Goal: Task Accomplishment & Management: Manage account settings

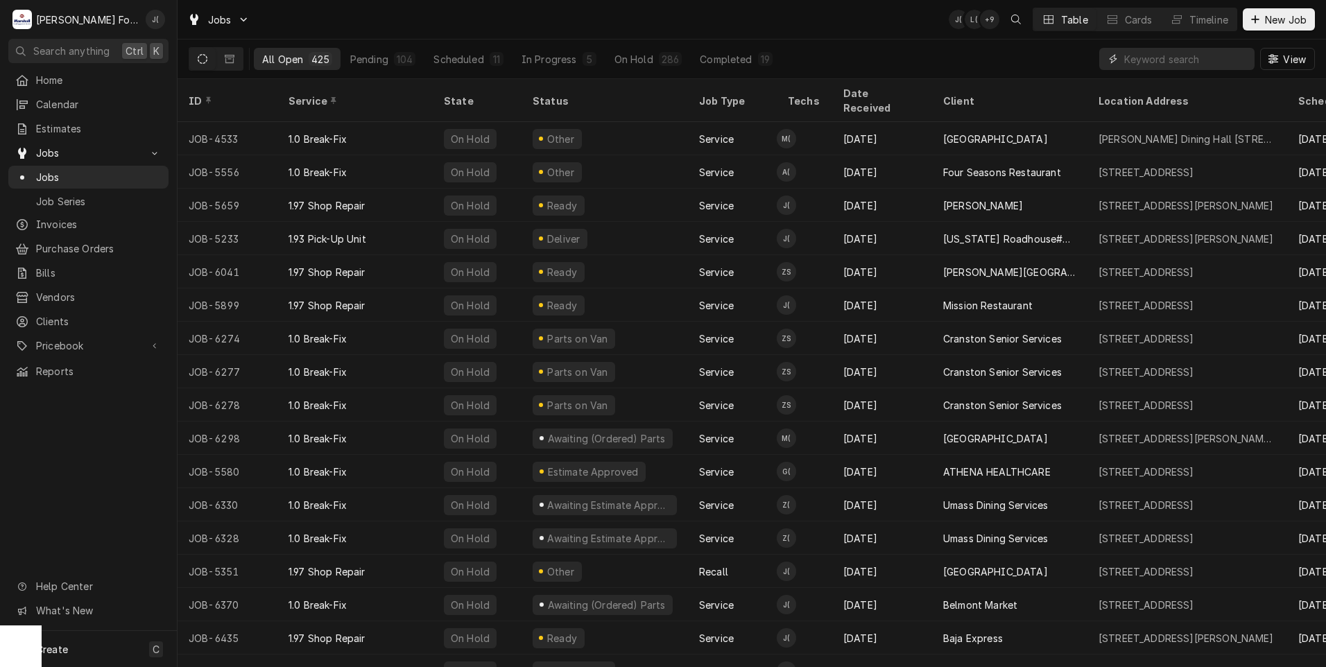
click at [1182, 58] on input "Dynamic Content Wrapper" at bounding box center [1185, 59] width 123 height 22
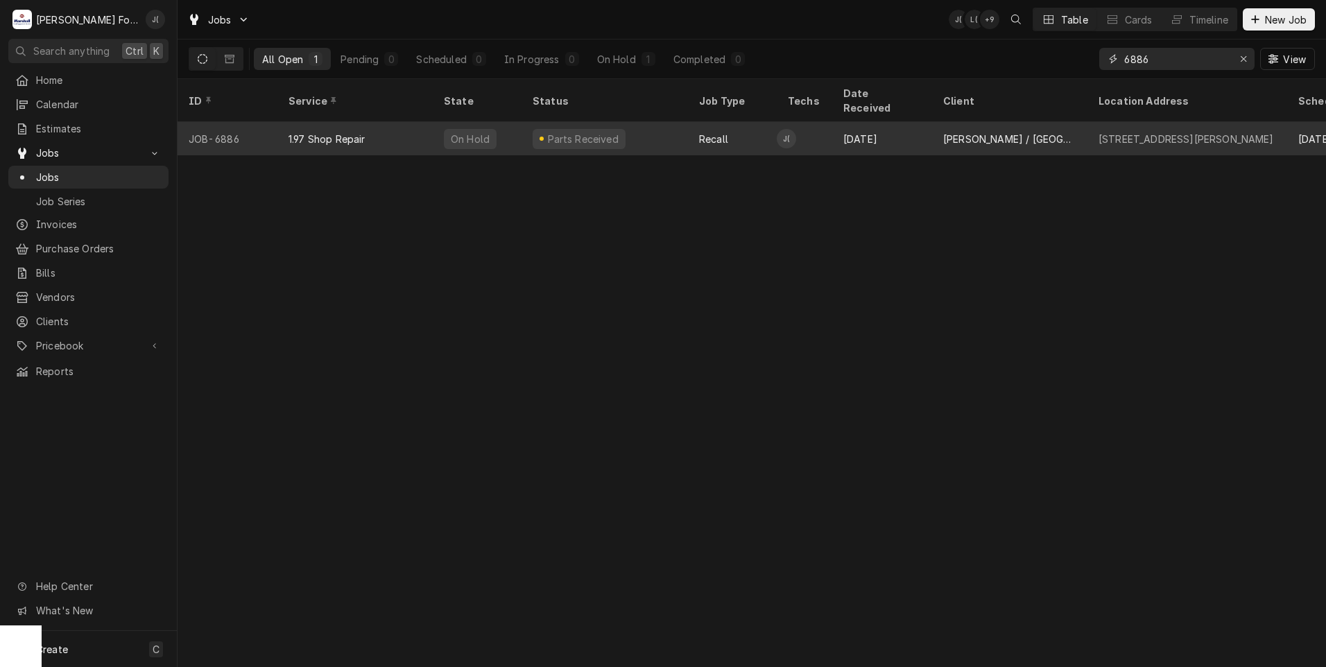
type input "6886"
click at [503, 132] on div "On Hold" at bounding box center [477, 138] width 89 height 33
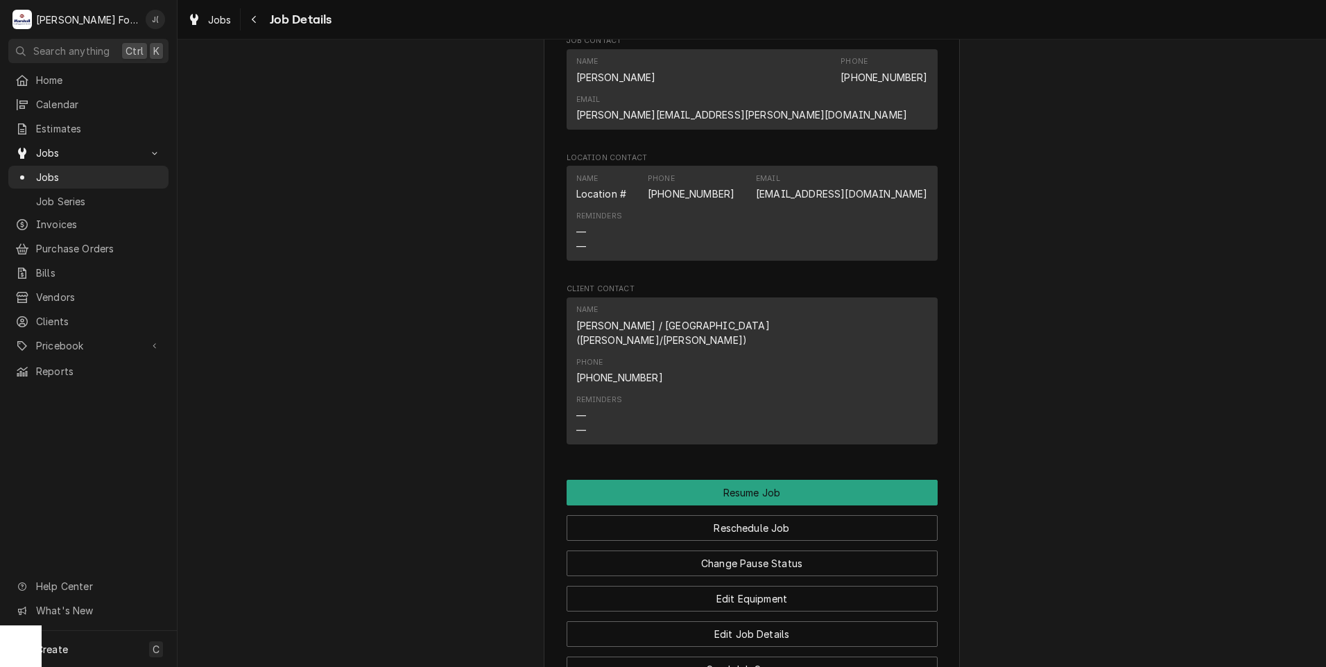
scroll to position [1595, 0]
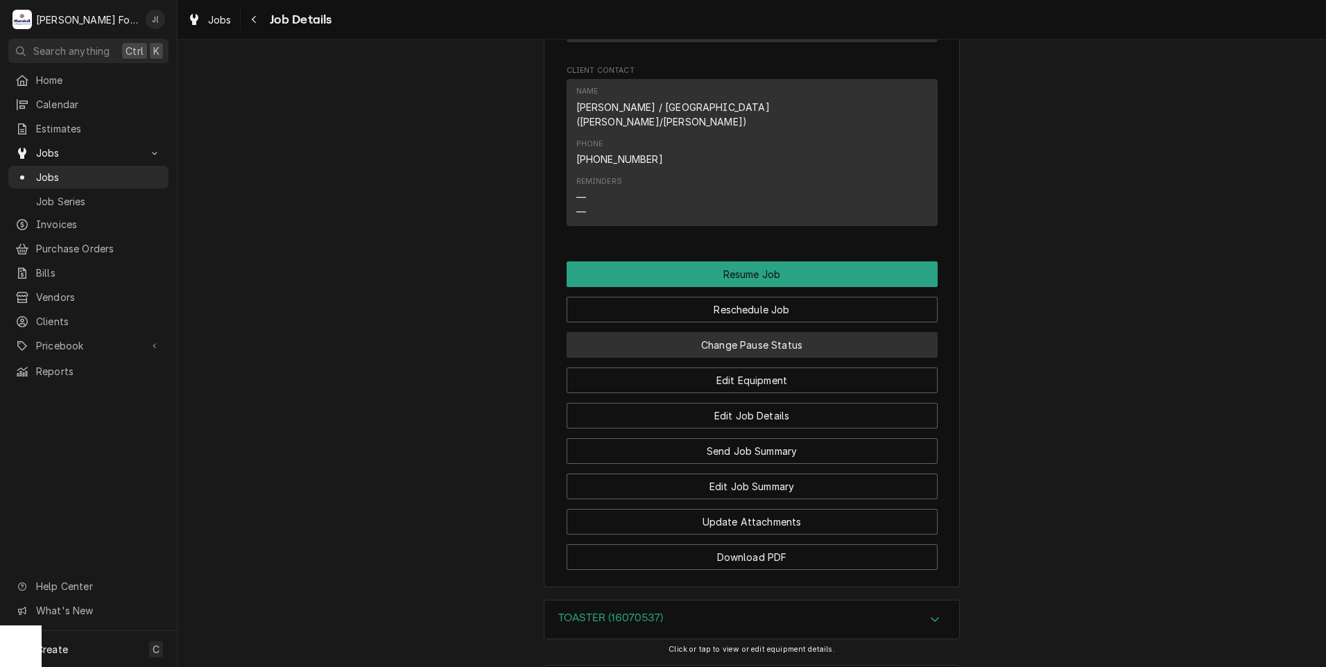
click at [693, 332] on button "Change Pause Status" at bounding box center [752, 345] width 371 height 26
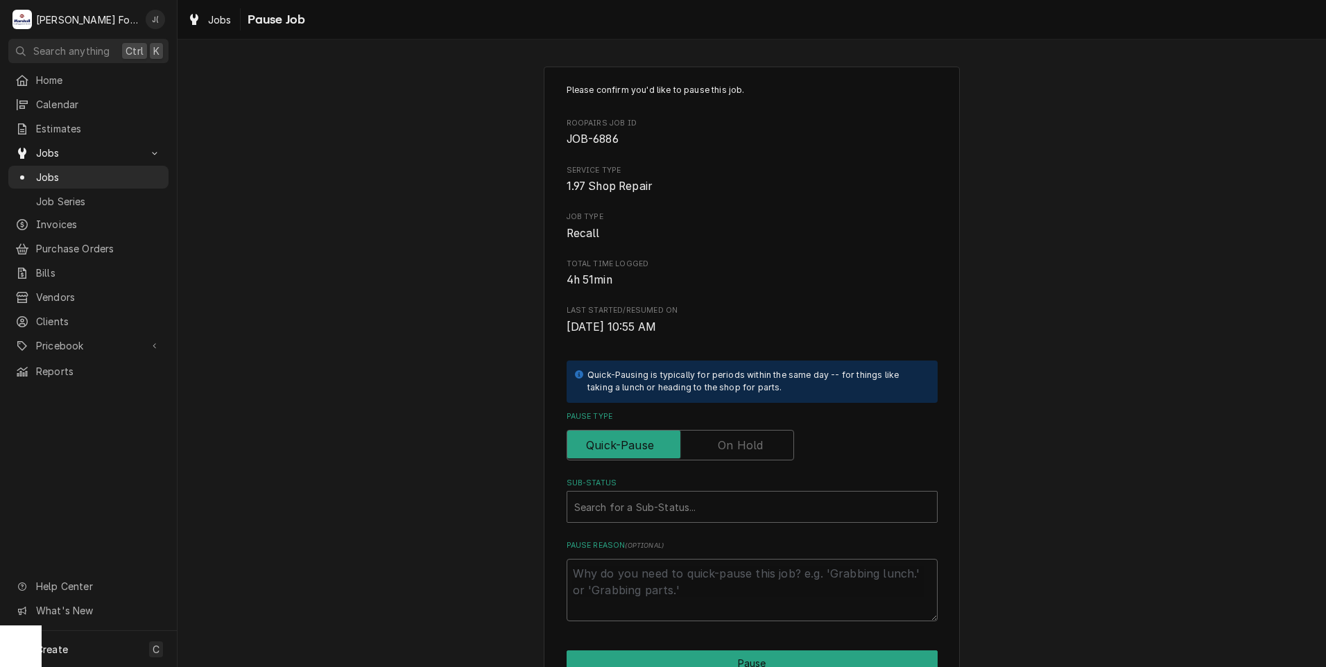
click at [728, 445] on label "Pause Type" at bounding box center [681, 445] width 228 height 31
click at [728, 445] on input "Pause Type" at bounding box center [680, 445] width 215 height 31
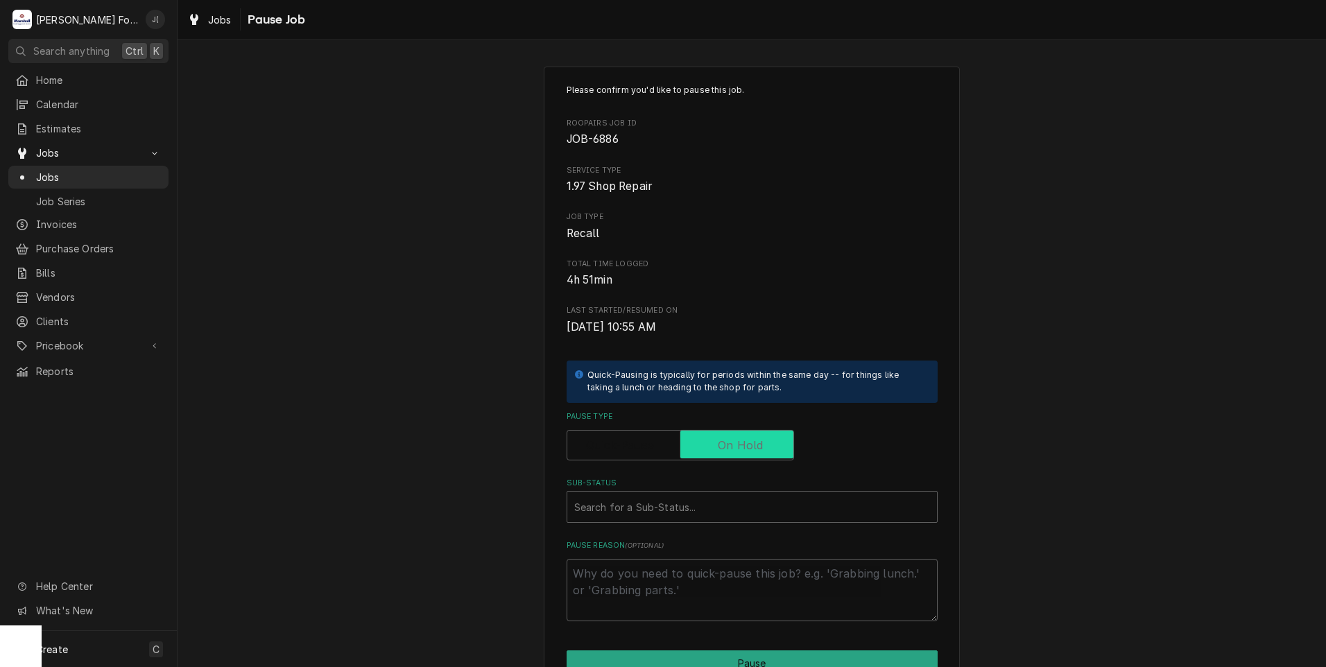
checkbox input "true"
type textarea "x"
click at [707, 499] on div "Sub-Status" at bounding box center [752, 507] width 356 height 25
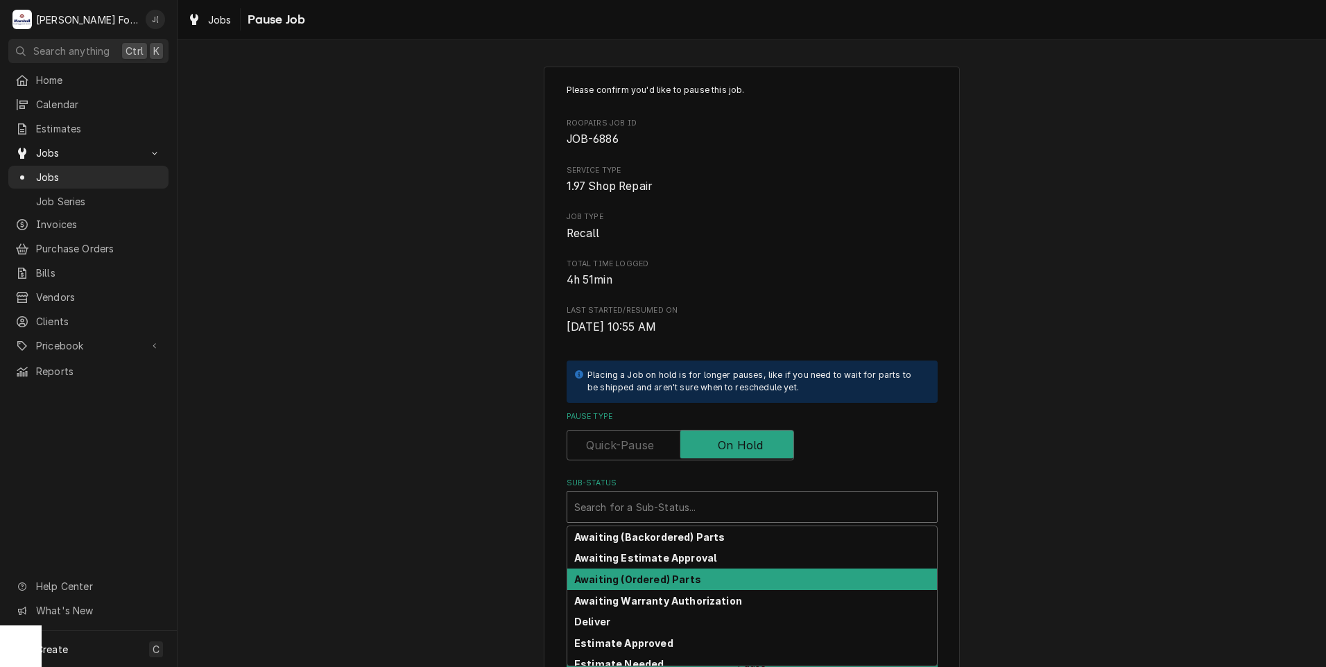
click at [484, 529] on div "Please confirm you'd like to pause this job. Roopairs Job ID JOB-6886 Service T…" at bounding box center [752, 415] width 1149 height 723
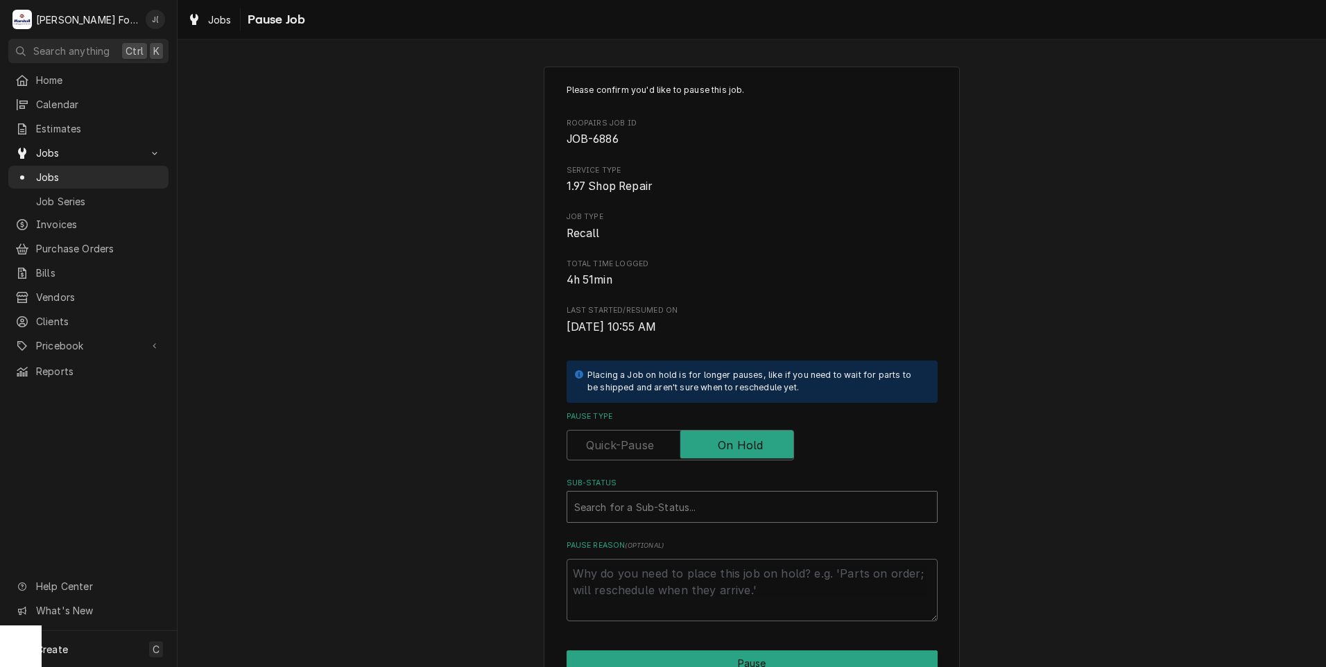
click at [594, 511] on div "Sub-Status" at bounding box center [752, 507] width 356 height 25
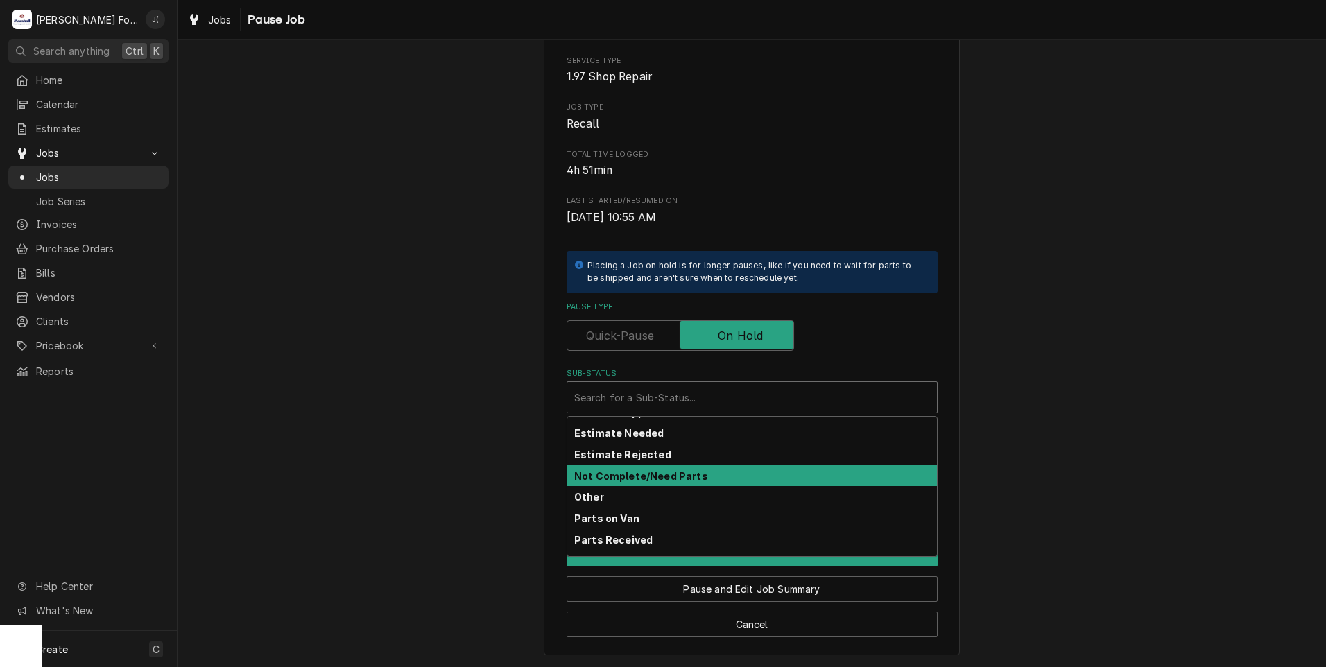
scroll to position [139, 0]
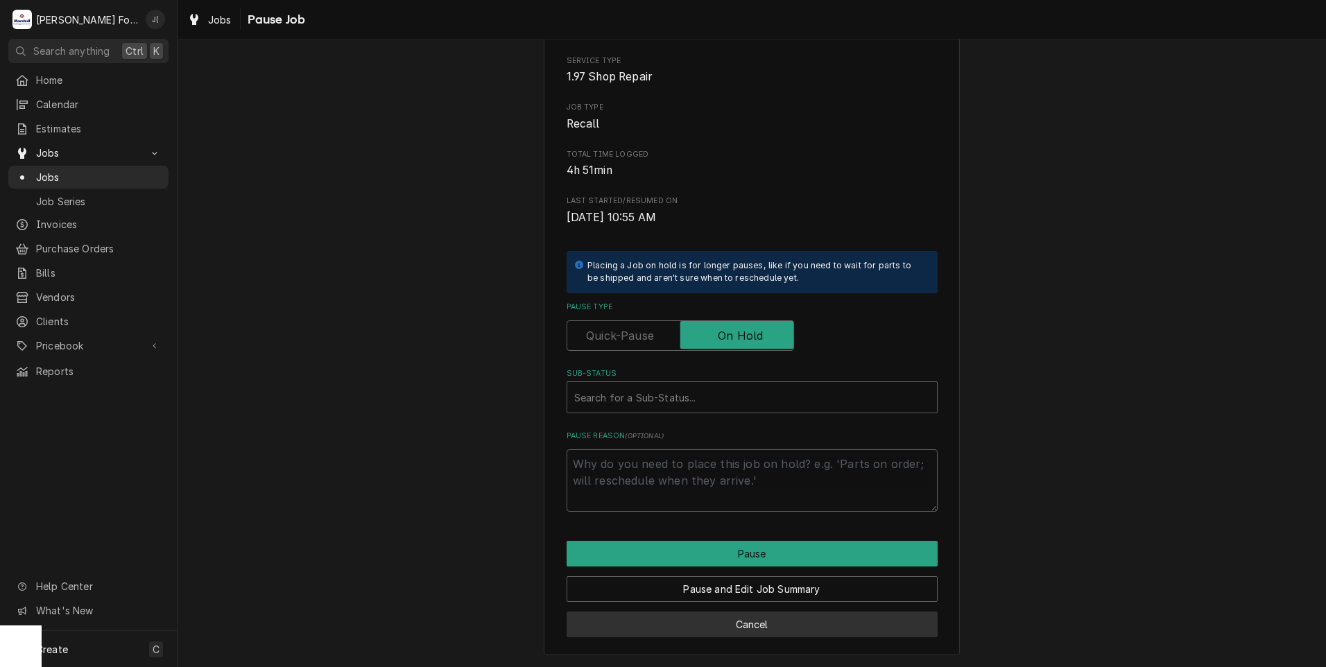
click at [753, 627] on button "Cancel" at bounding box center [752, 625] width 371 height 26
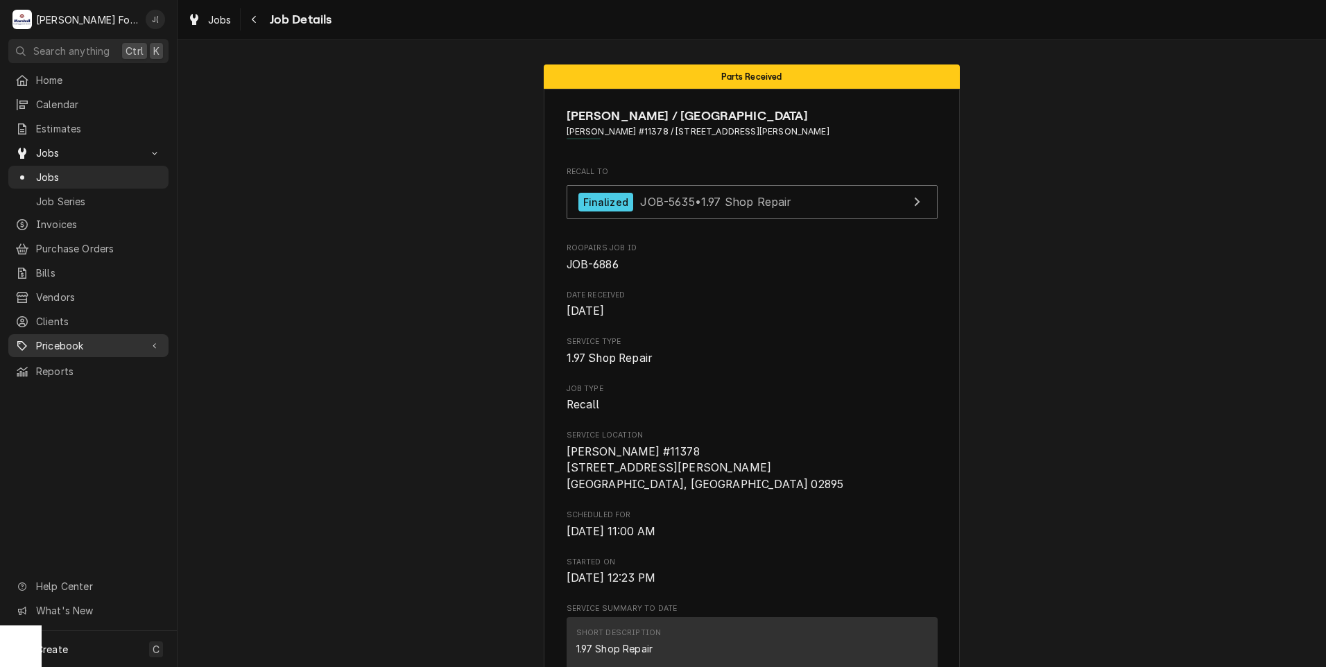
click at [61, 339] on span "Pricebook" at bounding box center [88, 346] width 105 height 15
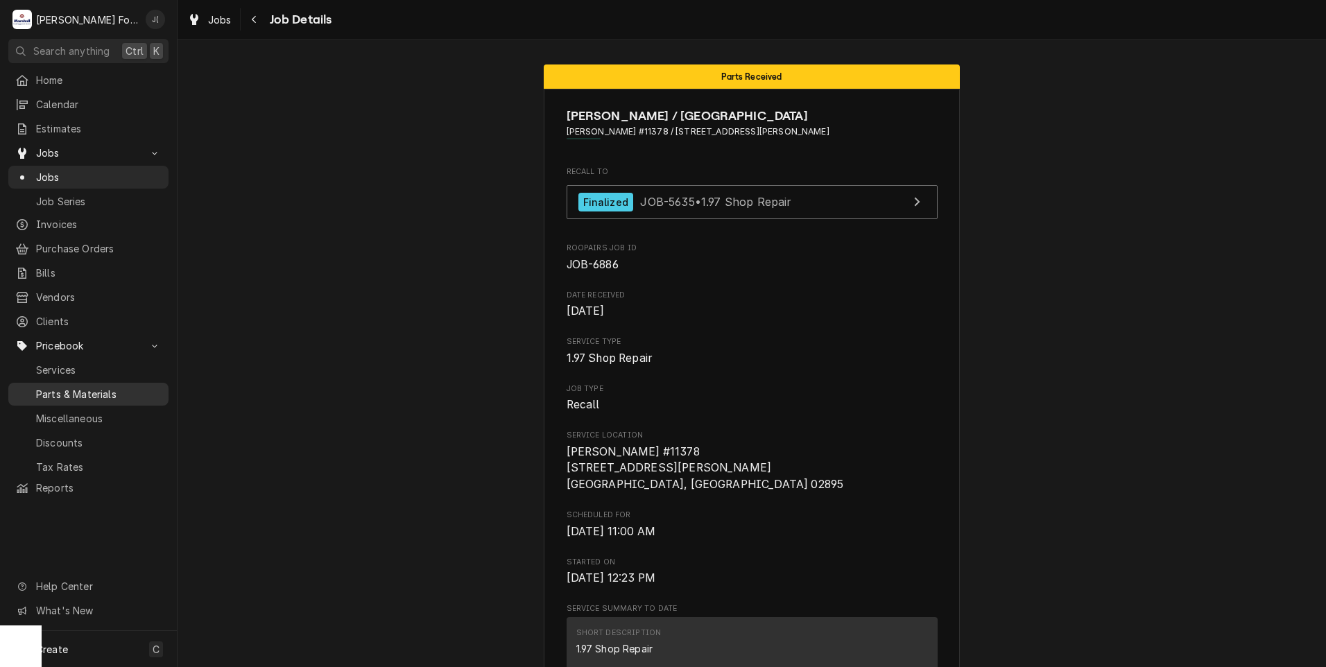
click at [74, 387] on span "Parts & Materials" at bounding box center [99, 394] width 126 height 15
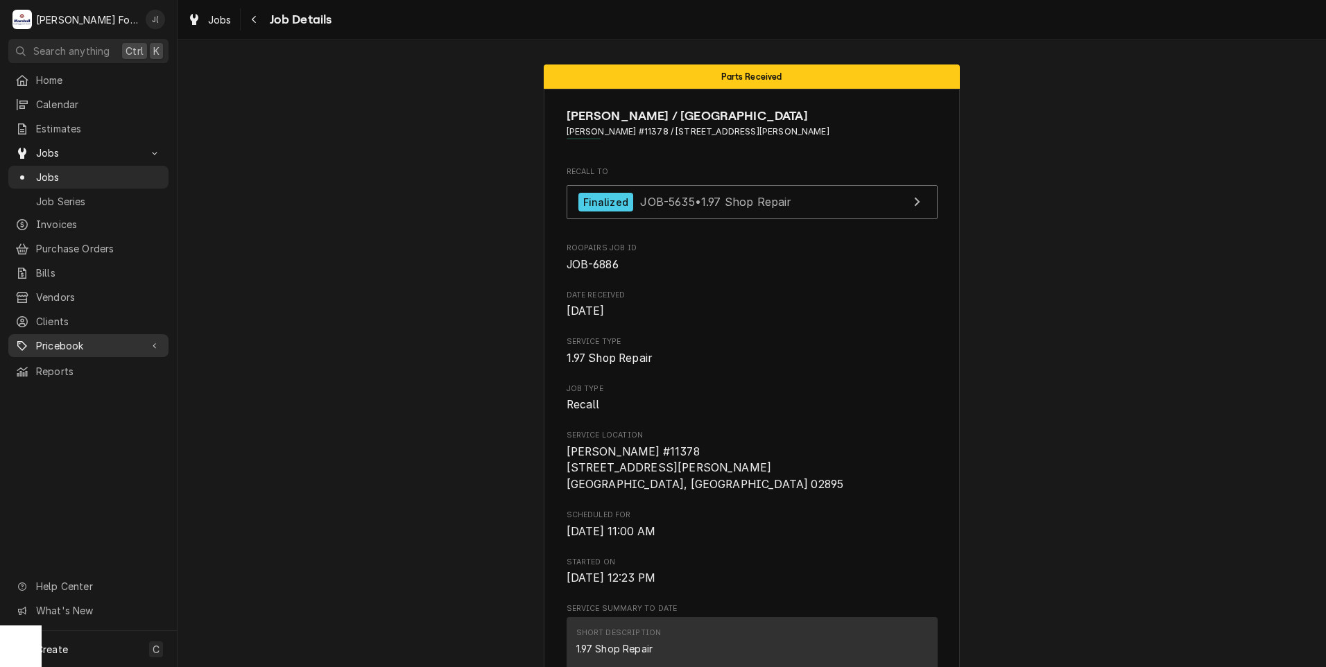
click at [61, 339] on span "Pricebook" at bounding box center [88, 346] width 105 height 15
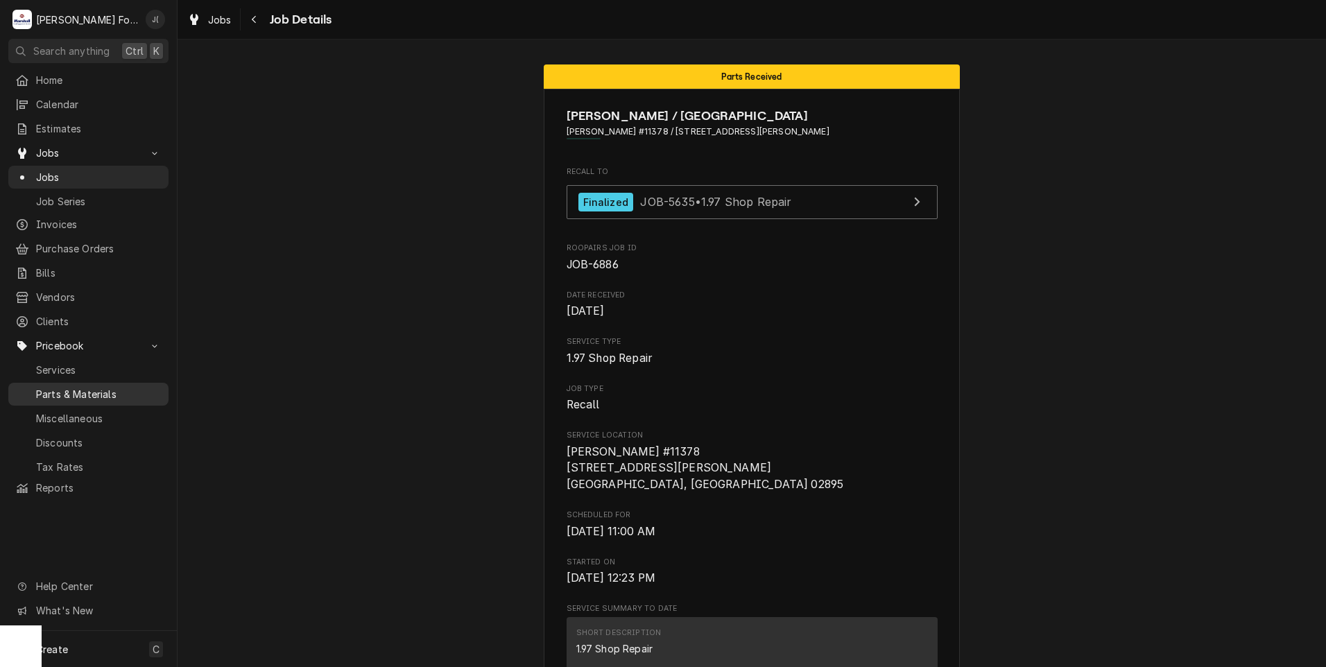
click at [83, 388] on span "Parts & Materials" at bounding box center [99, 394] width 126 height 15
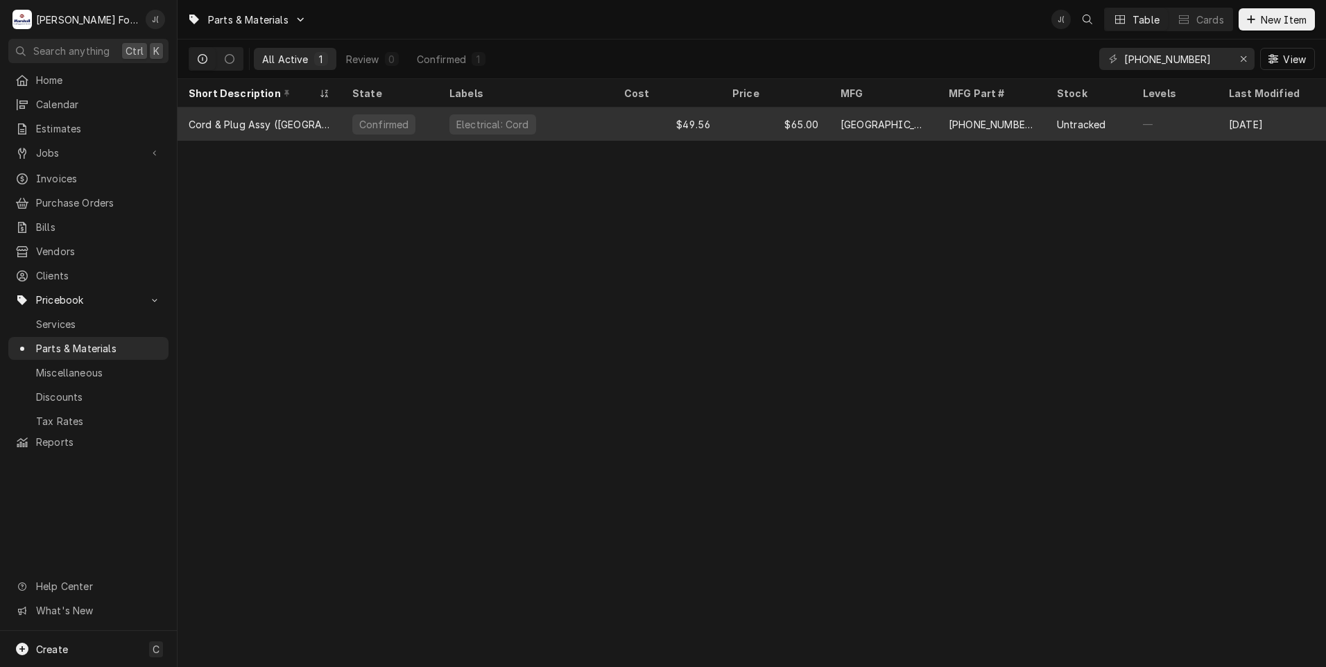
click at [579, 125] on div "Electrical: Cord" at bounding box center [525, 124] width 175 height 33
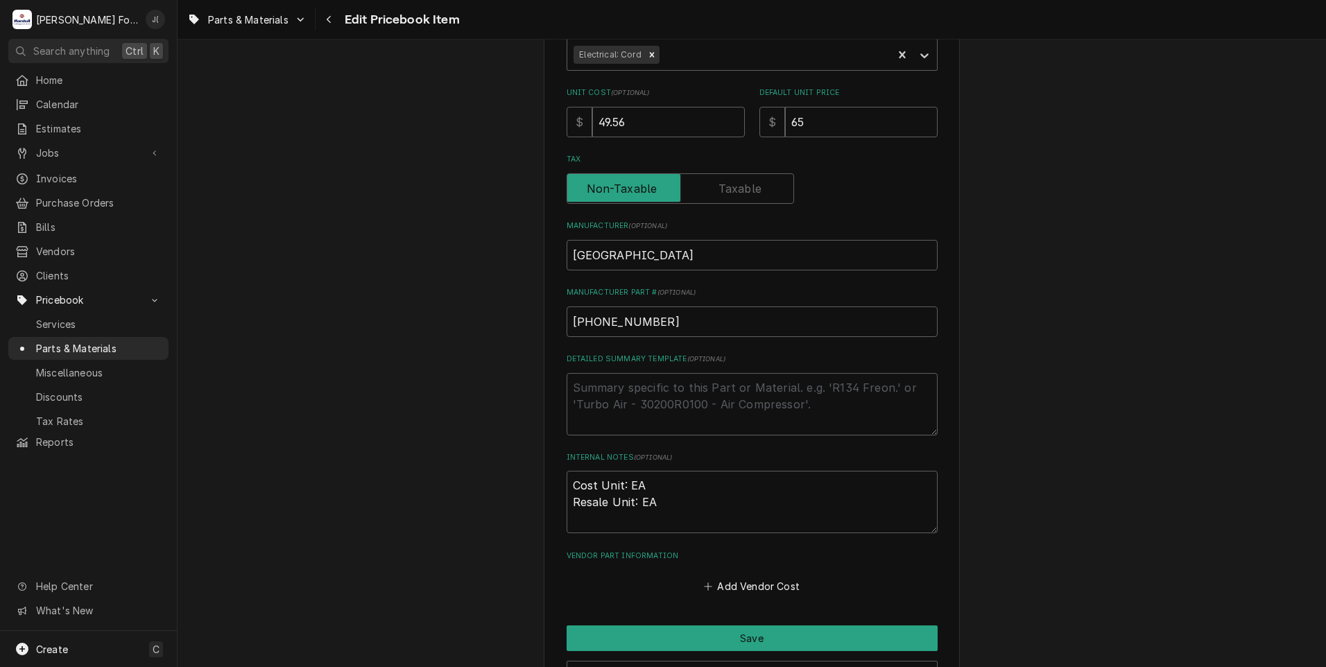
scroll to position [347, 0]
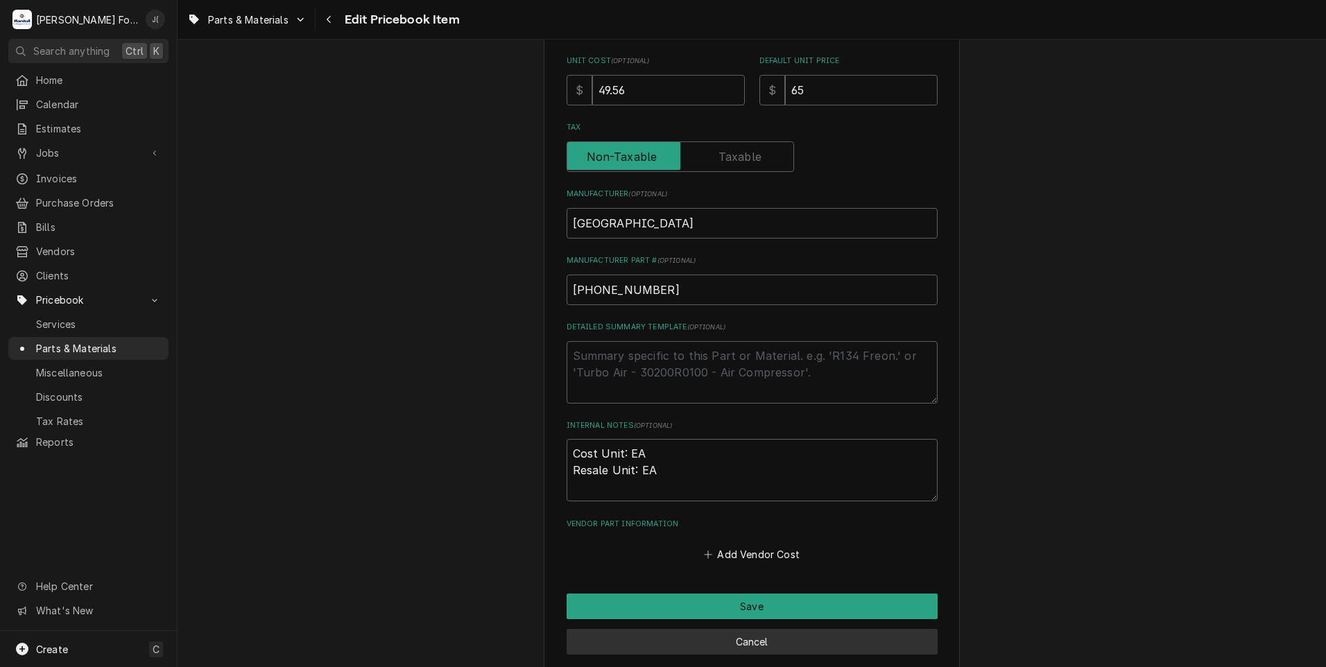
click at [764, 641] on button "Cancel" at bounding box center [752, 642] width 371 height 26
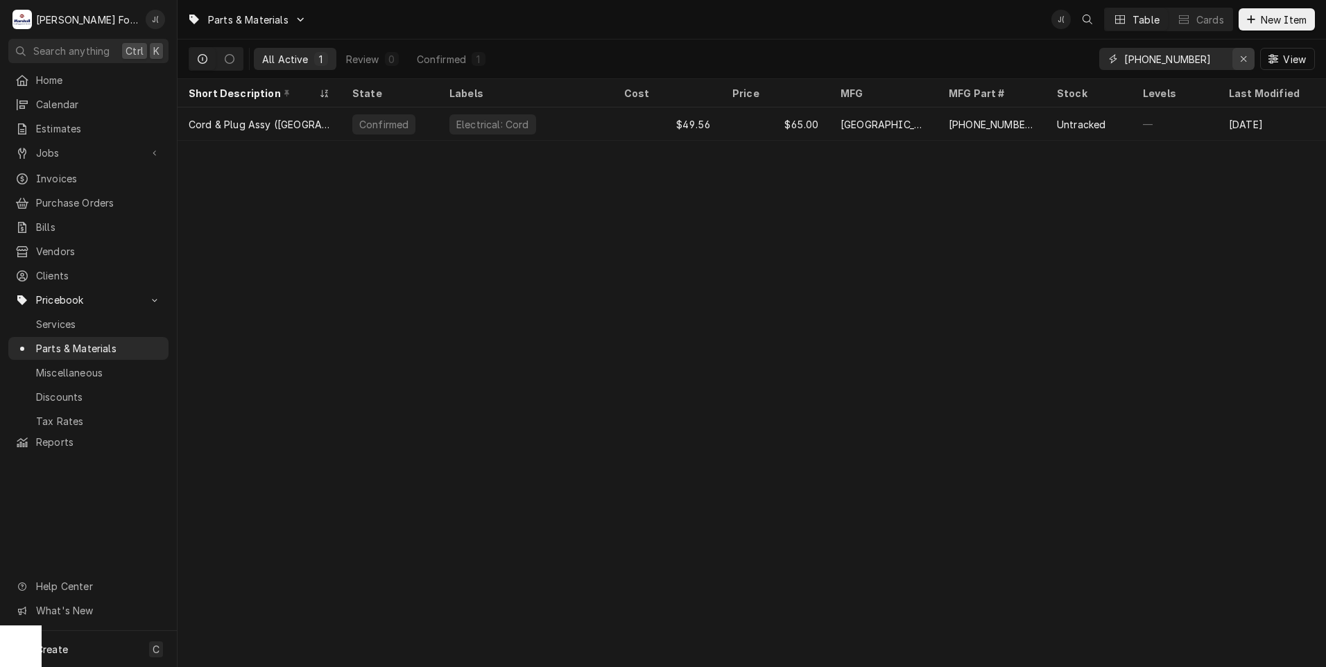
click at [1244, 60] on icon "Erase input" at bounding box center [1244, 59] width 6 height 6
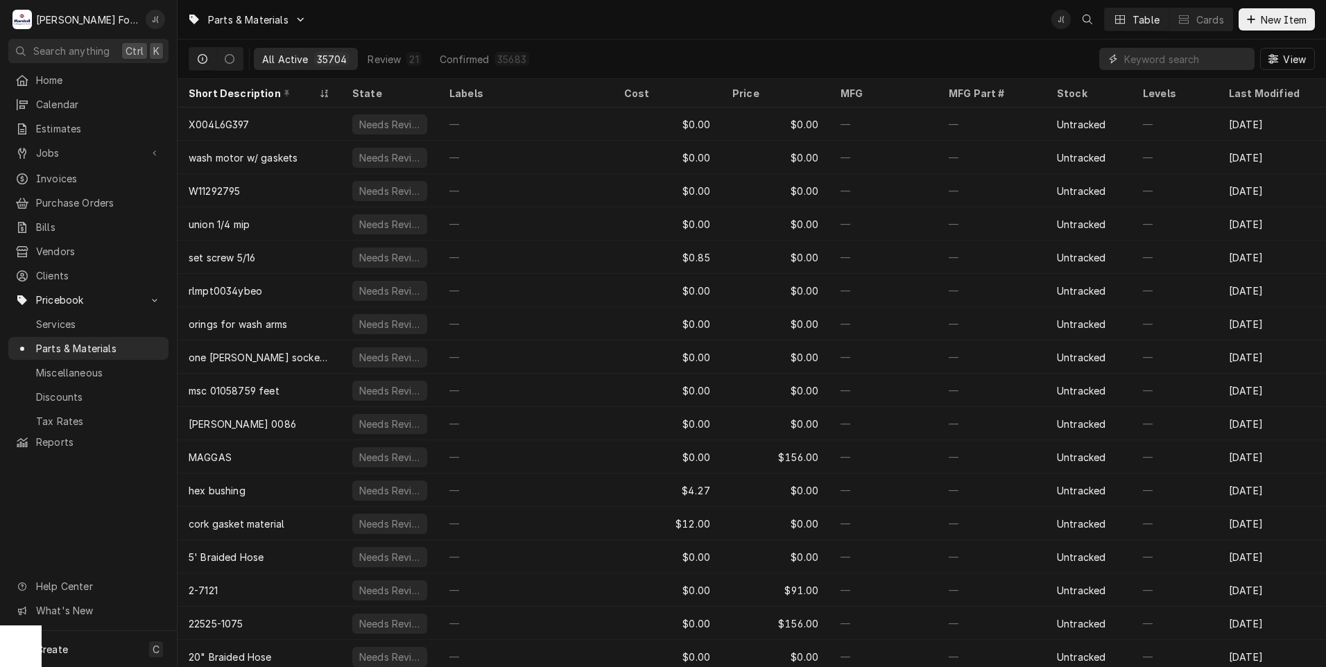
paste input "[PHONE_NUMBER]"
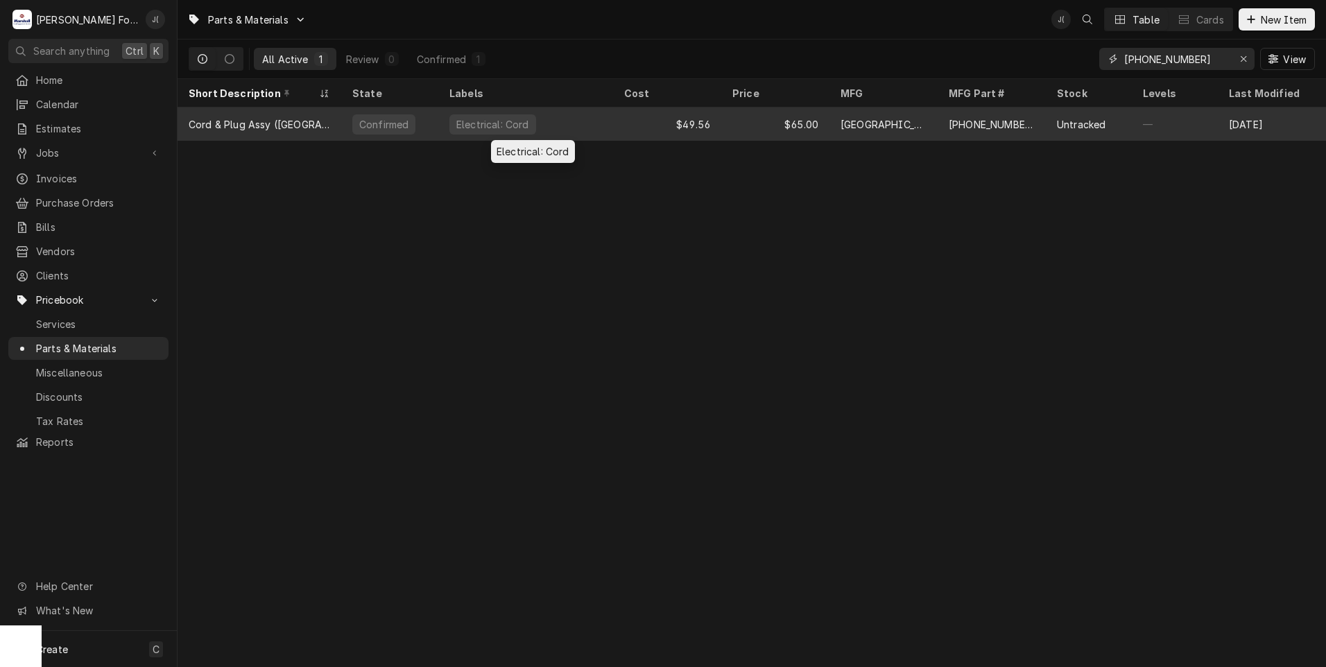
type input "[PHONE_NUMBER]"
click at [610, 129] on div "Electrical: Cord" at bounding box center [525, 124] width 175 height 33
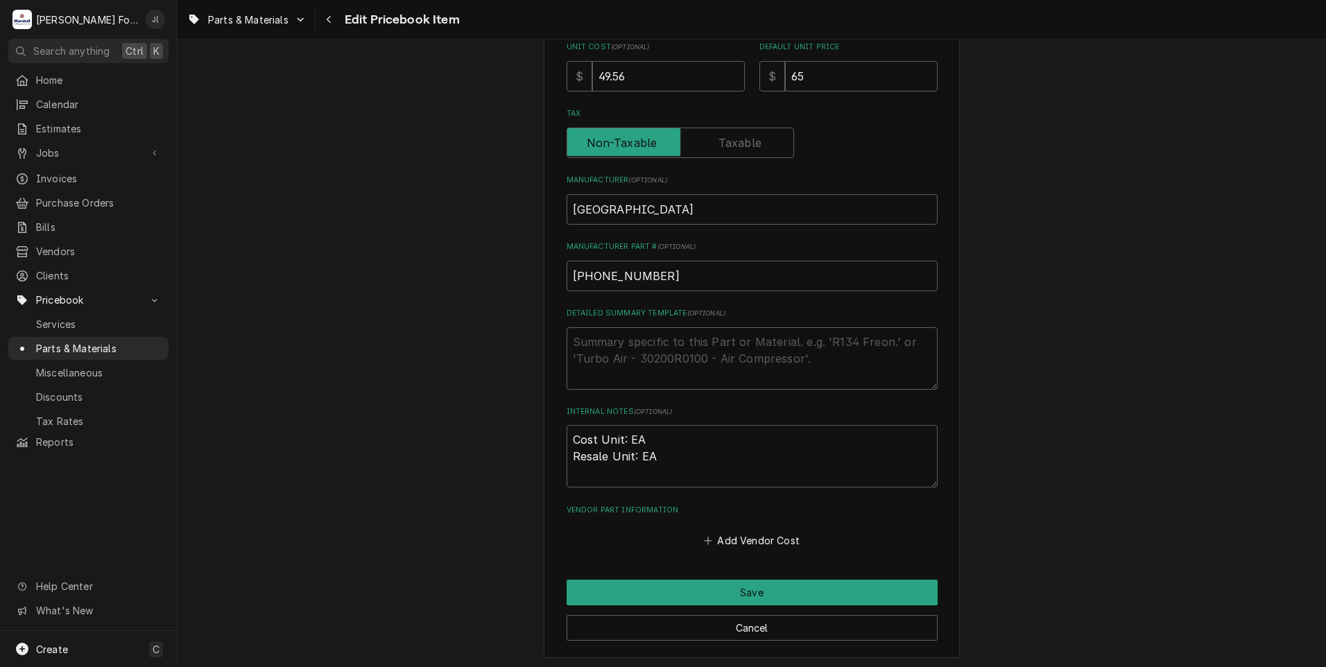
scroll to position [427, 0]
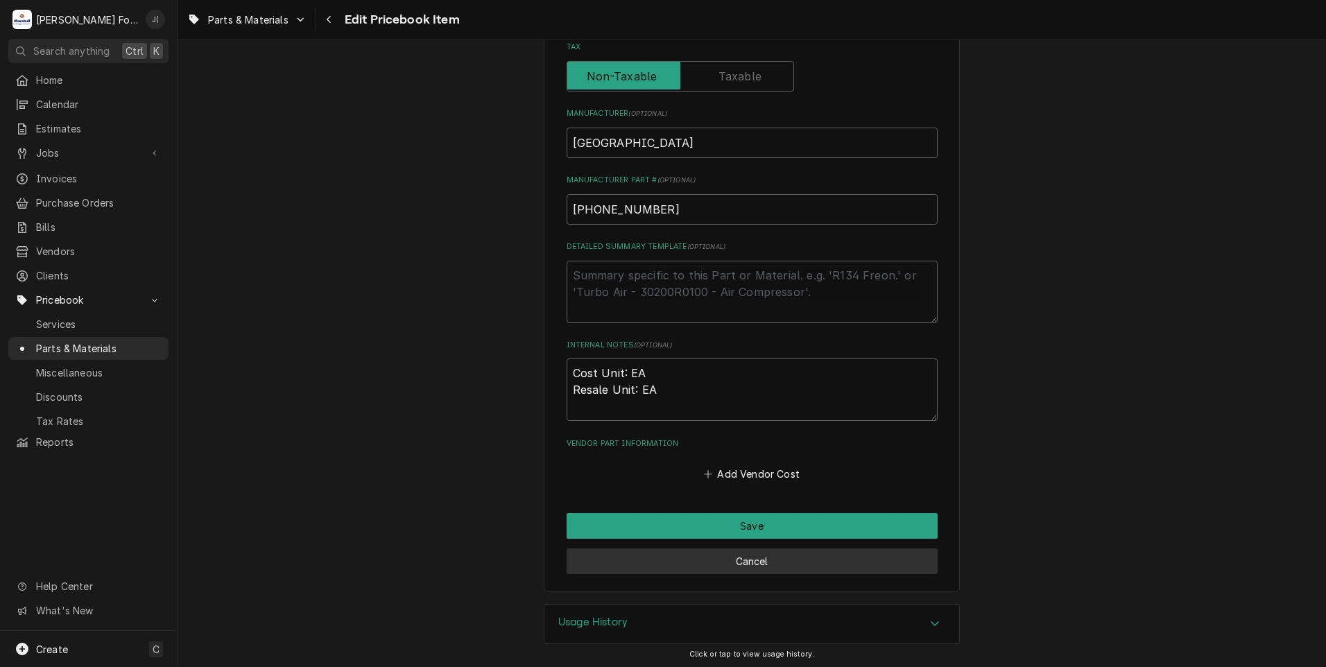
click at [746, 561] on button "Cancel" at bounding box center [752, 562] width 371 height 26
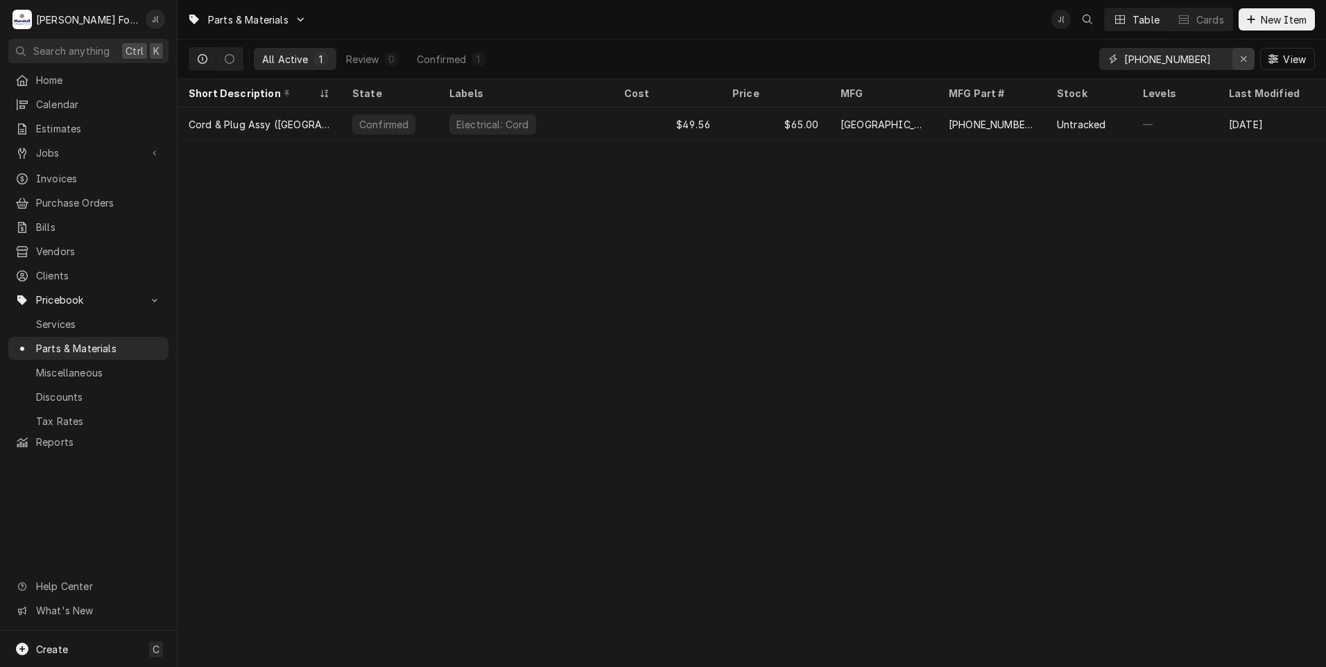
click at [1247, 60] on icon "Erase input" at bounding box center [1244, 59] width 8 height 10
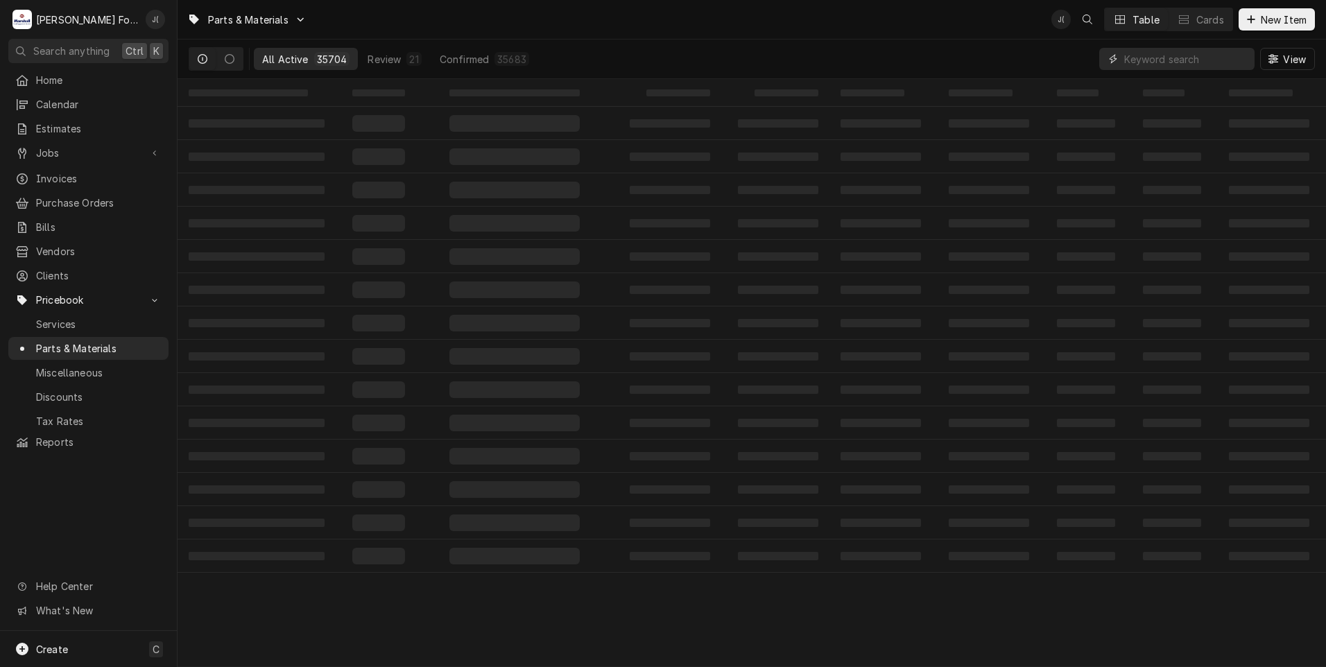
paste input "00-117542-00021"
type input "0"
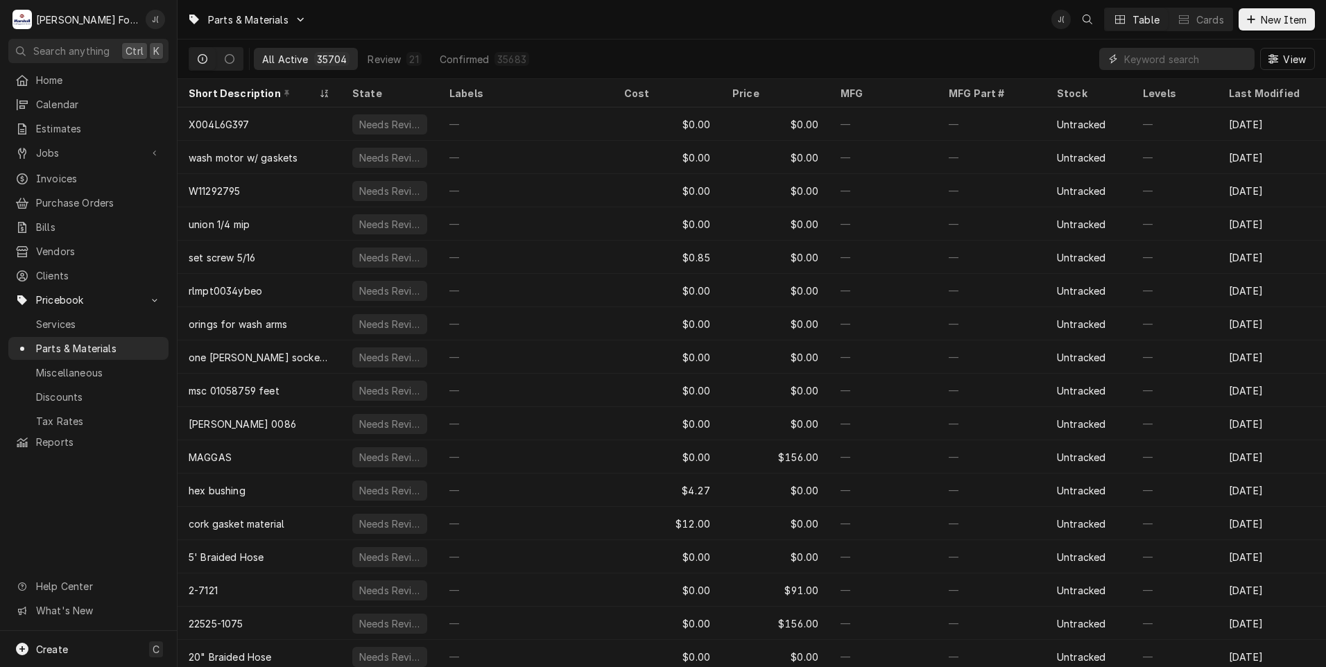
click at [1163, 64] on input "Dynamic Content Wrapper" at bounding box center [1185, 59] width 123 height 22
paste input "7001142"
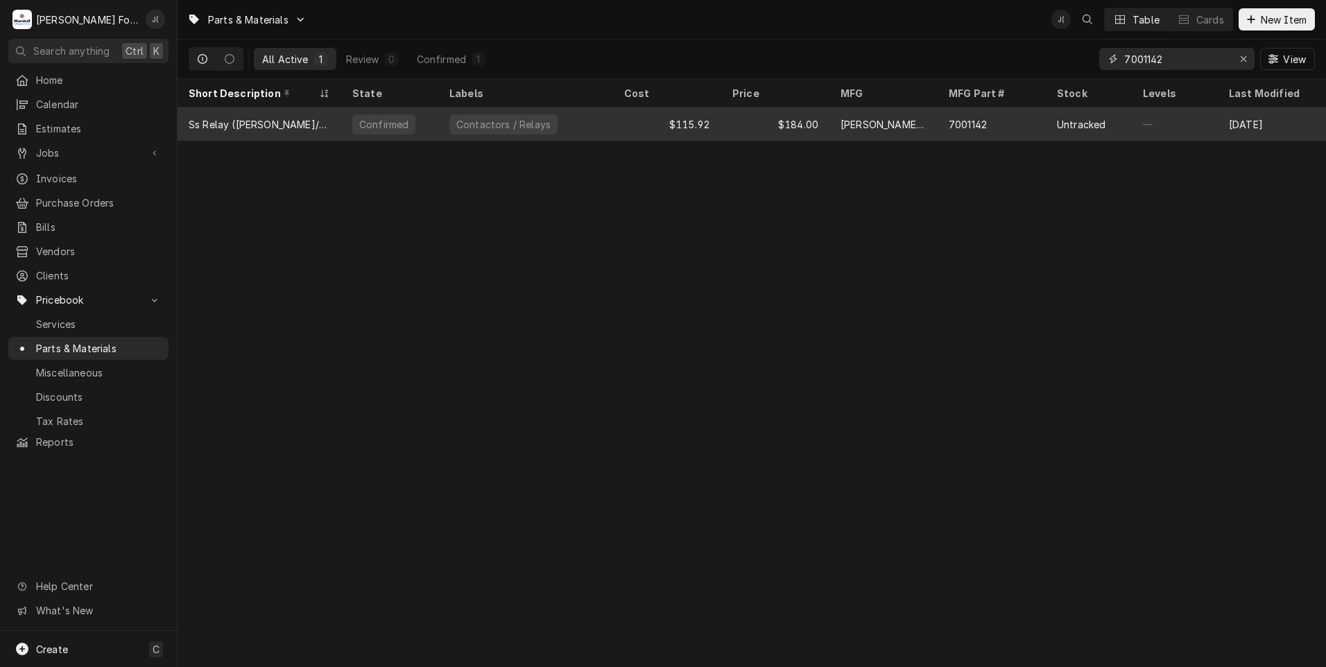
type input "7001142"
click at [614, 130] on div "$115.92" at bounding box center [667, 124] width 108 height 33
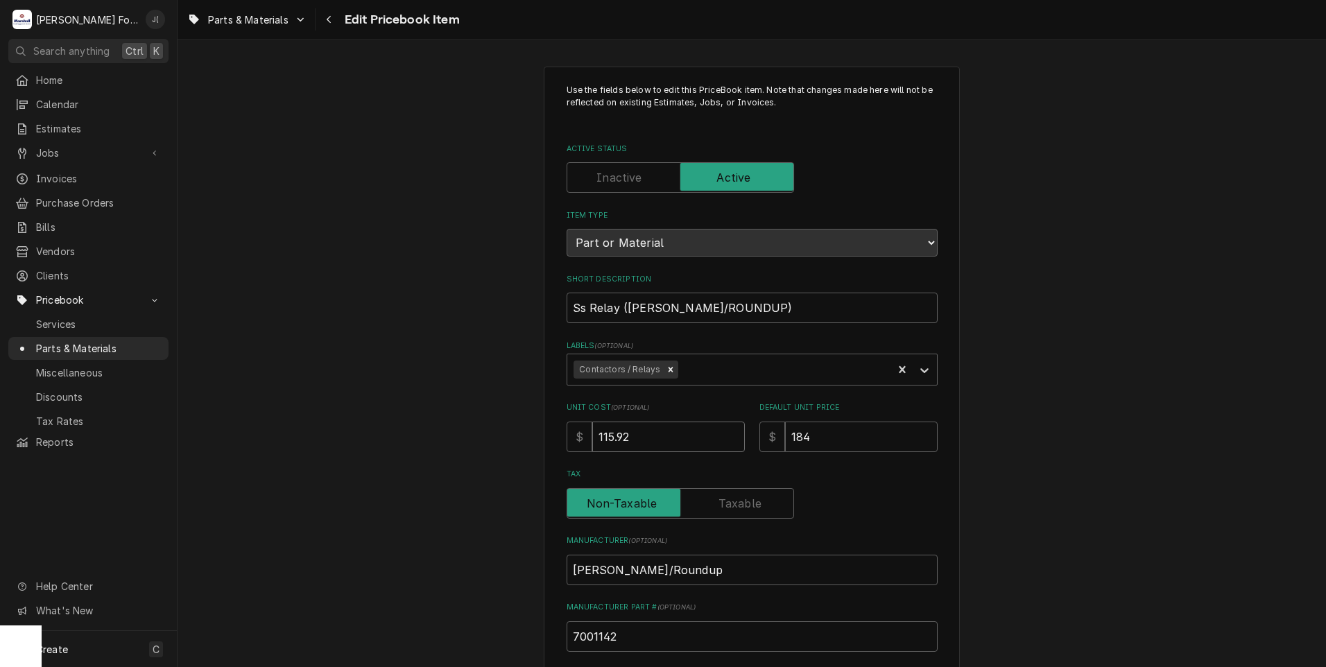
drag, startPoint x: 665, startPoint y: 444, endPoint x: 411, endPoint y: 435, distance: 253.4
click at [445, 435] on div "Use the fields below to edit this PriceBook item. Note that changes made here w…" at bounding box center [752, 542] width 1149 height 977
type textarea "x"
type input "1"
type textarea "x"
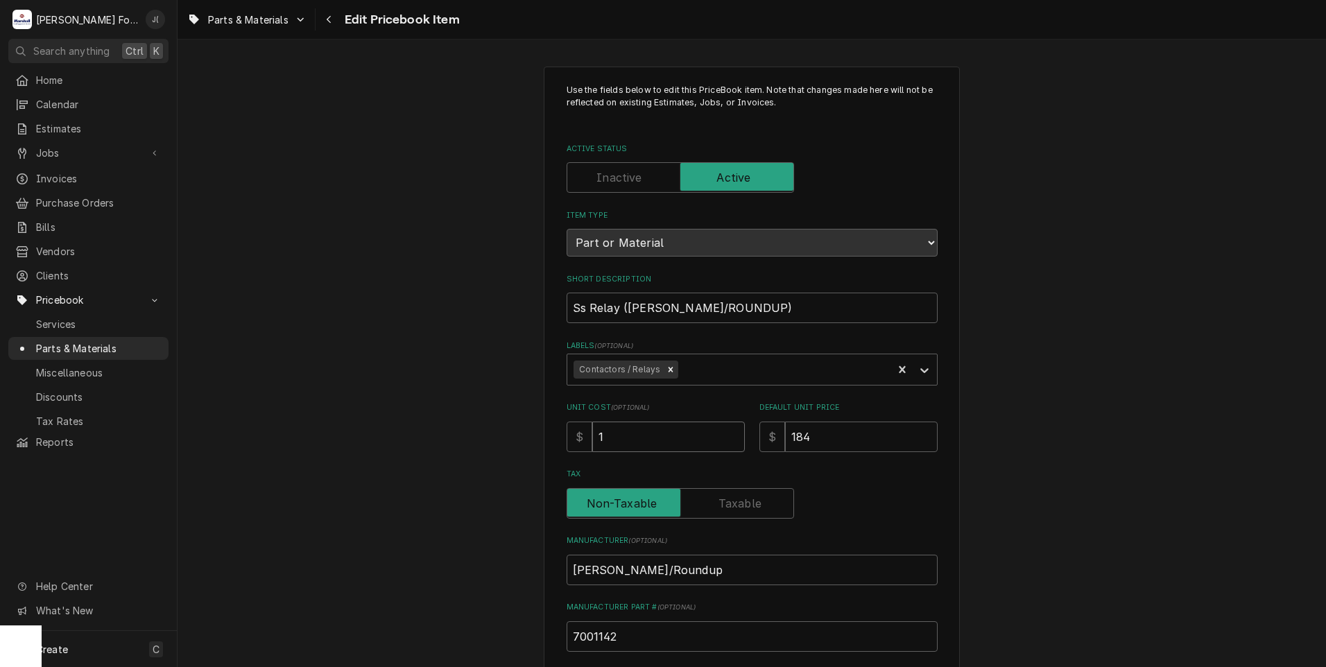
type input "12"
type textarea "x"
type input "126"
type textarea "x"
type input "126.6"
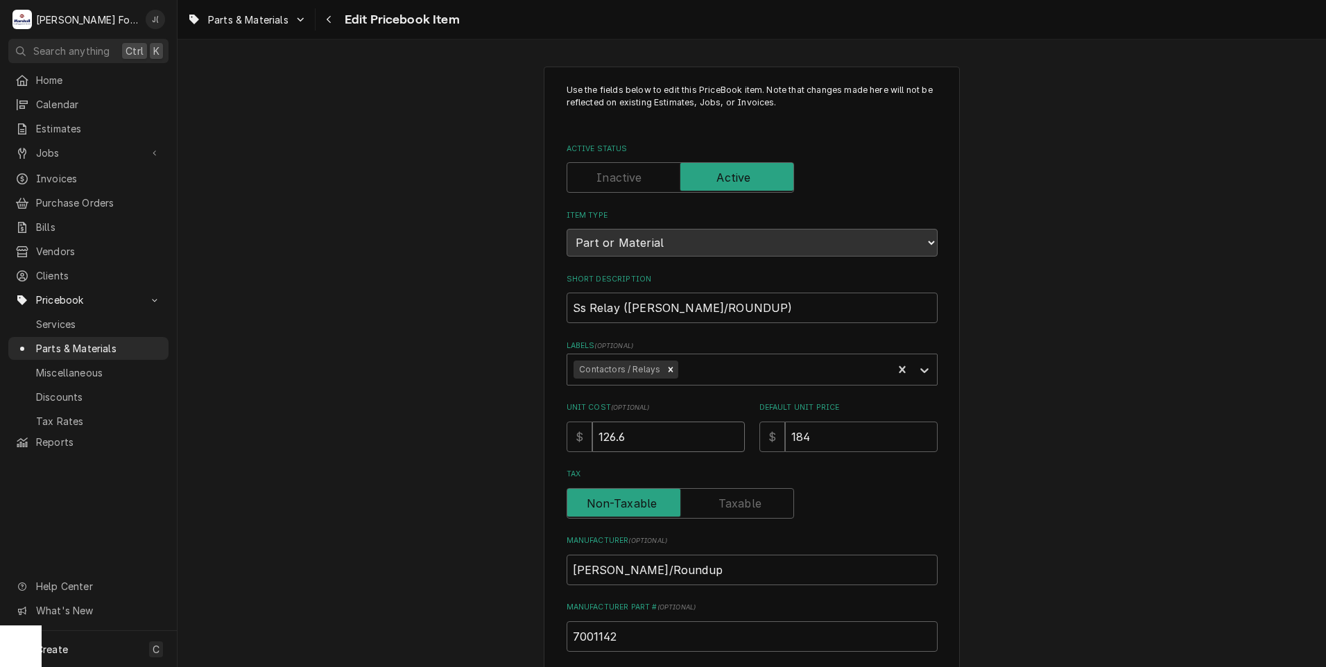
type textarea "x"
type input "126.63"
type textarea "x"
type input "2"
type textarea "x"
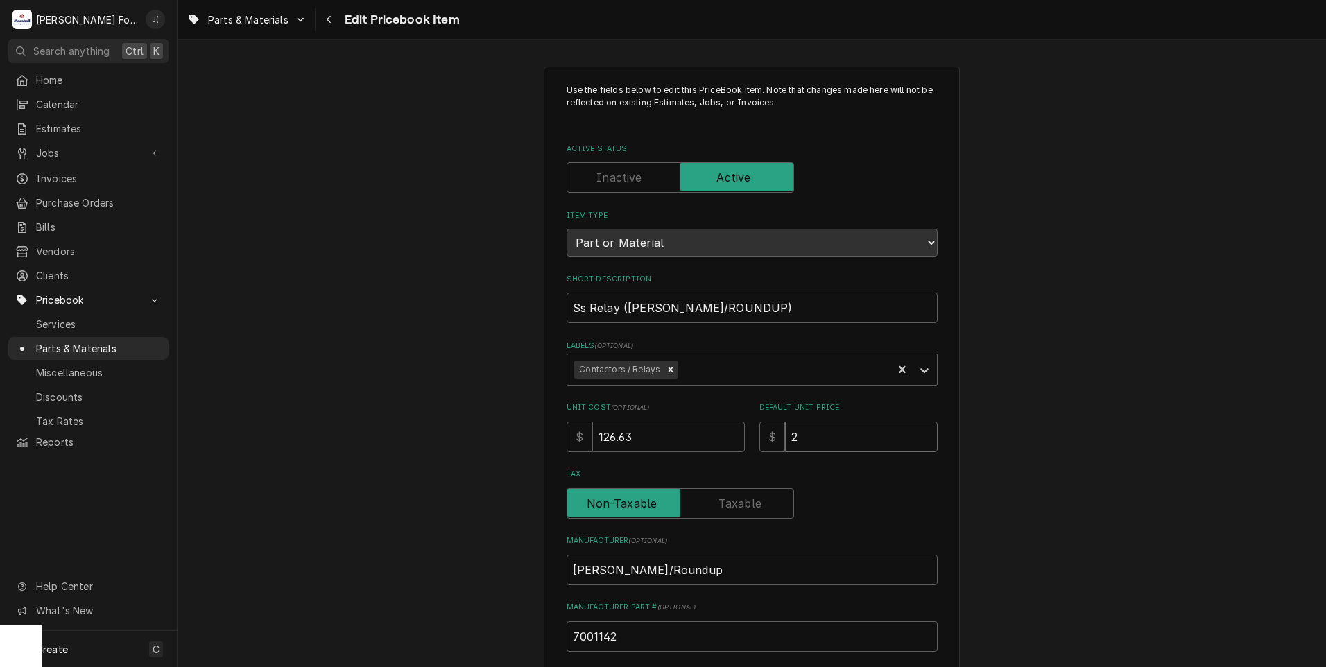
type input "20"
type textarea "x"
type input "201"
type textarea "x"
type input "201.0"
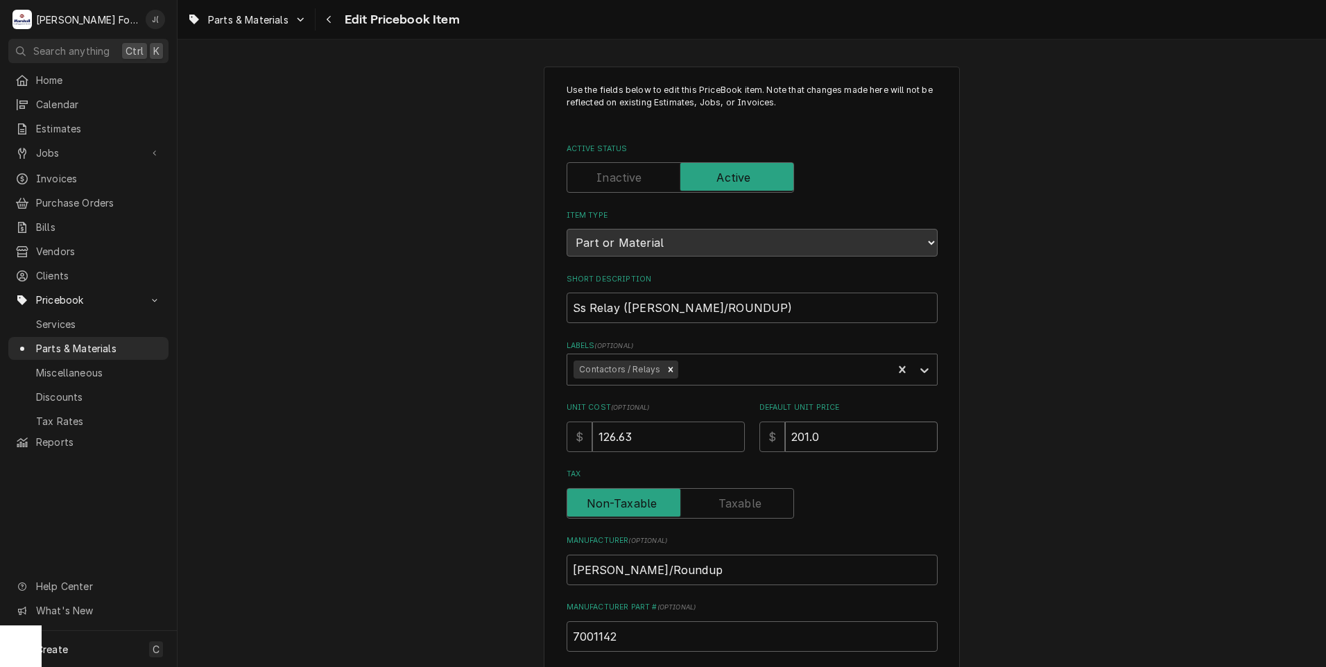
type textarea "x"
type input "201.00"
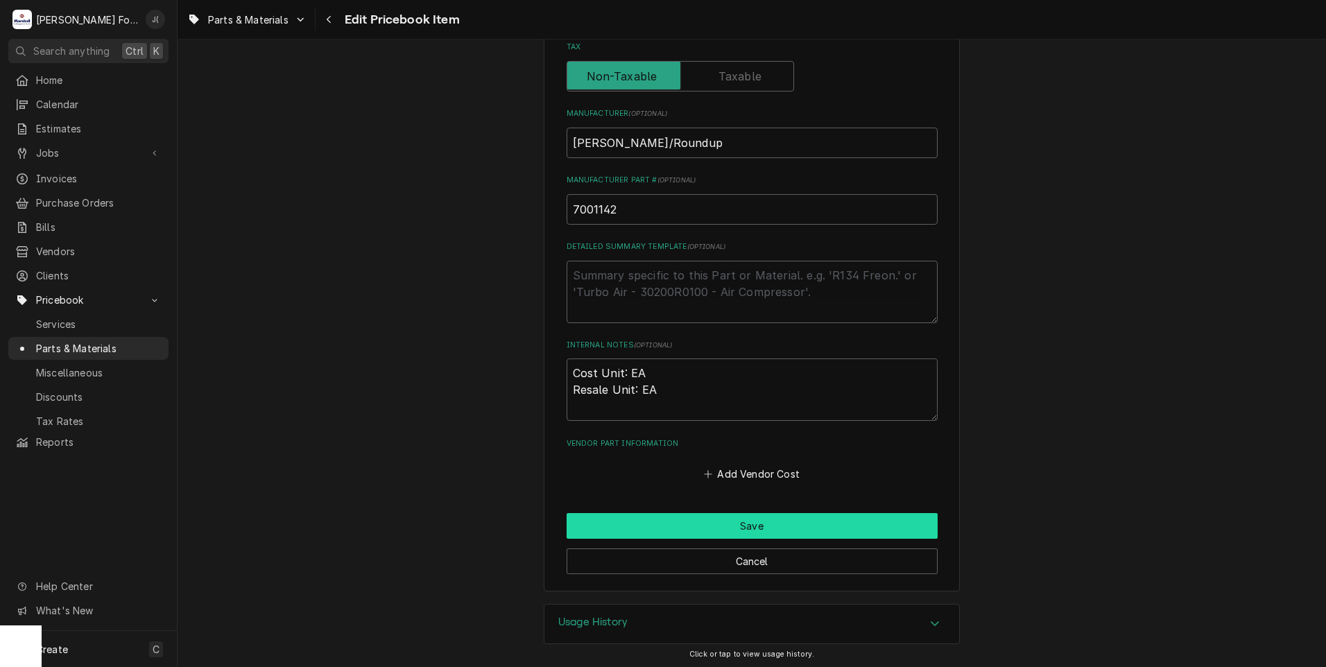
click at [639, 522] on button "Save" at bounding box center [752, 526] width 371 height 26
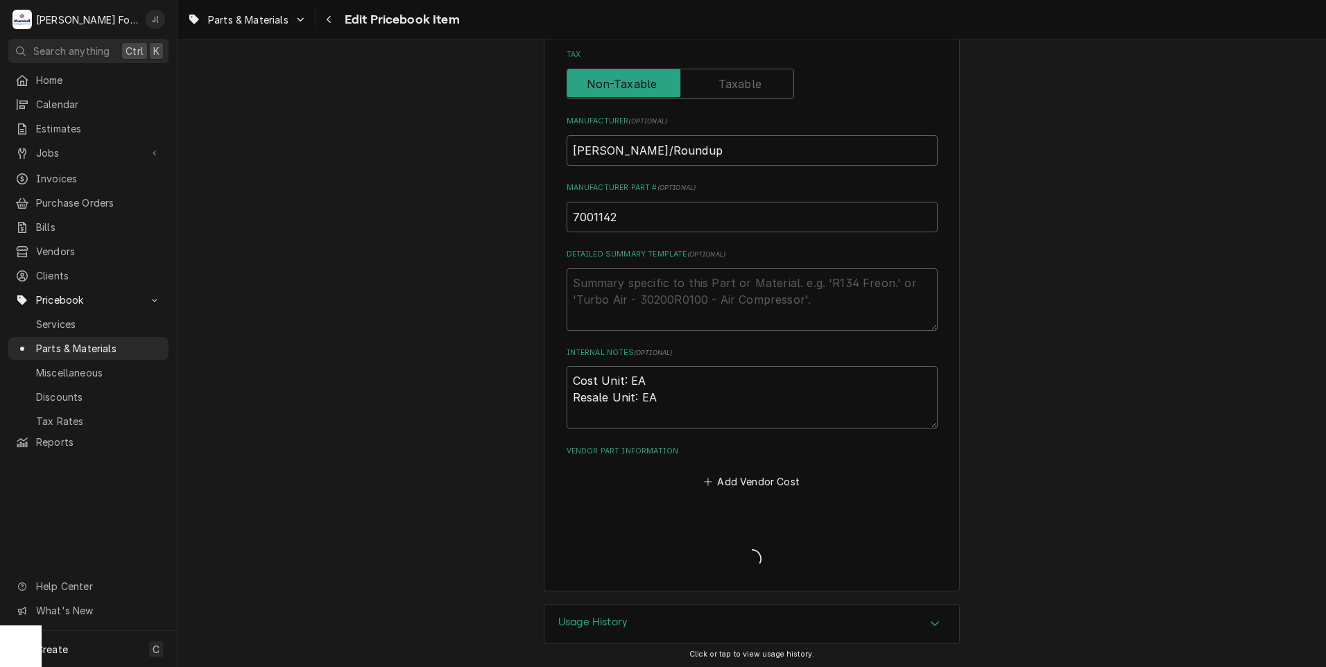
type textarea "x"
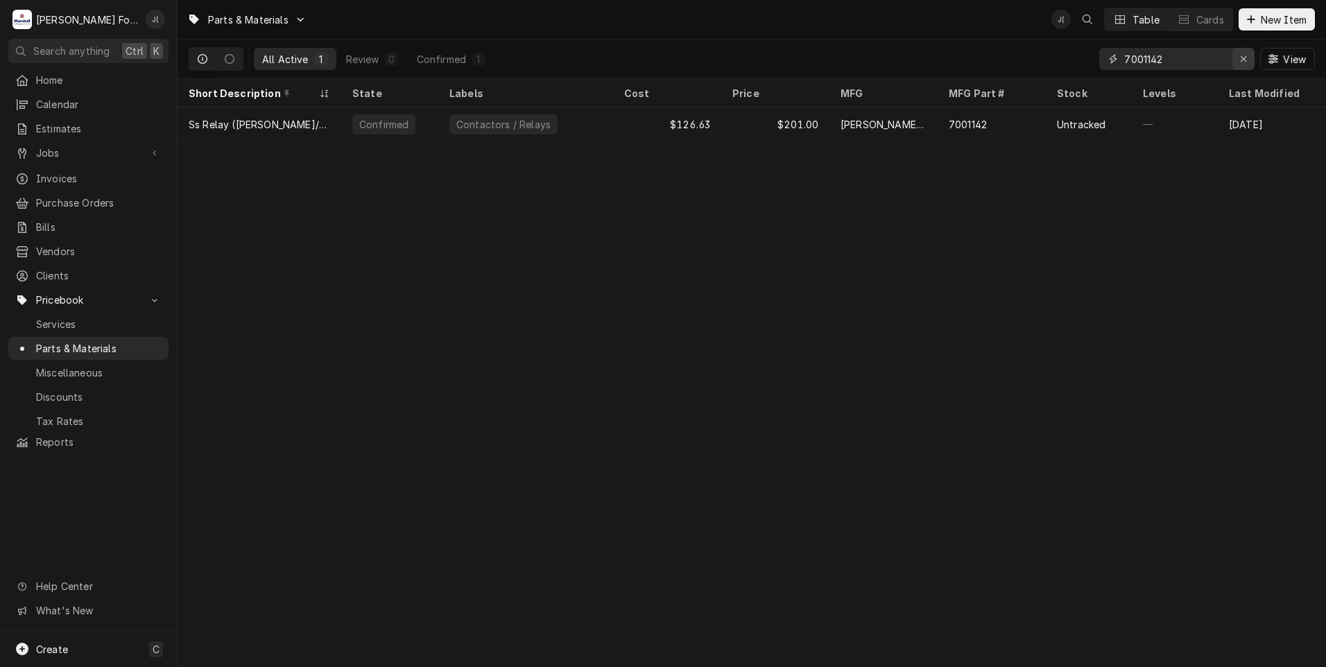
click at [1246, 63] on icon "Erase input" at bounding box center [1244, 59] width 8 height 10
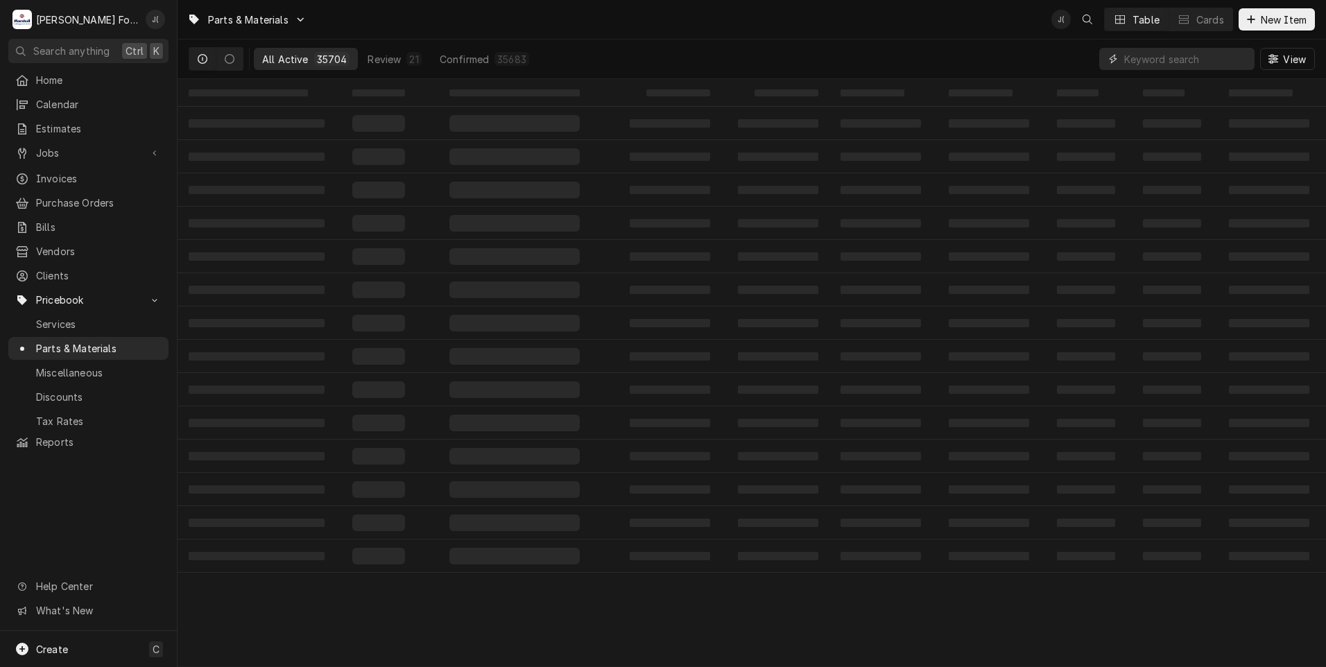
paste input "00-960194-00001"
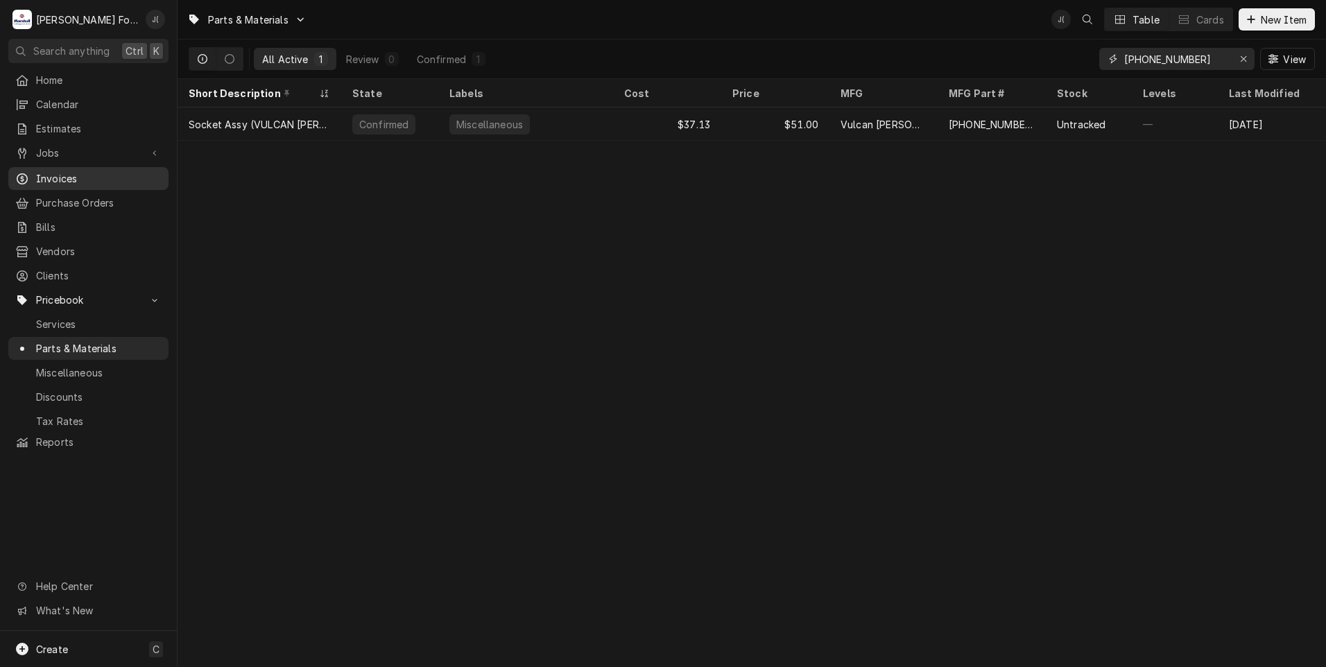
type input "00-960194-00001"
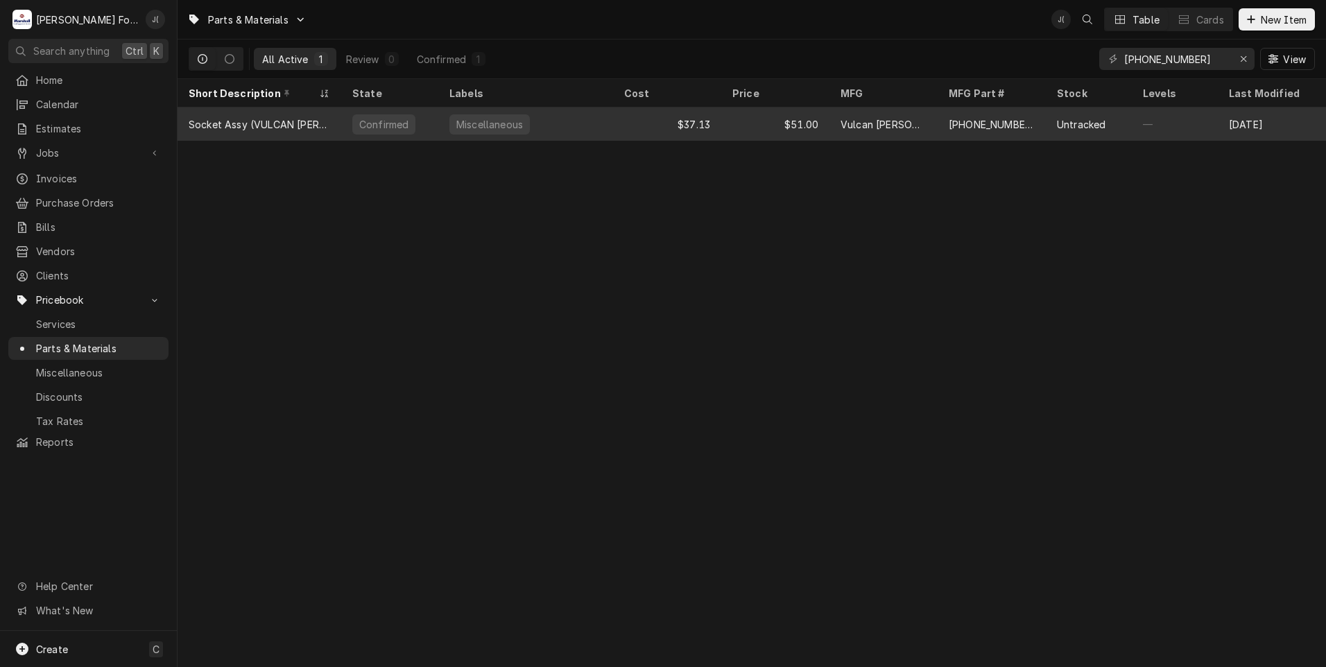
click at [1076, 114] on div "Untracked" at bounding box center [1089, 124] width 86 height 33
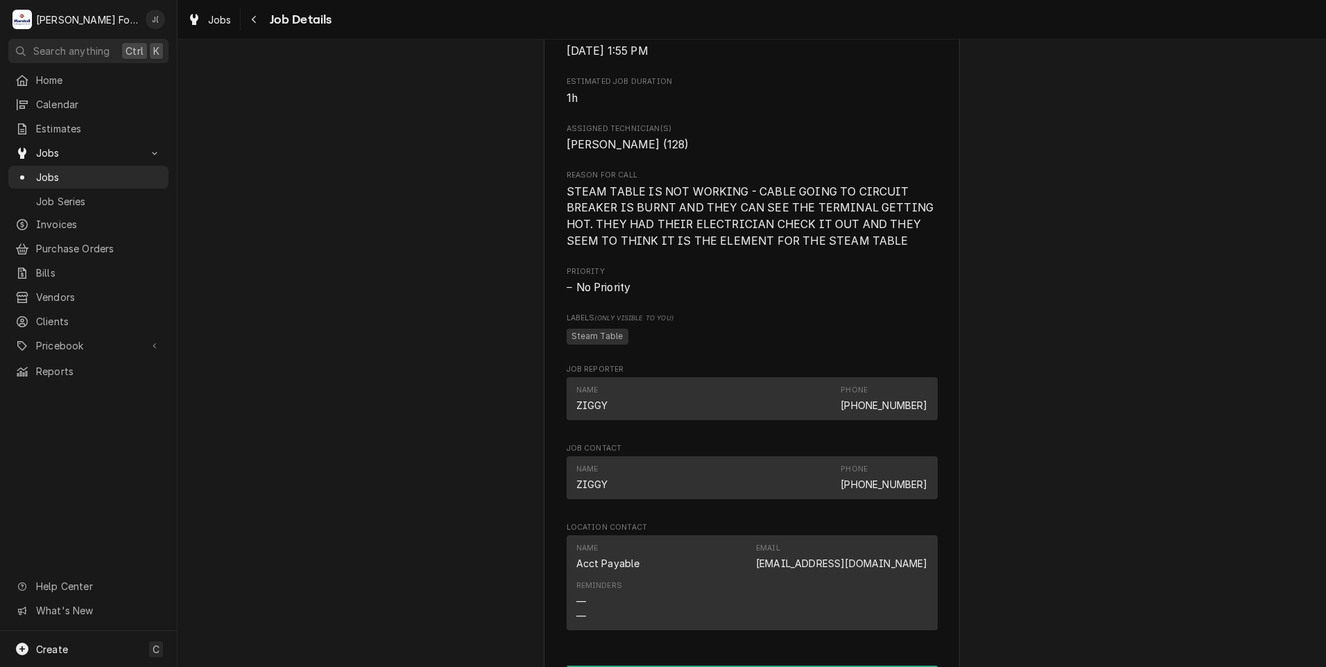
scroll to position [1179, 0]
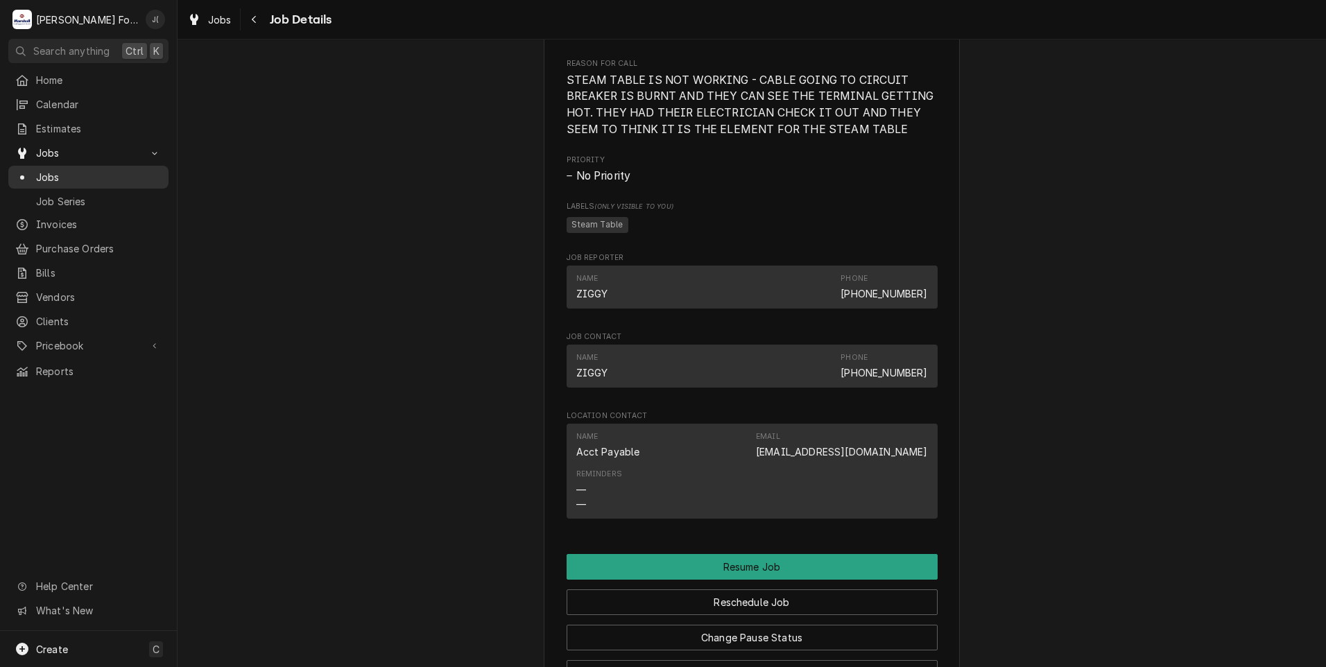
click at [103, 176] on span "Jobs" at bounding box center [99, 177] width 126 height 15
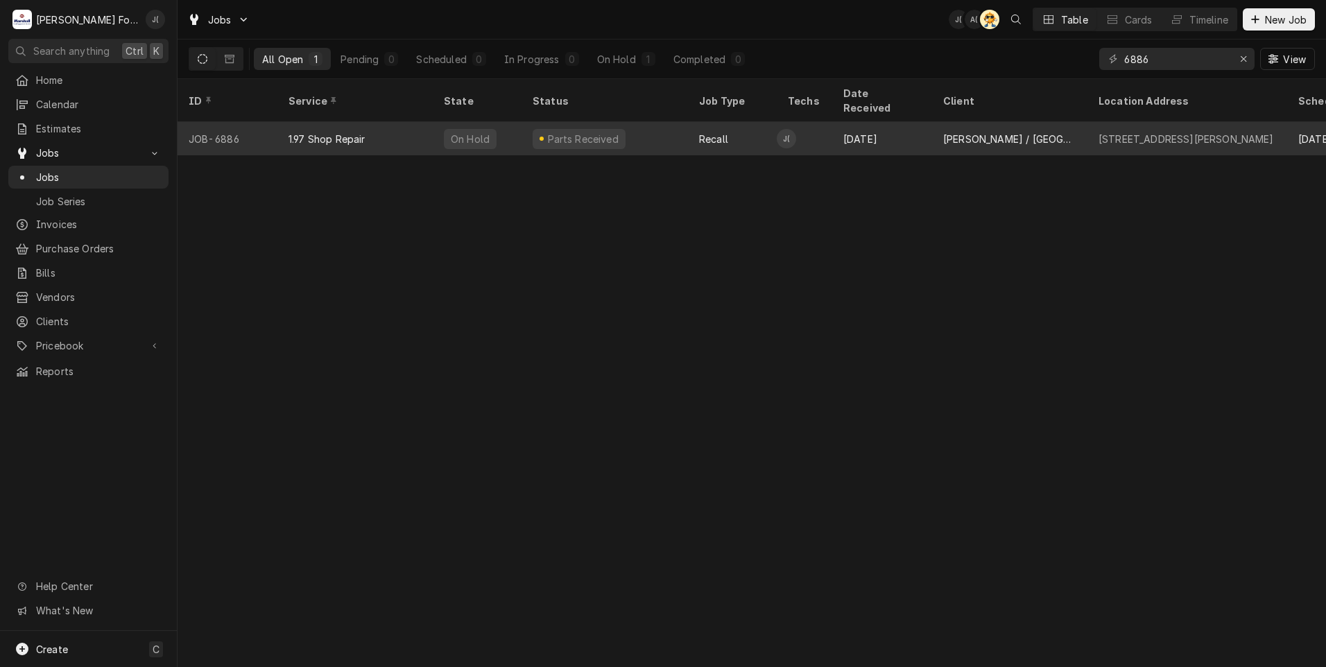
click at [366, 122] on div "1.97 Shop Repair" at bounding box center [354, 138] width 155 height 33
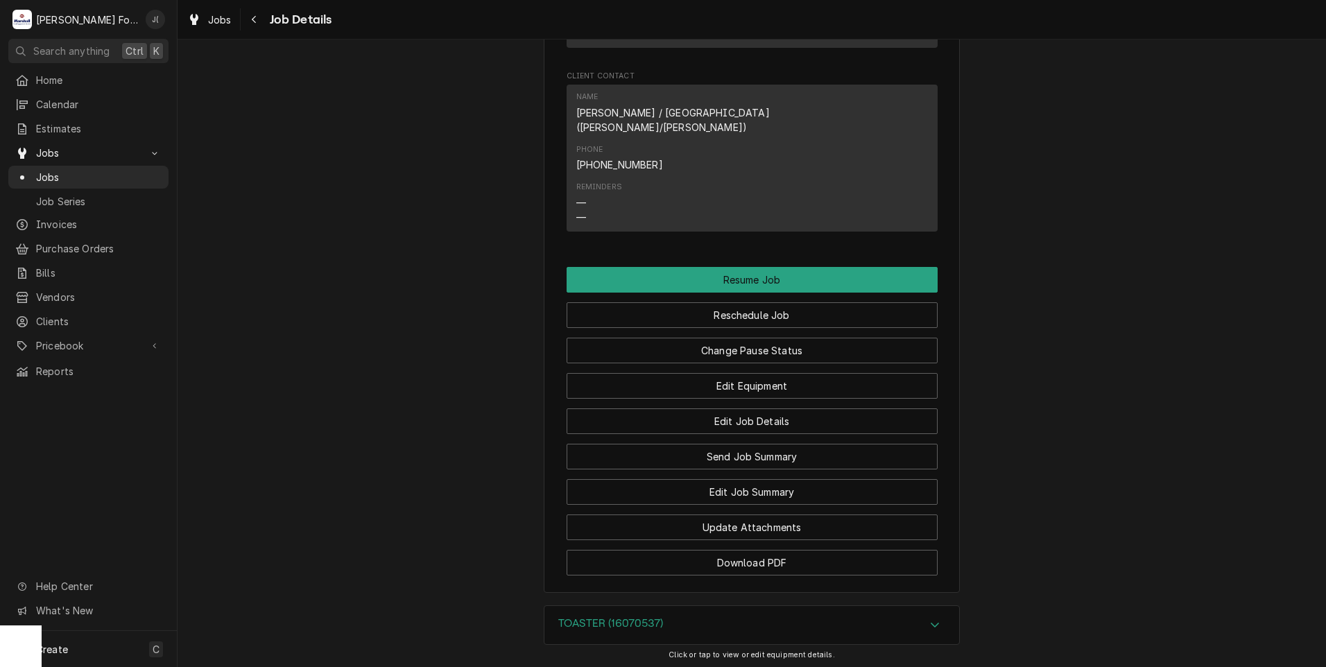
scroll to position [1662, 0]
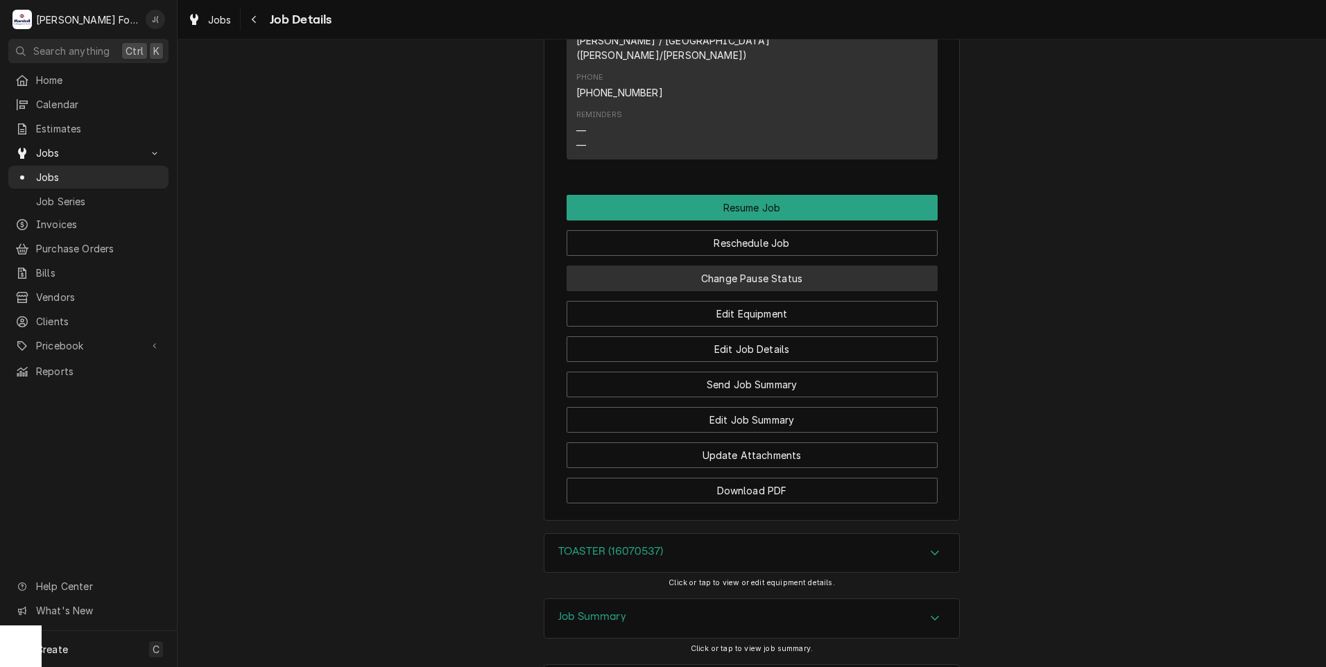
click at [690, 266] on button "Change Pause Status" at bounding box center [752, 279] width 371 height 26
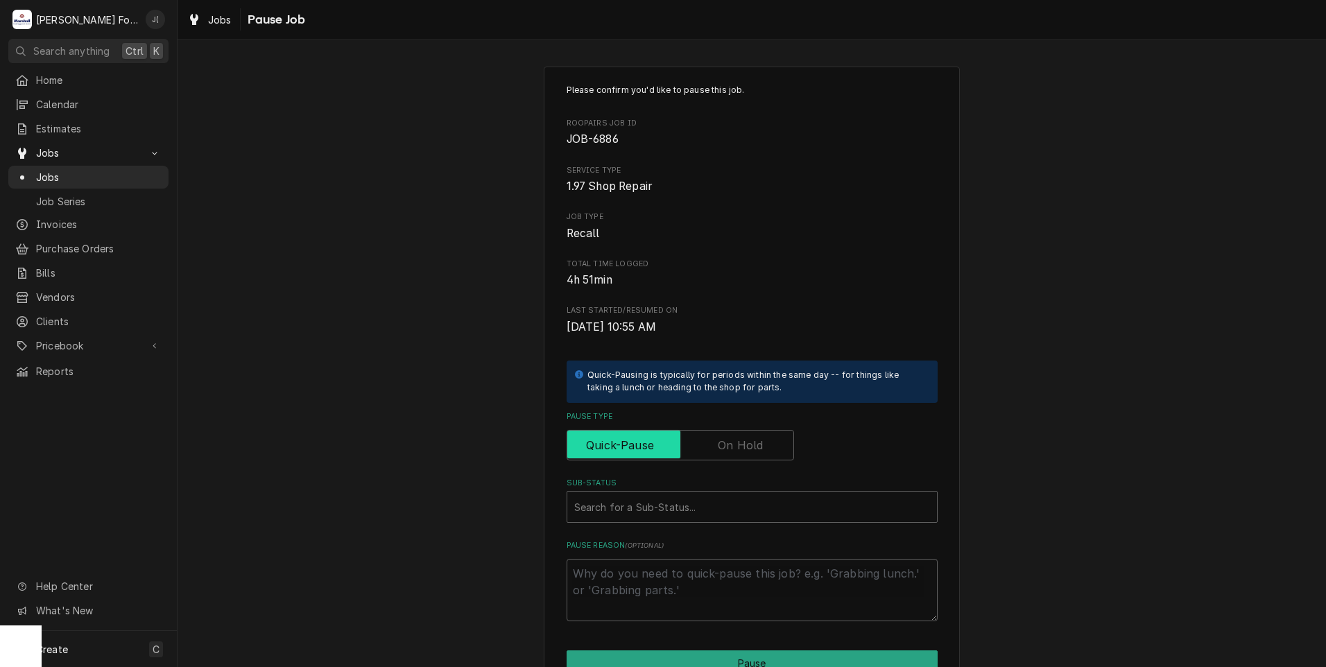
click at [687, 449] on input "Pause Type" at bounding box center [680, 445] width 215 height 31
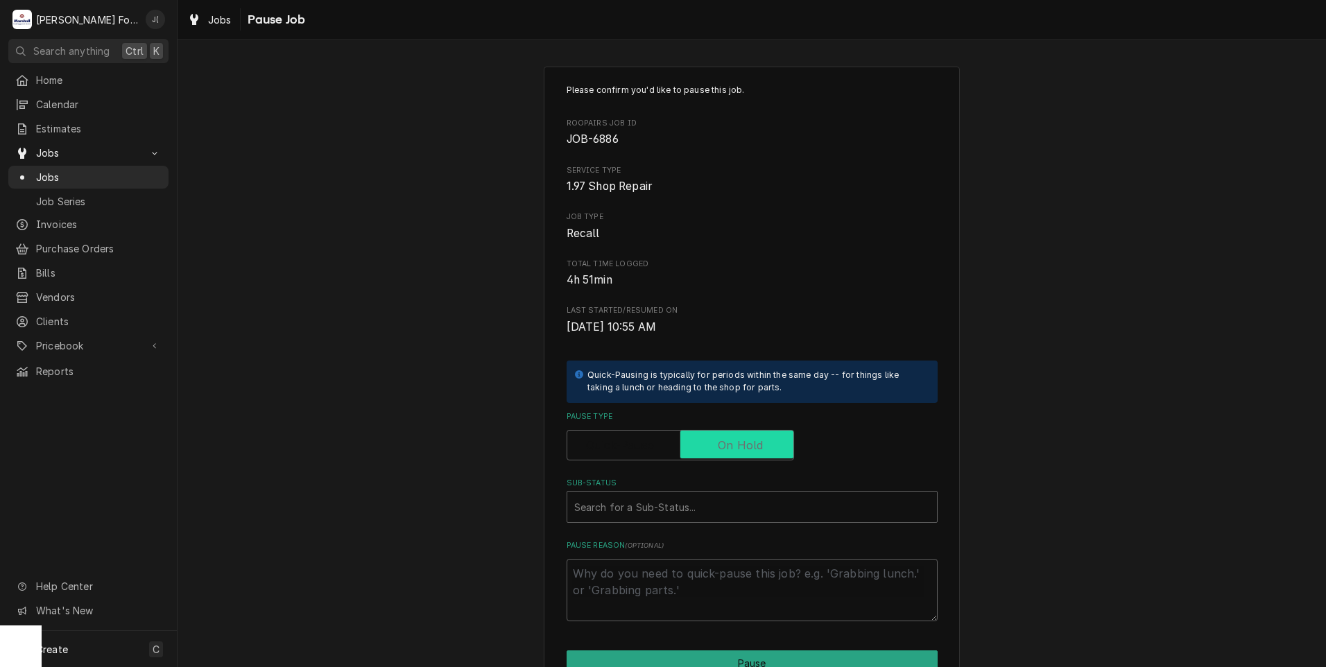
checkbox input "true"
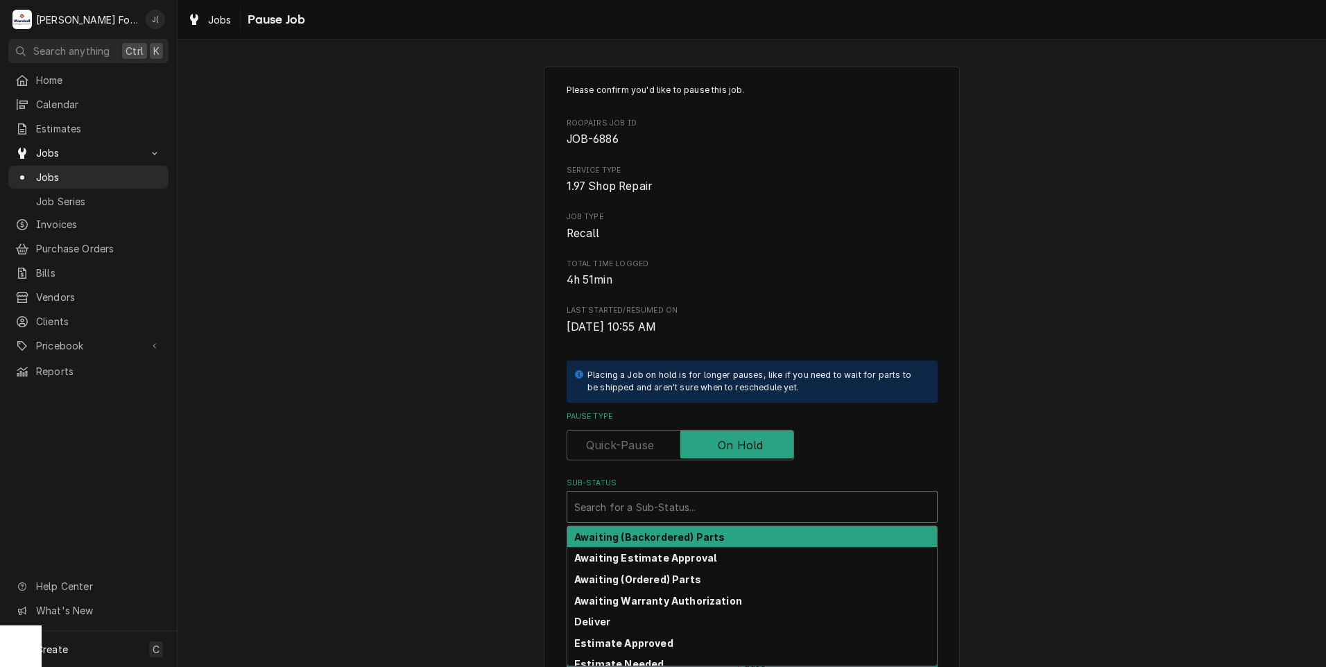
click at [653, 504] on div "Sub-Status" at bounding box center [752, 507] width 356 height 25
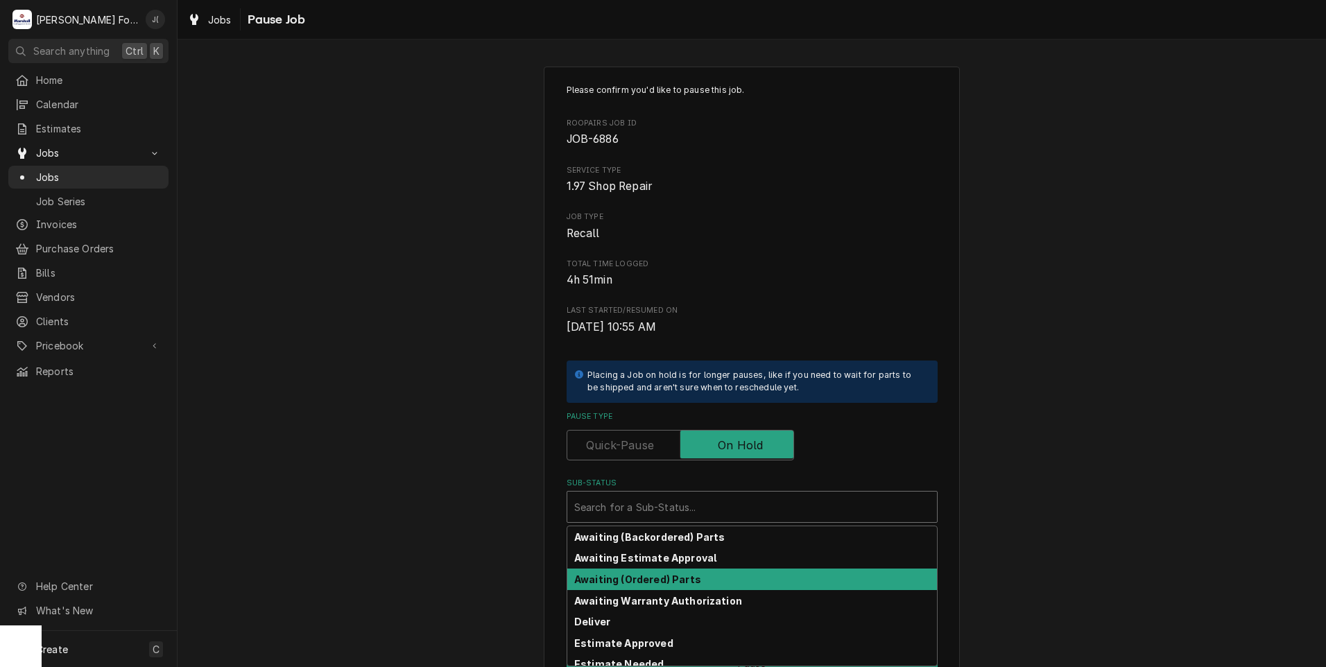
click at [610, 583] on strong "Awaiting (Ordered) Parts" at bounding box center [637, 580] width 127 height 12
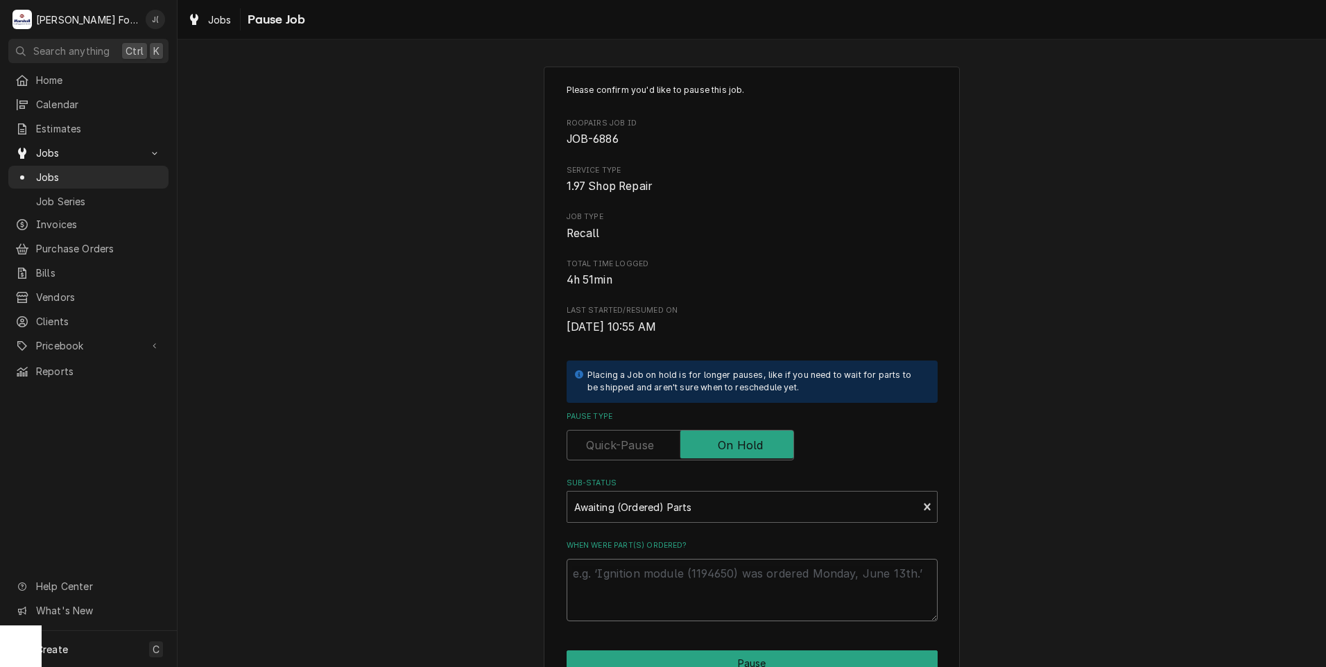
click at [610, 594] on textarea "When were part(s) ordered?" at bounding box center [752, 590] width 371 height 62
type textarea "x"
type textarea "0"
type textarea "x"
type textarea "09"
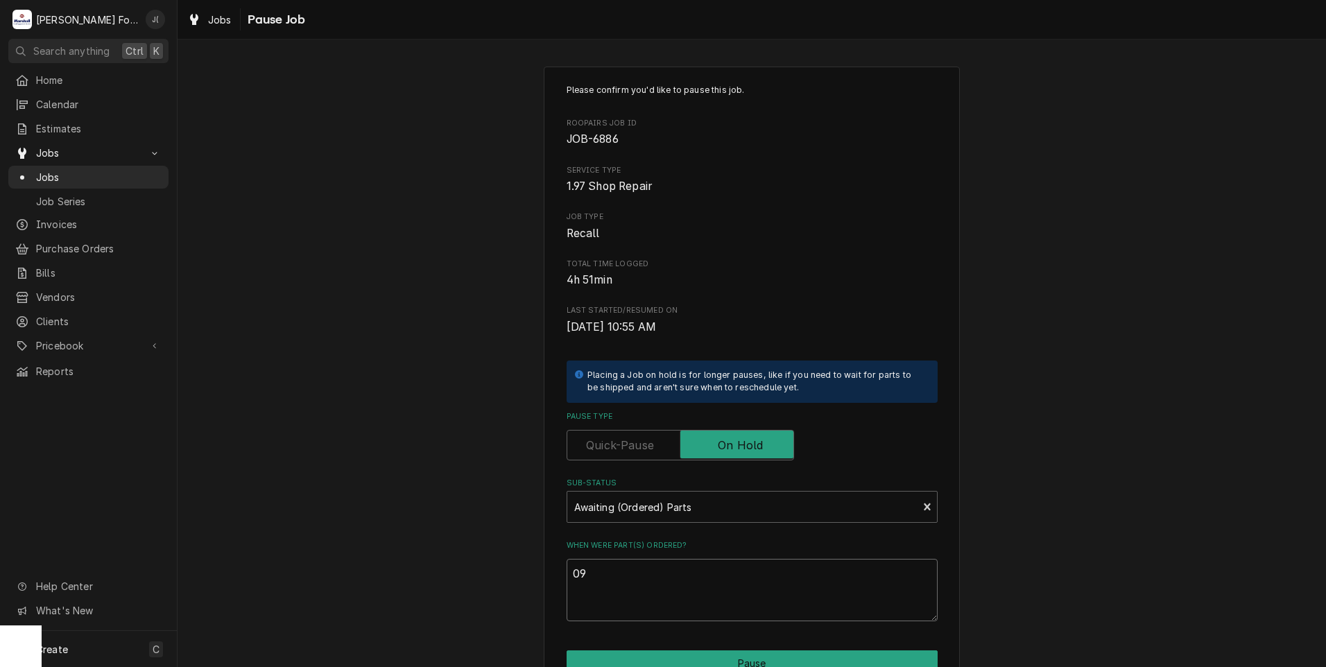
type textarea "x"
type textarea "09/"
type textarea "x"
type textarea "09/1"
type textarea "x"
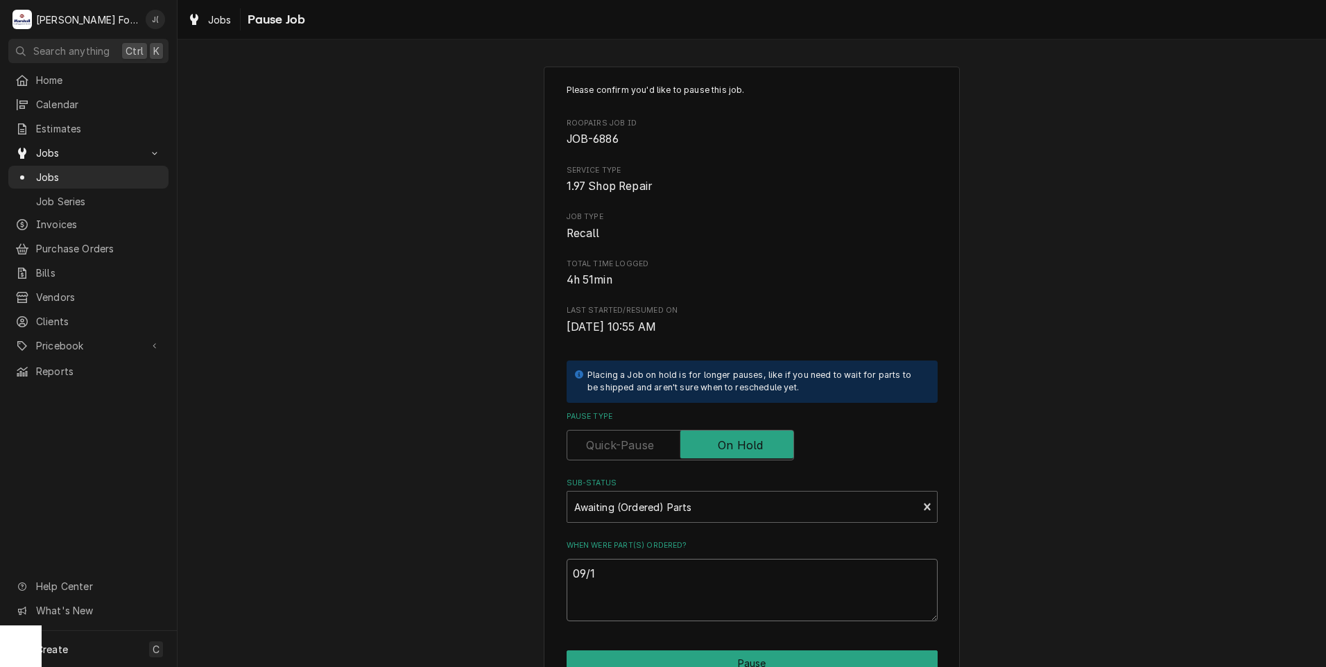
type textarea "09/17"
type textarea "x"
type textarea "09/17/"
type textarea "x"
type textarea "09/17/2"
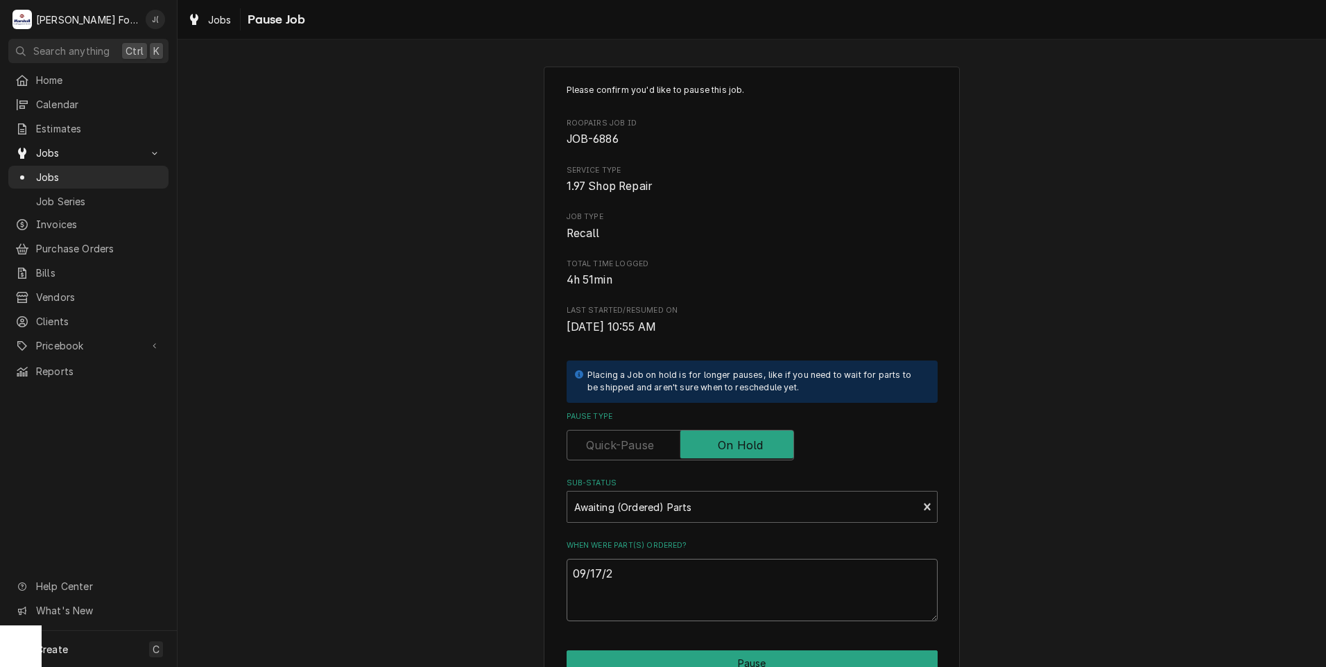
type textarea "x"
type textarea "09/17/20"
type textarea "x"
type textarea "09/17/202"
type textarea "x"
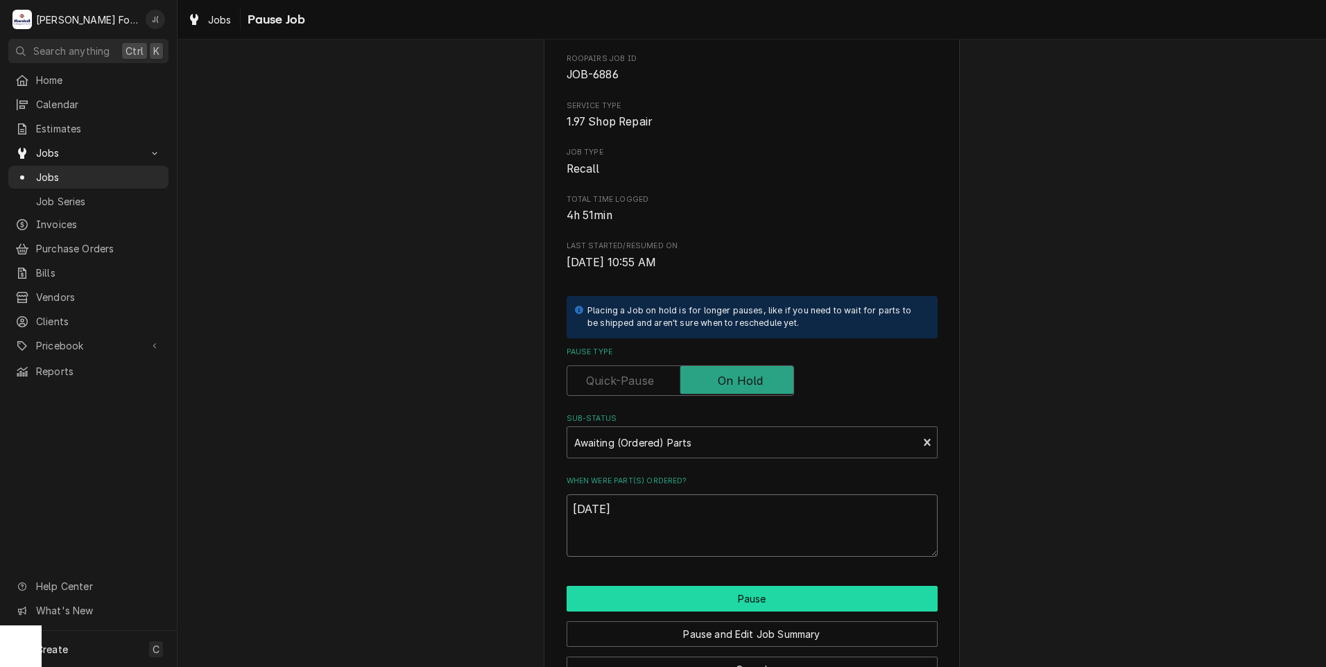
scroll to position [110, 0]
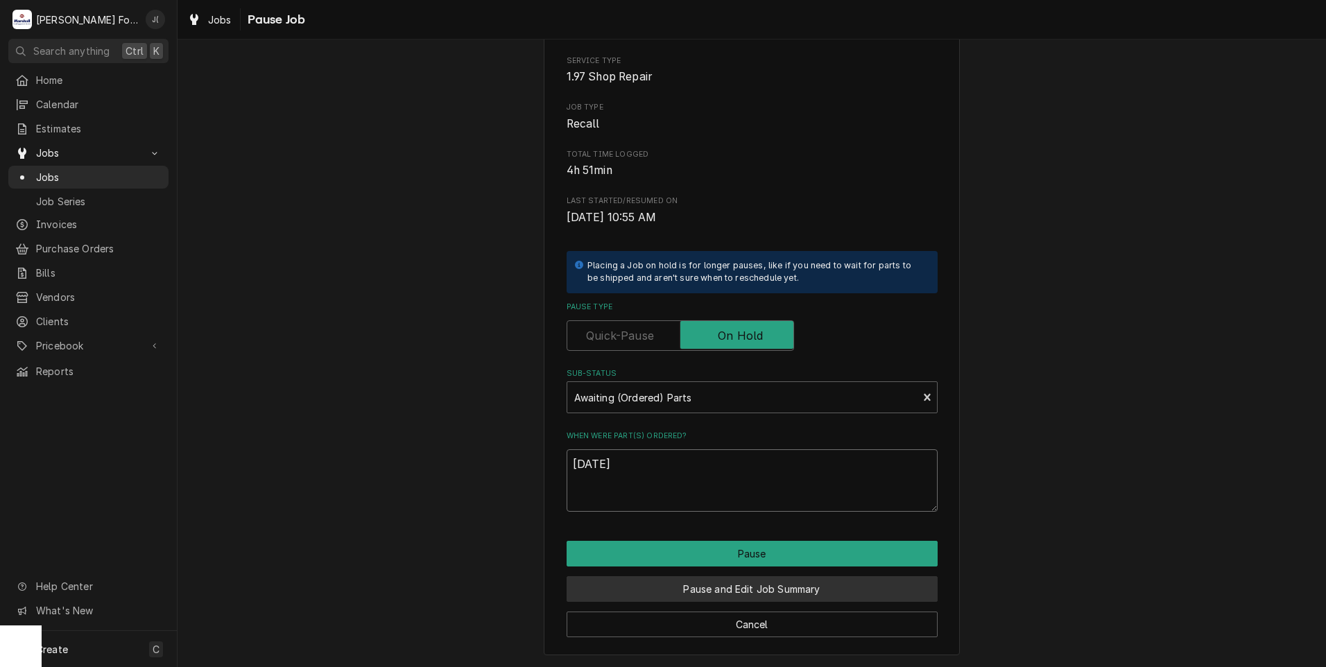
type textarea "09/17/2025"
click at [780, 585] on button "Pause and Edit Job Summary" at bounding box center [752, 589] width 371 height 26
type textarea "x"
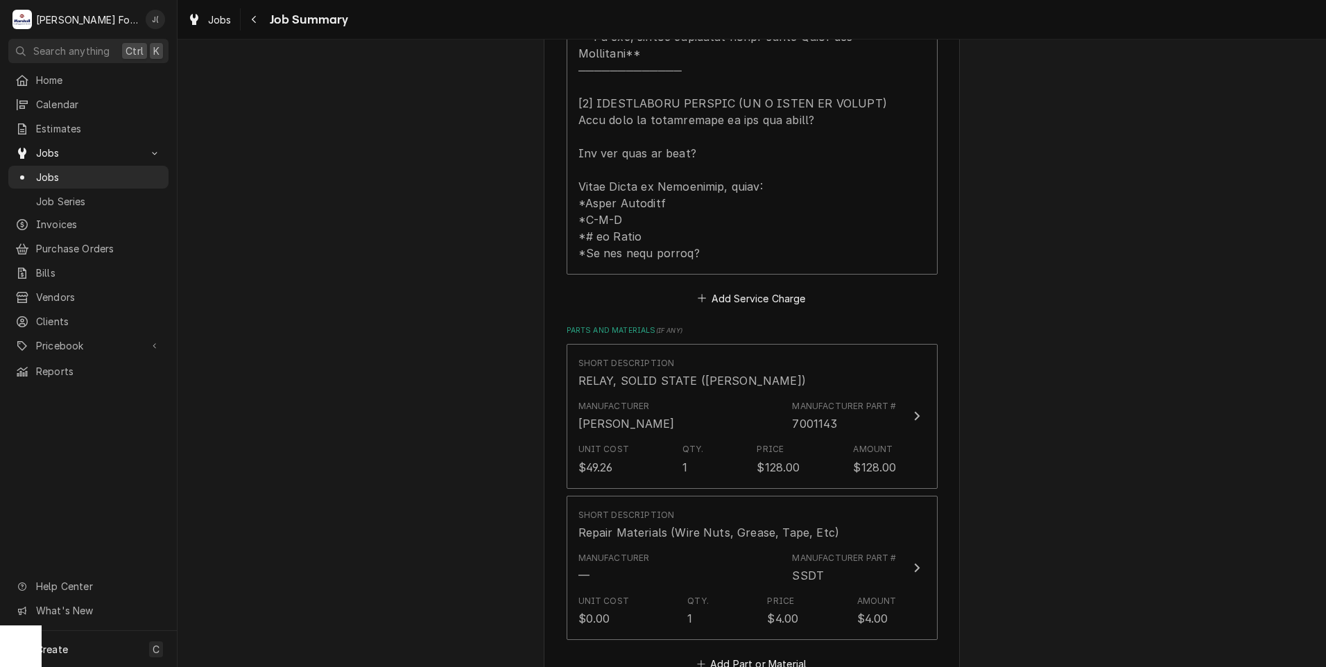
scroll to position [694, 0]
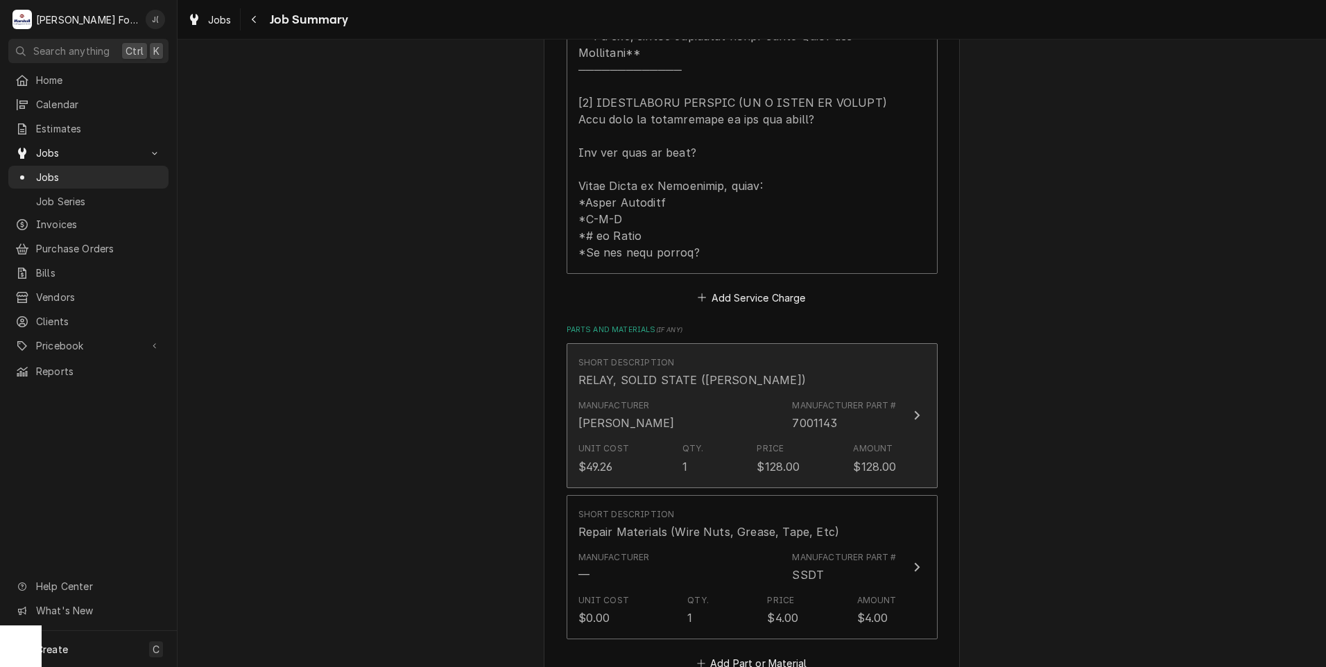
click at [670, 449] on div "Unit Cost $49.26 Qty. 1 Price $128.00 Amount $128.00" at bounding box center [738, 458] width 318 height 43
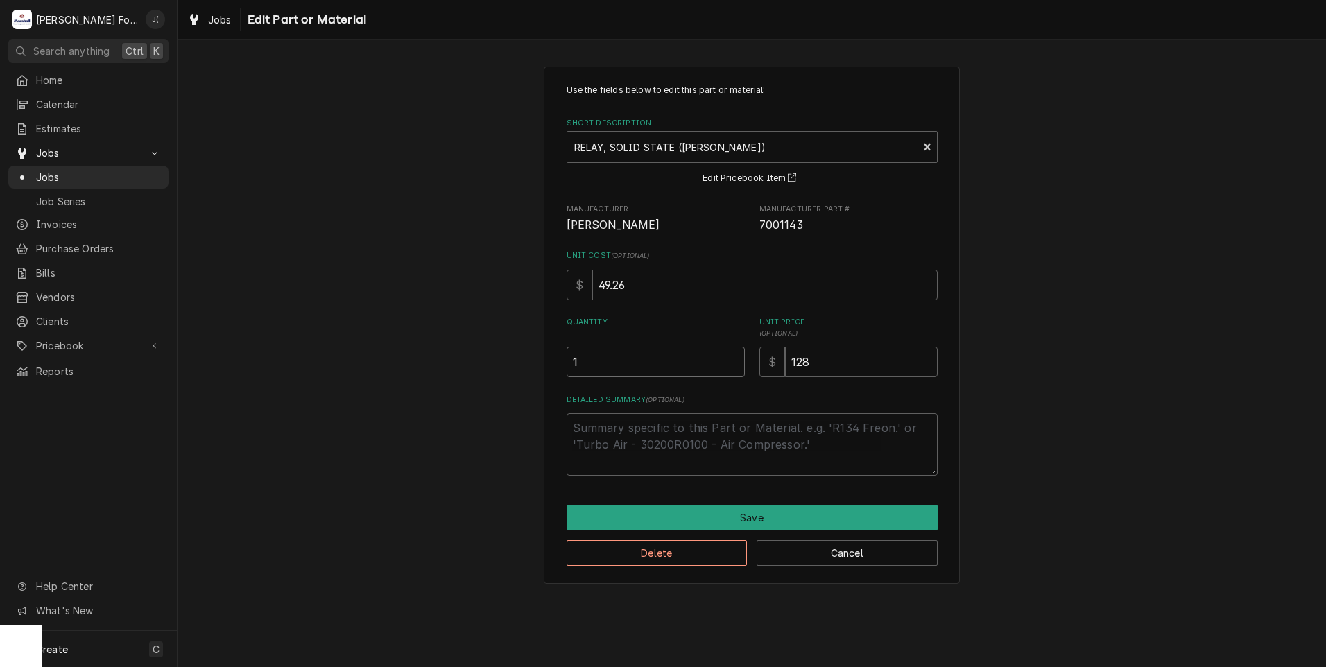
drag, startPoint x: 640, startPoint y: 361, endPoint x: 472, endPoint y: 359, distance: 167.9
click at [487, 359] on div "Use the fields below to edit this part or material: Short Description RELAY, SO…" at bounding box center [752, 325] width 1149 height 542
type textarea "x"
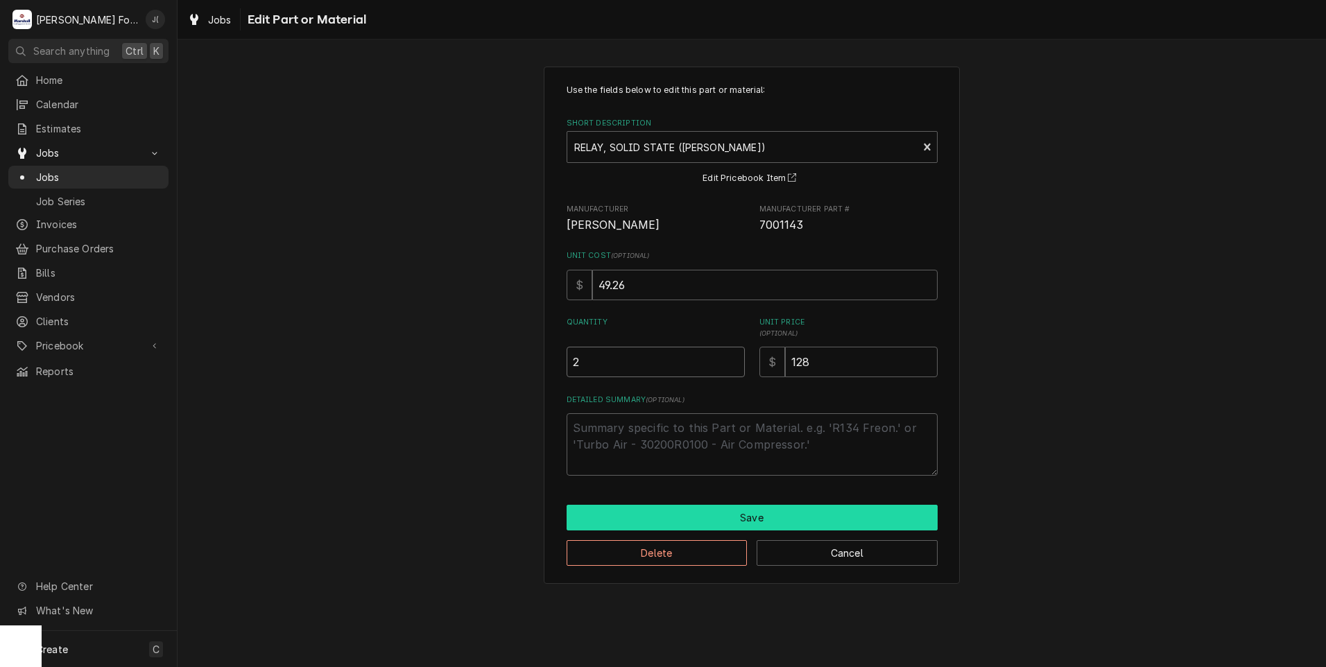
type input "2"
click at [730, 524] on button "Save" at bounding box center [752, 518] width 371 height 26
type textarea "x"
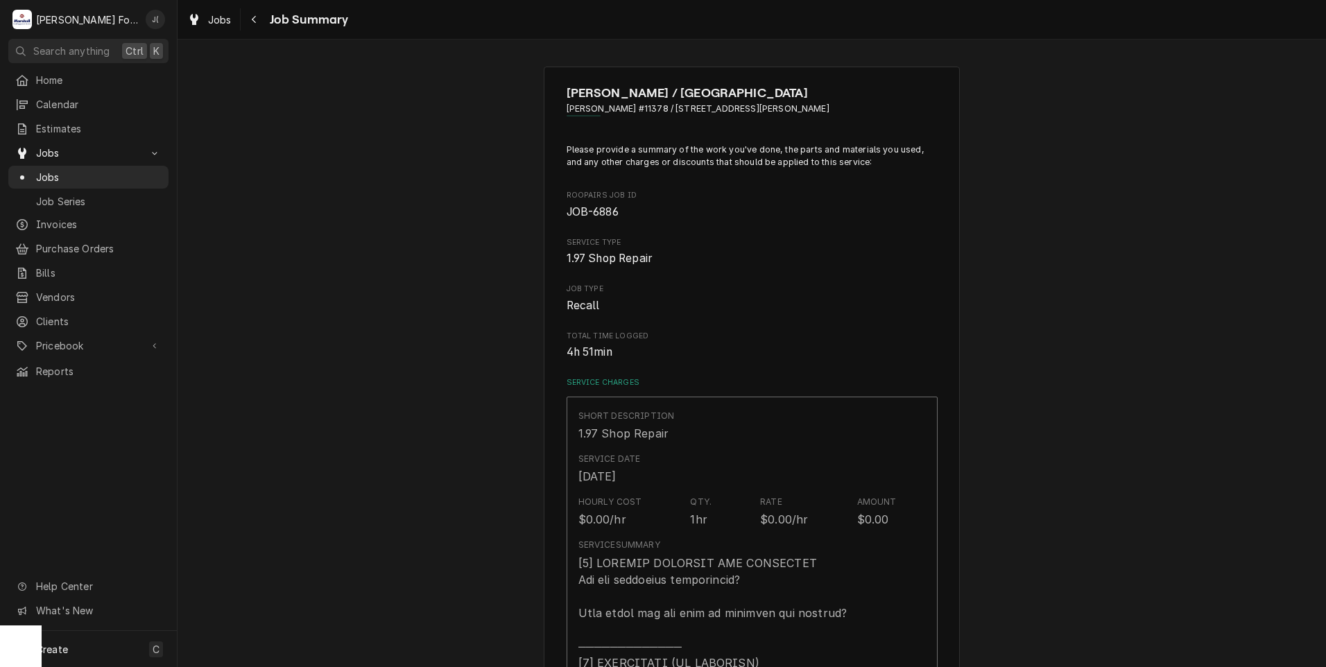
scroll to position [694, 0]
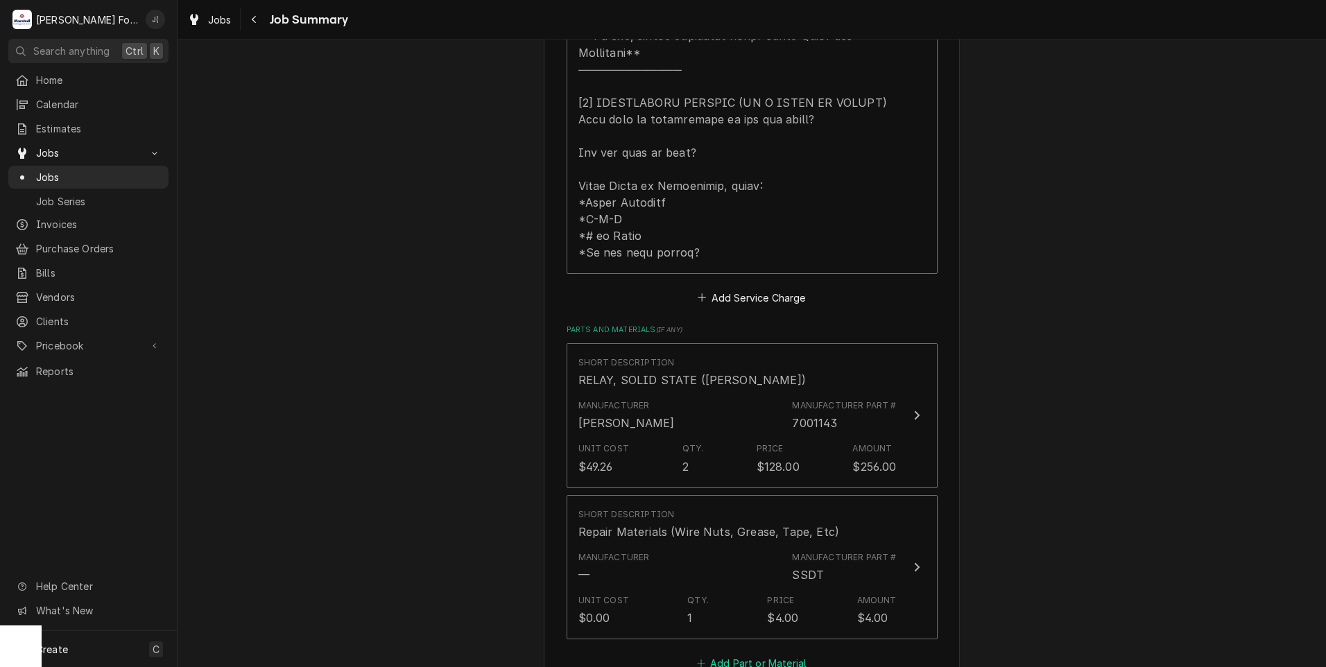
click at [753, 654] on button "Add Part or Material" at bounding box center [751, 663] width 114 height 19
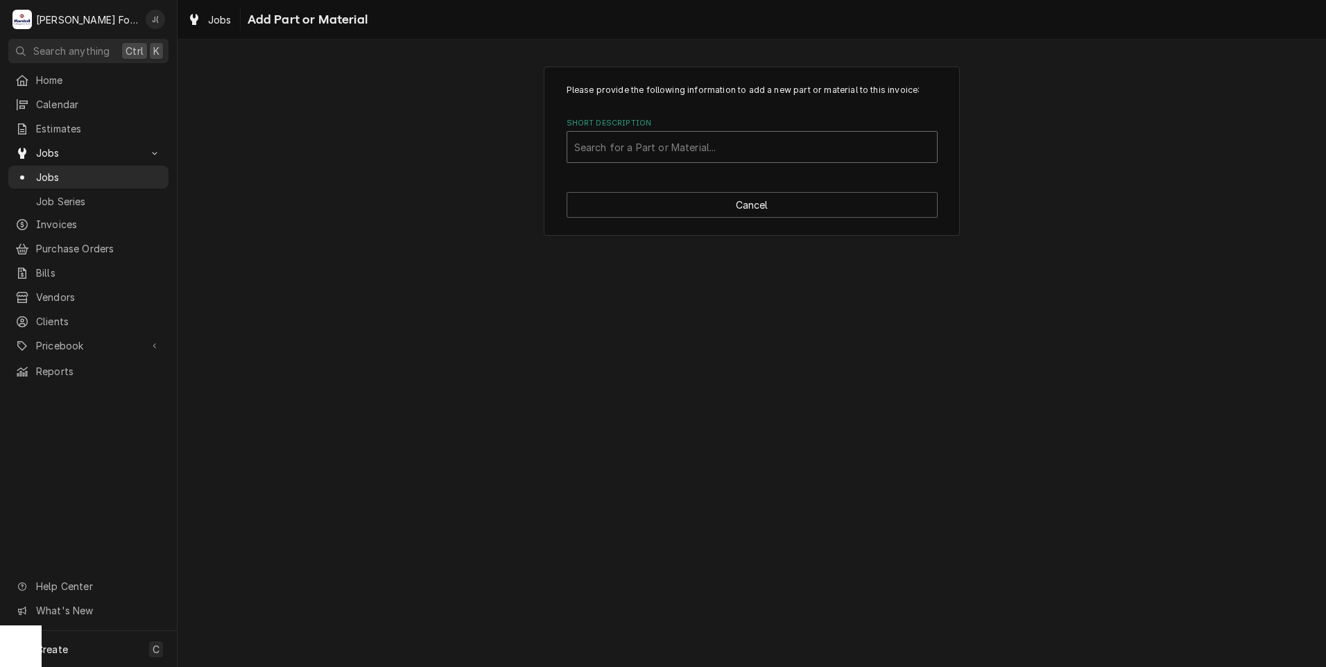
click at [667, 148] on div "Short Description" at bounding box center [752, 147] width 356 height 25
type input "7001142"
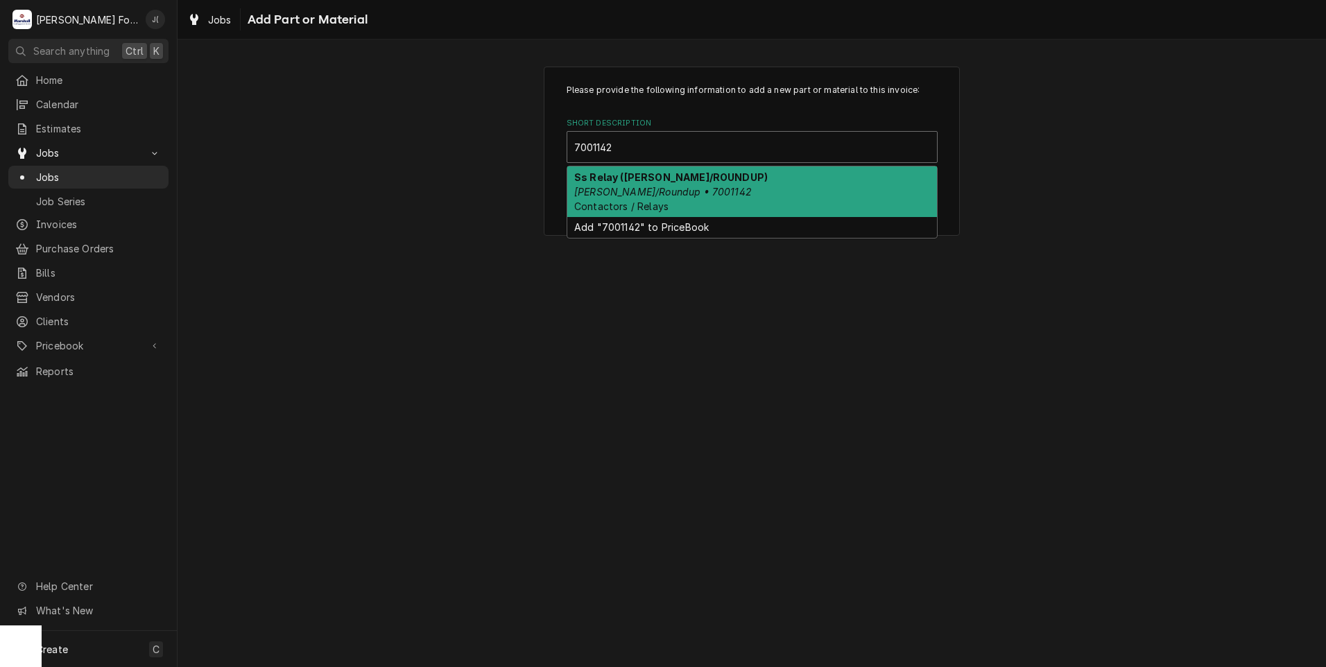
click at [657, 186] on em "Antunes/Roundup • 7001142" at bounding box center [663, 192] width 178 height 12
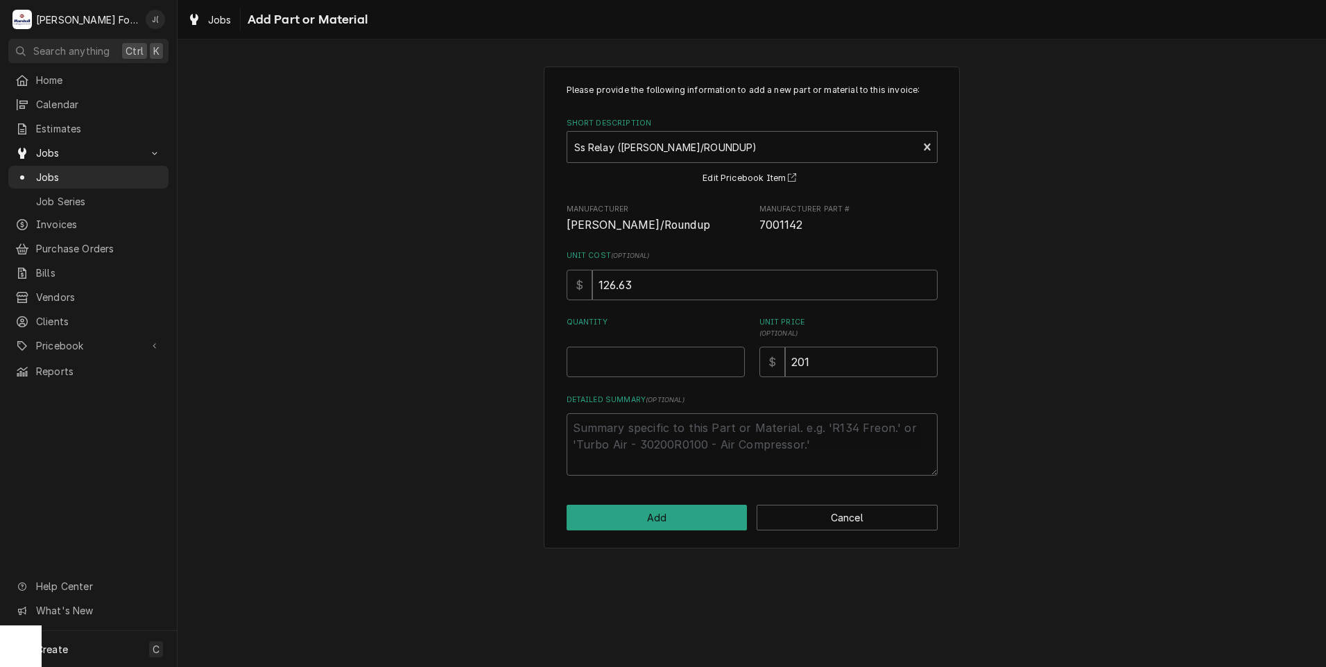
click at [660, 378] on div "Please provide the following information to add a new part or material to this …" at bounding box center [752, 280] width 371 height 392
click at [645, 364] on input "Quantity" at bounding box center [656, 362] width 178 height 31
type textarea "x"
type input "1"
click at [642, 506] on button "Add" at bounding box center [657, 518] width 181 height 26
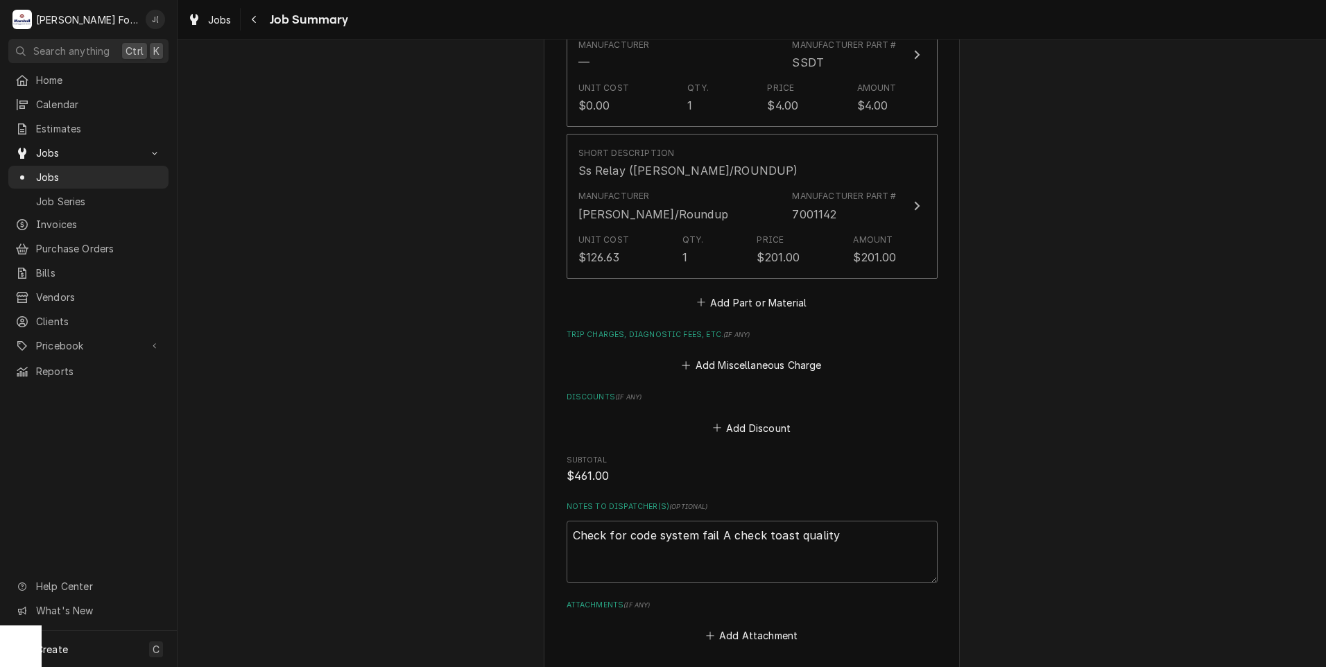
scroll to position [1384, 0]
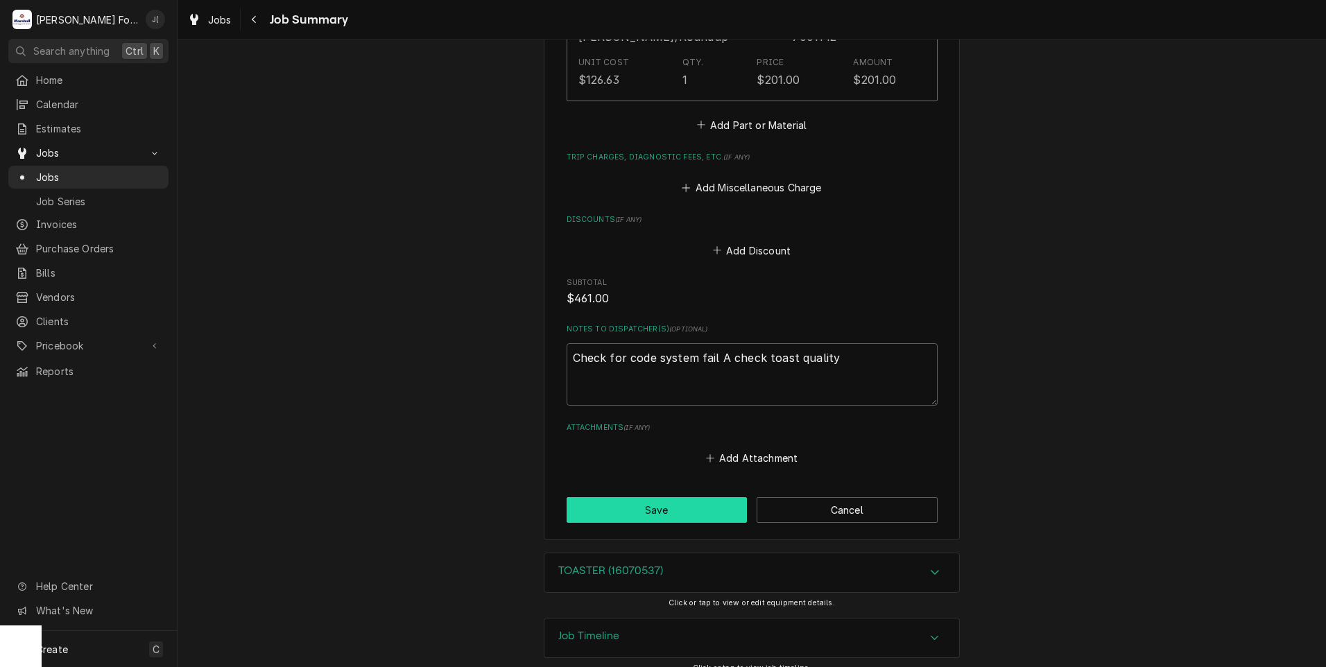
click at [630, 497] on button "Save" at bounding box center [657, 510] width 181 height 26
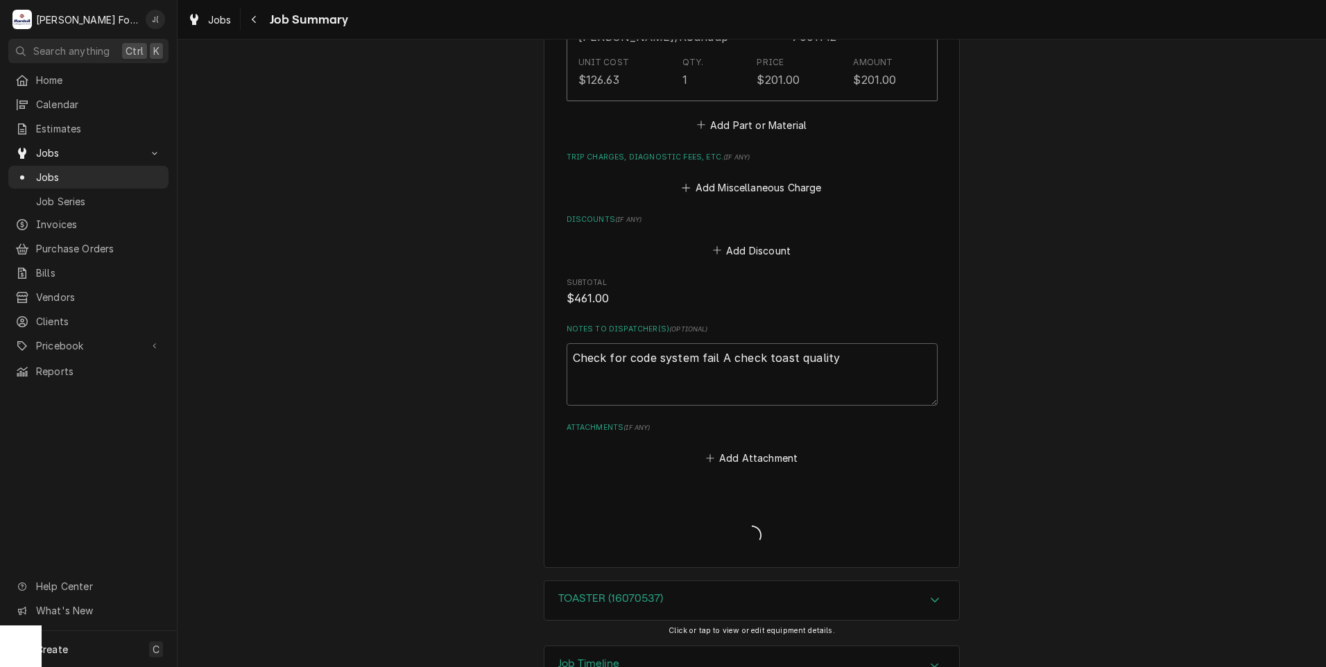
type textarea "x"
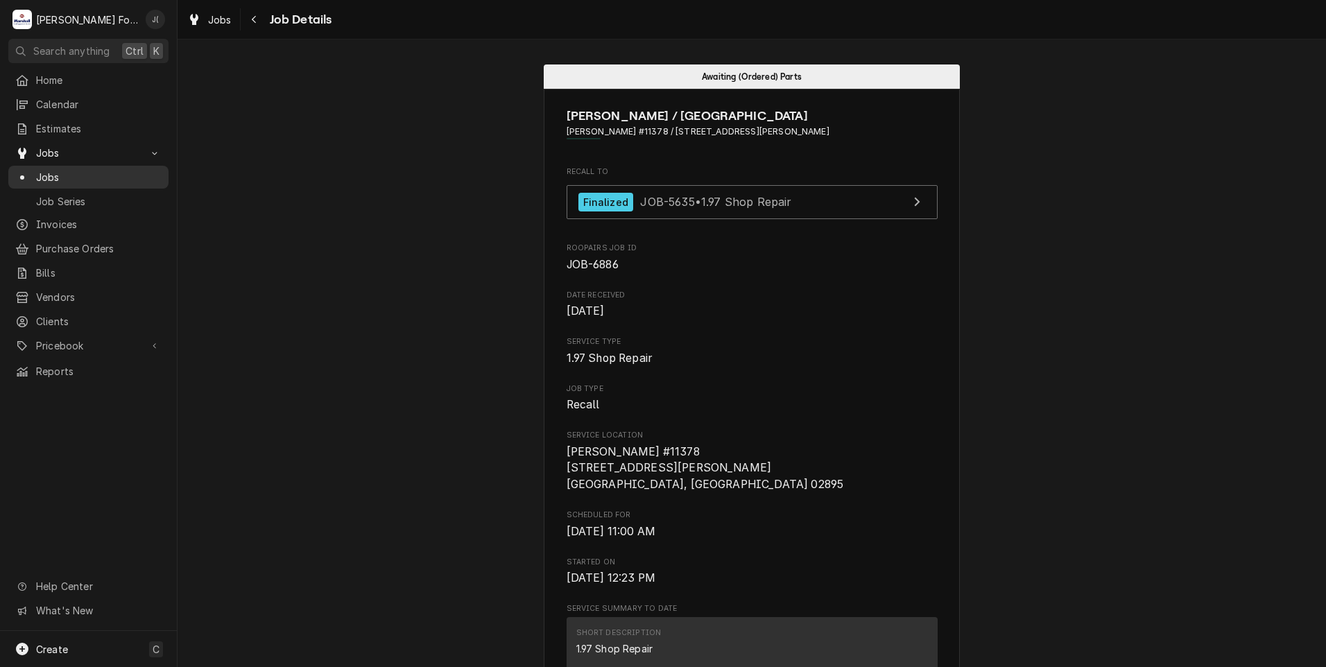
click at [61, 173] on span "Jobs" at bounding box center [99, 177] width 126 height 15
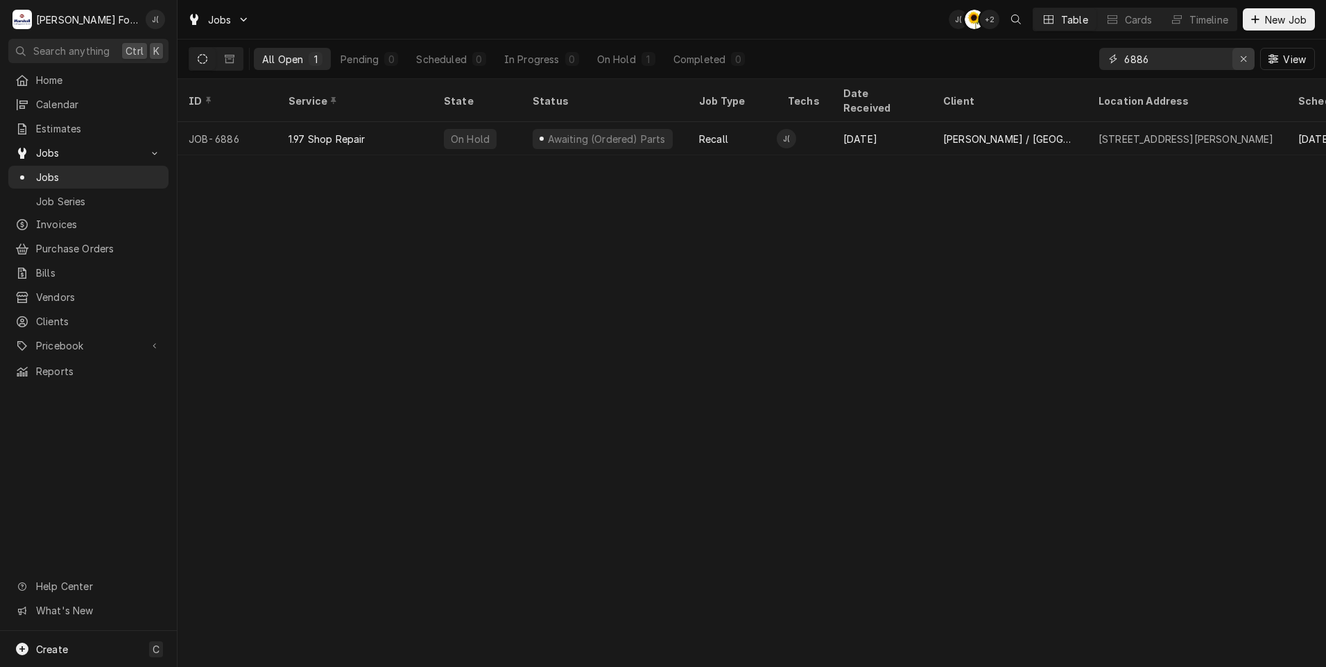
click at [1247, 65] on div "Erase input" at bounding box center [1244, 59] width 14 height 14
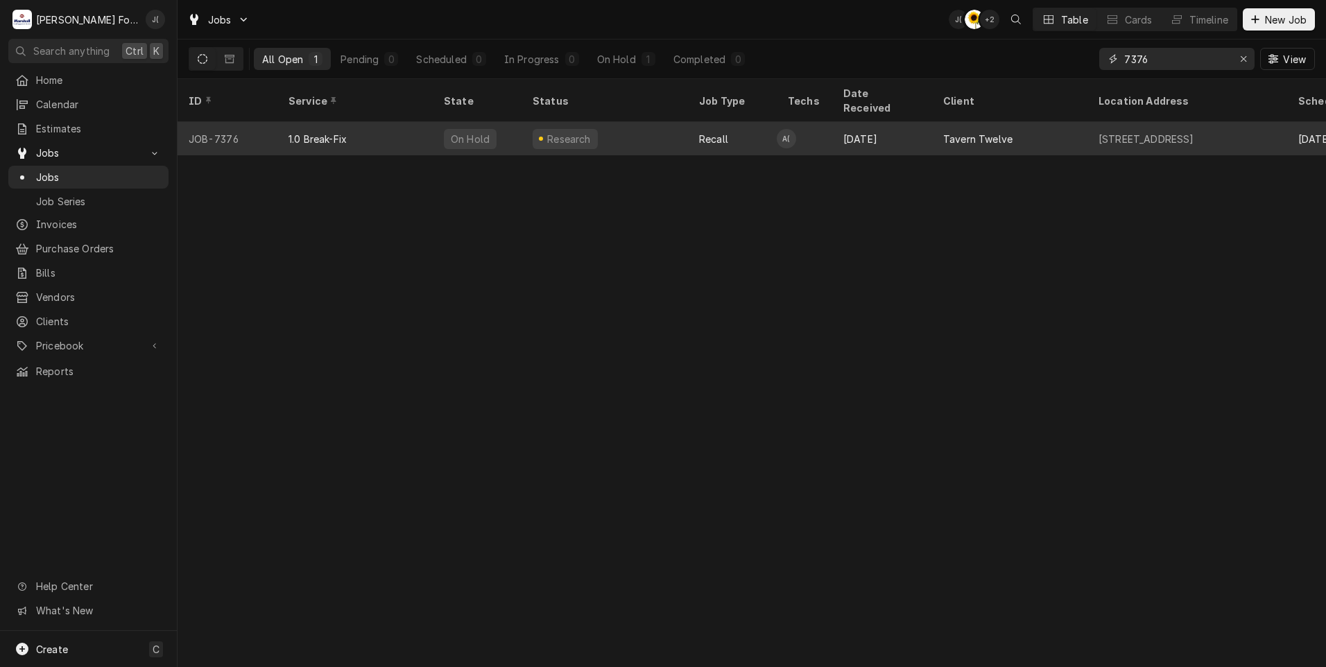
type input "7376"
click at [493, 123] on div "On Hold" at bounding box center [477, 138] width 89 height 33
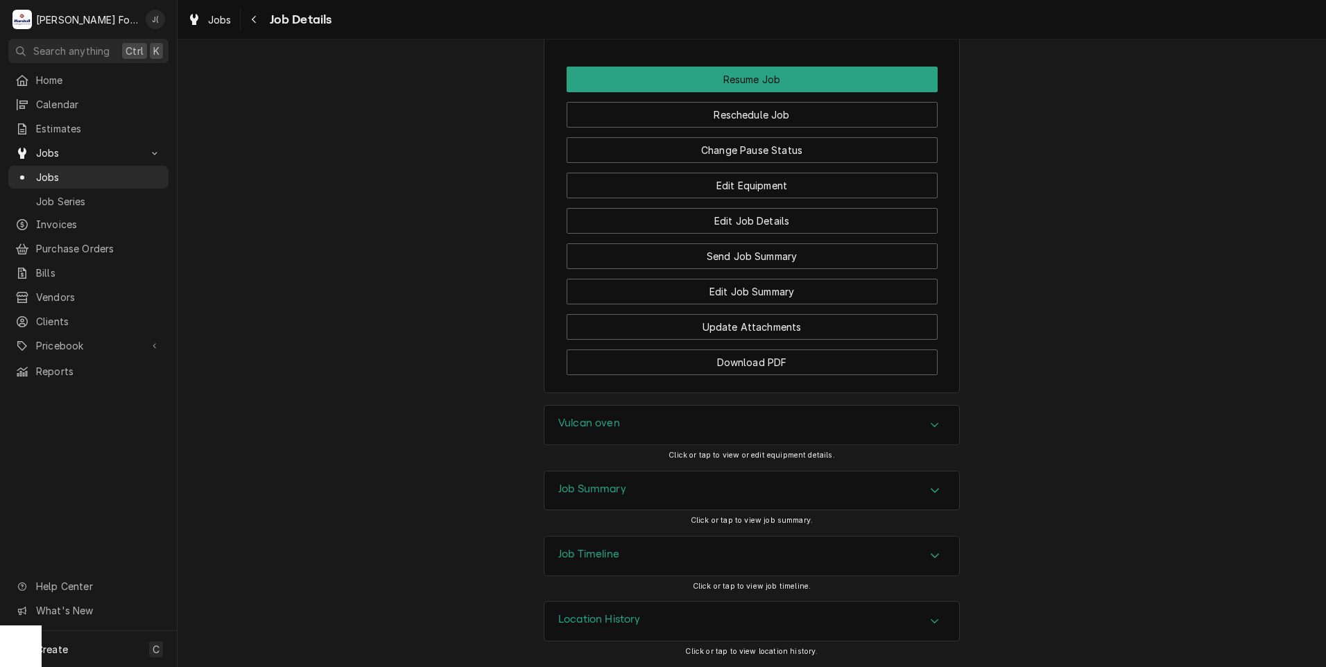
scroll to position [1756, 0]
click at [579, 500] on div "Job Summary" at bounding box center [752, 491] width 415 height 39
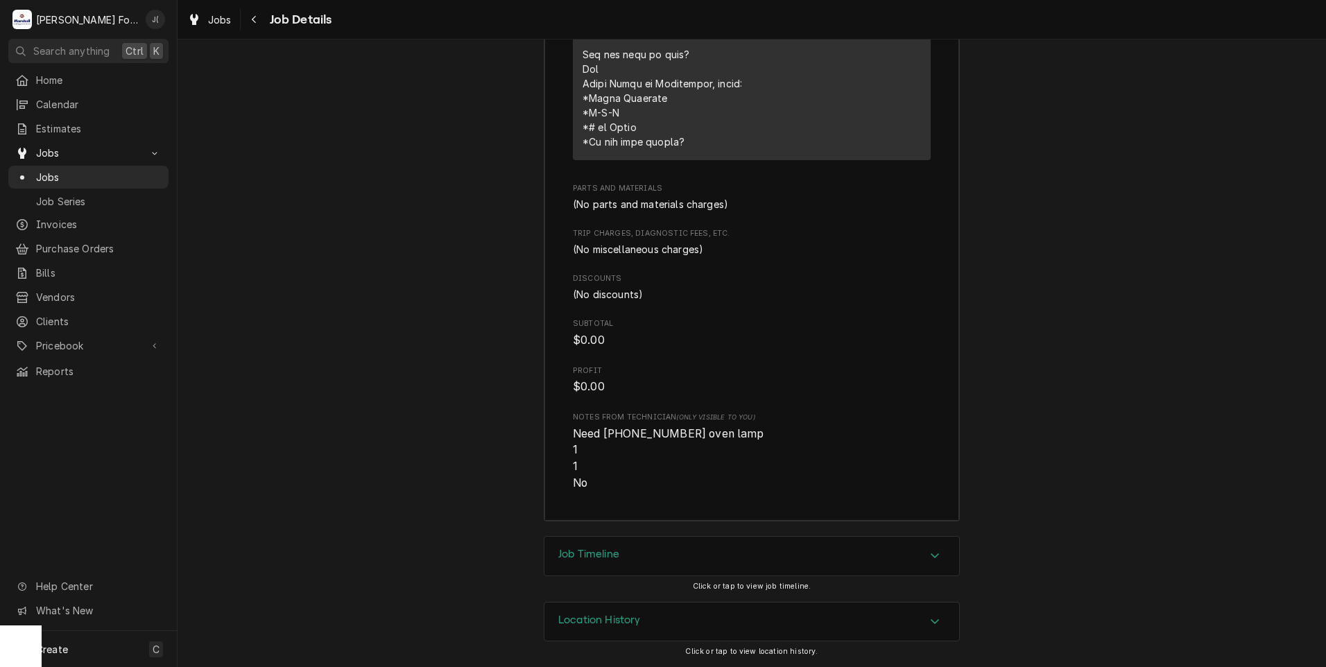
scroll to position [2805, 0]
drag, startPoint x: 699, startPoint y: 433, endPoint x: 667, endPoint y: 443, distance: 32.7
click at [667, 443] on span "Need [PHONE_NUMBER] oven lamp 1 1 No" at bounding box center [752, 459] width 358 height 66
drag, startPoint x: 667, startPoint y: 443, endPoint x: 685, endPoint y: 436, distance: 19.3
click at [685, 436] on span "Need [PHONE_NUMBER] oven lamp 1 1 No" at bounding box center [668, 458] width 191 height 62
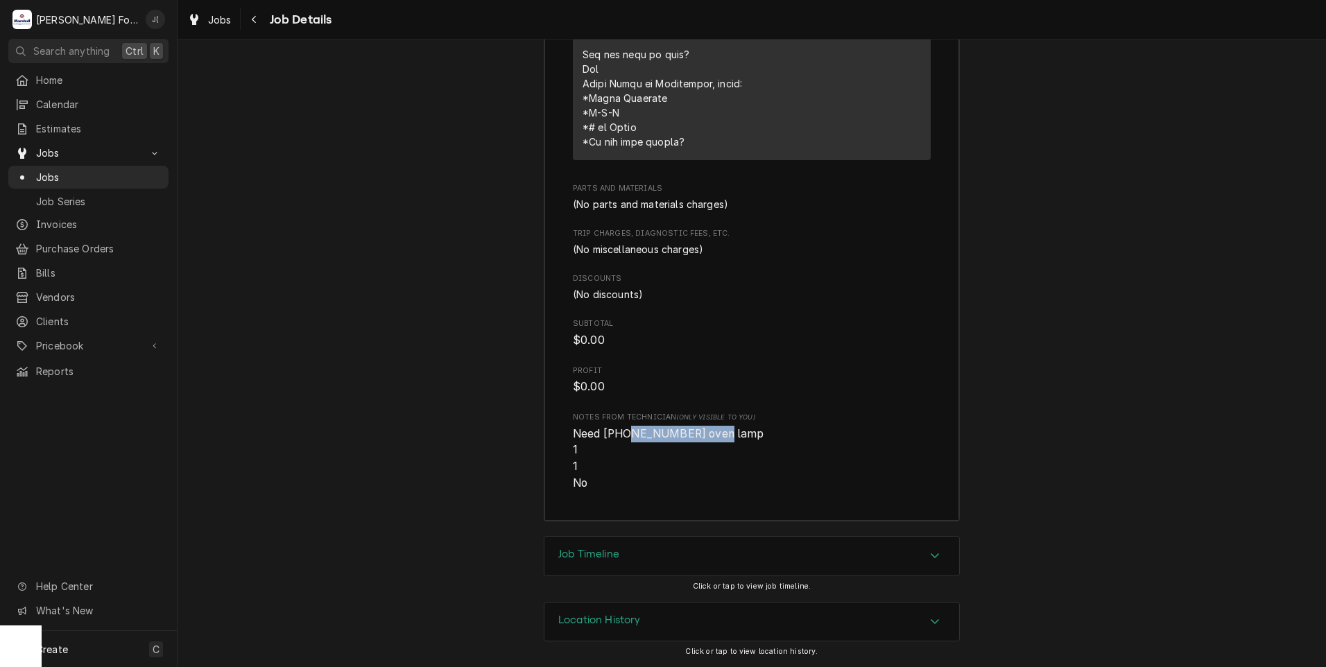
drag, startPoint x: 700, startPoint y: 436, endPoint x: 617, endPoint y: 434, distance: 83.3
click at [617, 434] on span "Need (2) 00-960194-00001 oven lamp 1 1 No" at bounding box center [668, 458] width 191 height 62
copy span "[PHONE_NUMBER]"
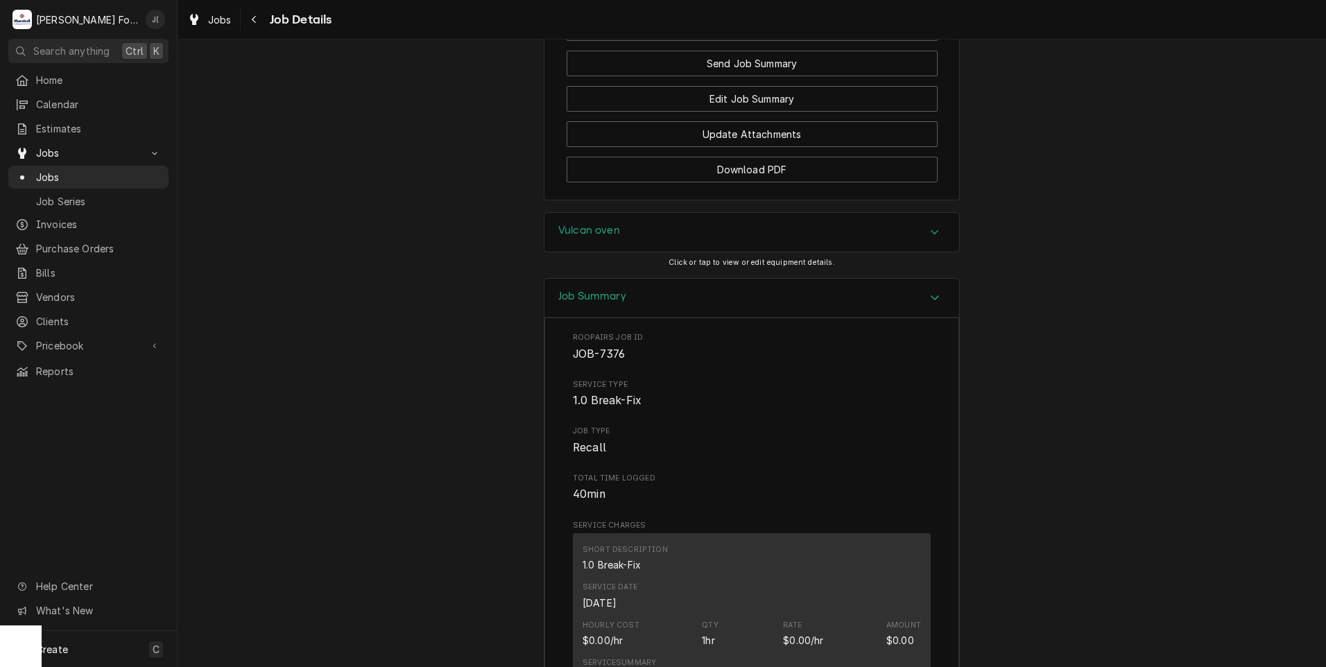
scroll to position [1695, 0]
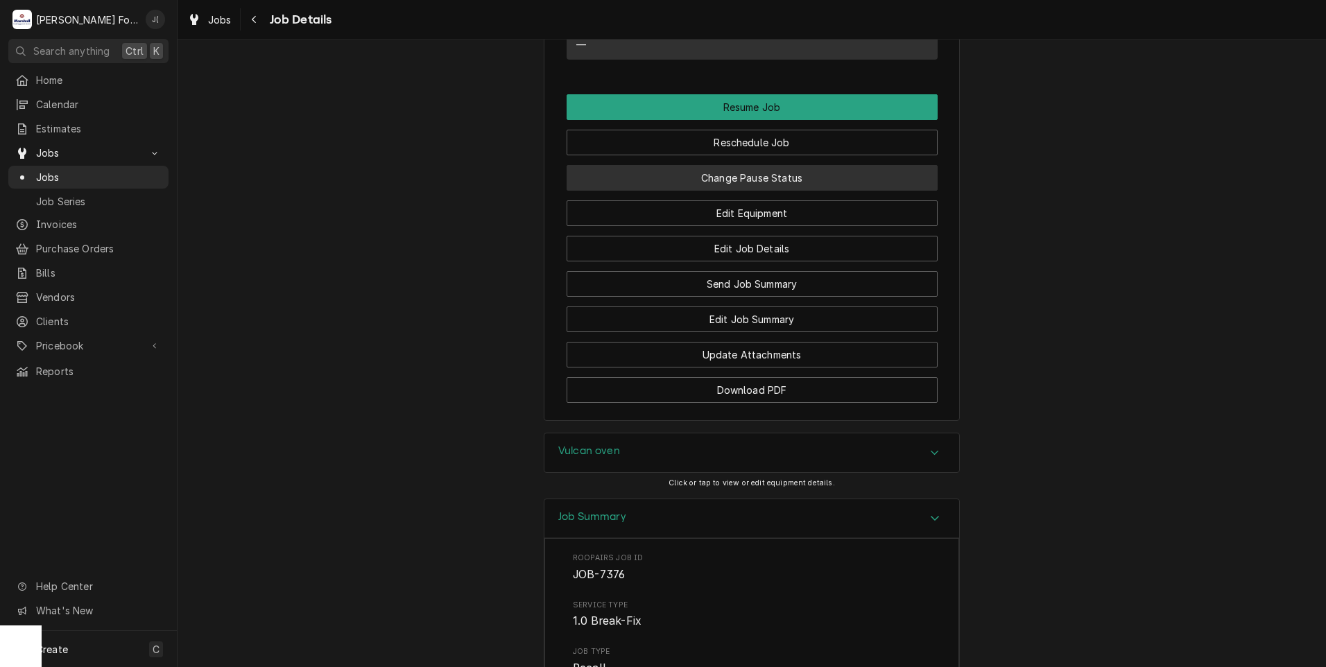
click at [662, 191] on button "Change Pause Status" at bounding box center [752, 178] width 371 height 26
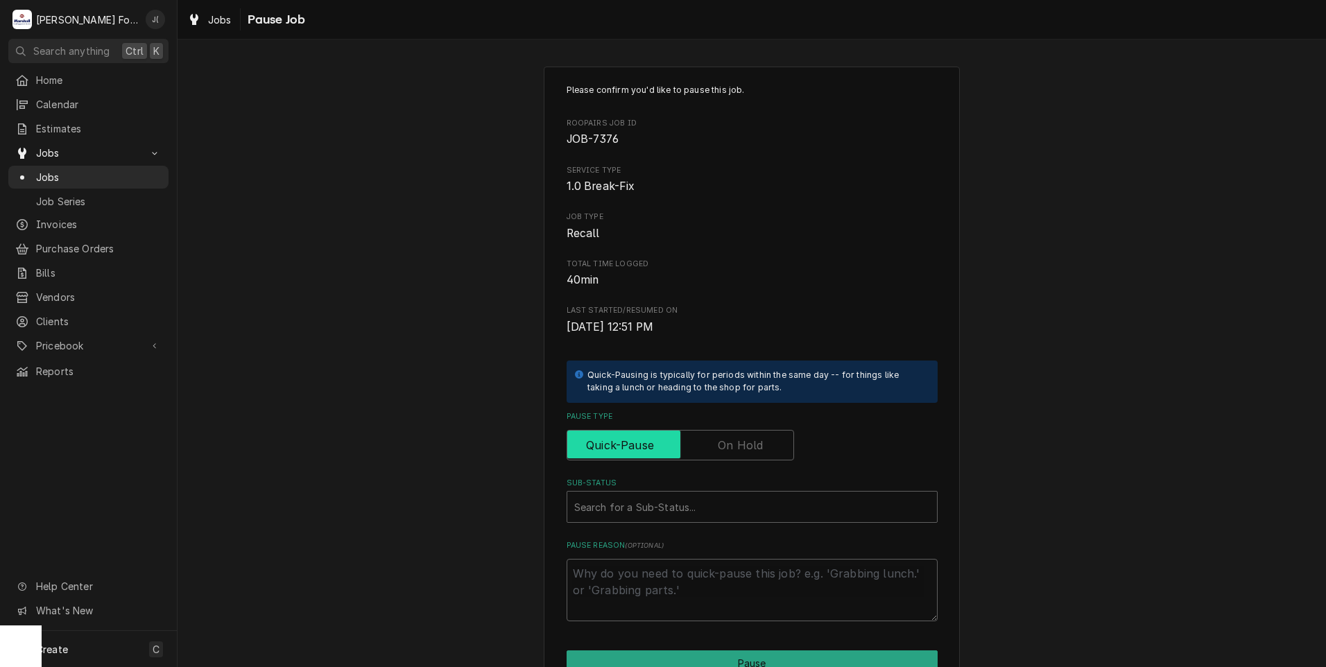
drag, startPoint x: 735, startPoint y: 434, endPoint x: 698, endPoint y: 473, distance: 53.5
click at [731, 435] on input "Pause Type" at bounding box center [680, 445] width 215 height 31
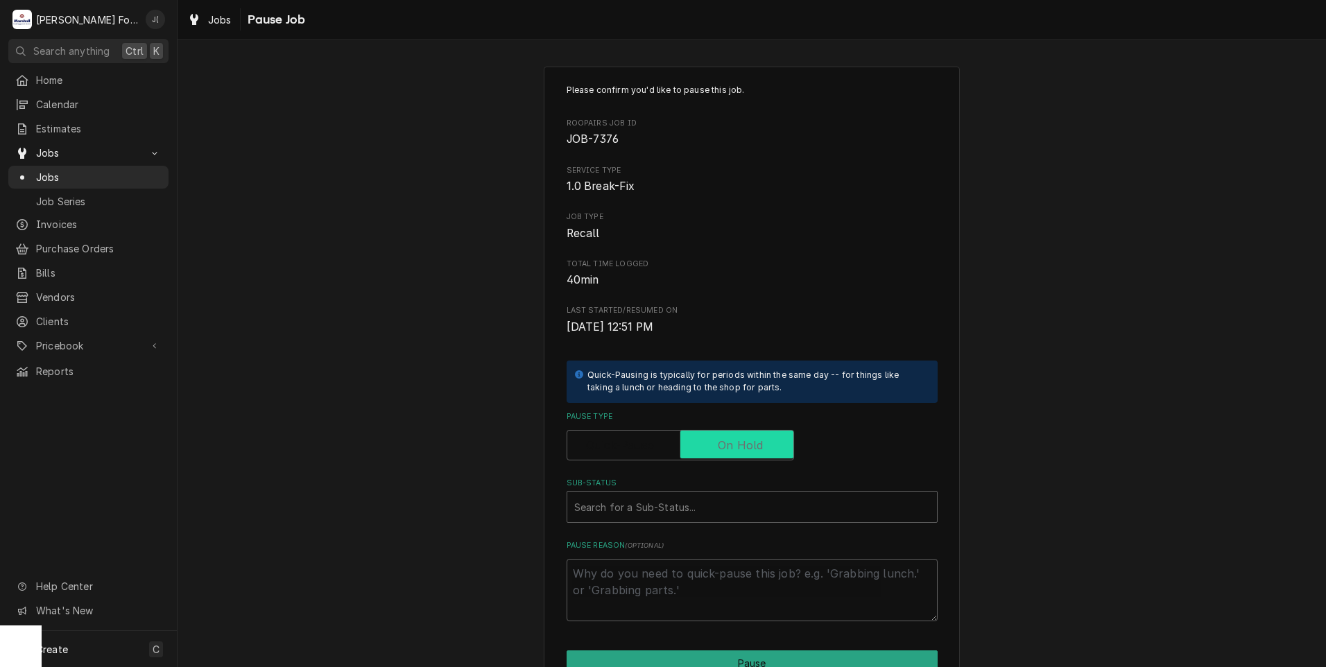
checkbox input "true"
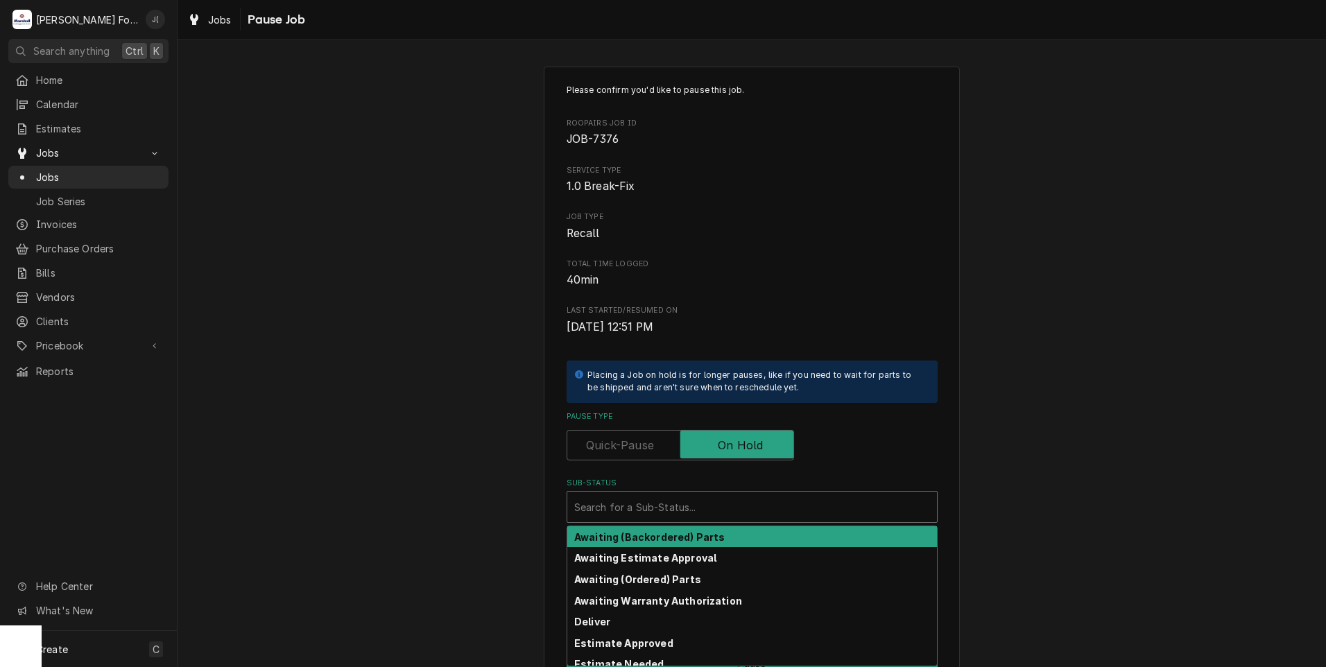
click at [640, 519] on div "Sub-Status" at bounding box center [752, 507] width 356 height 25
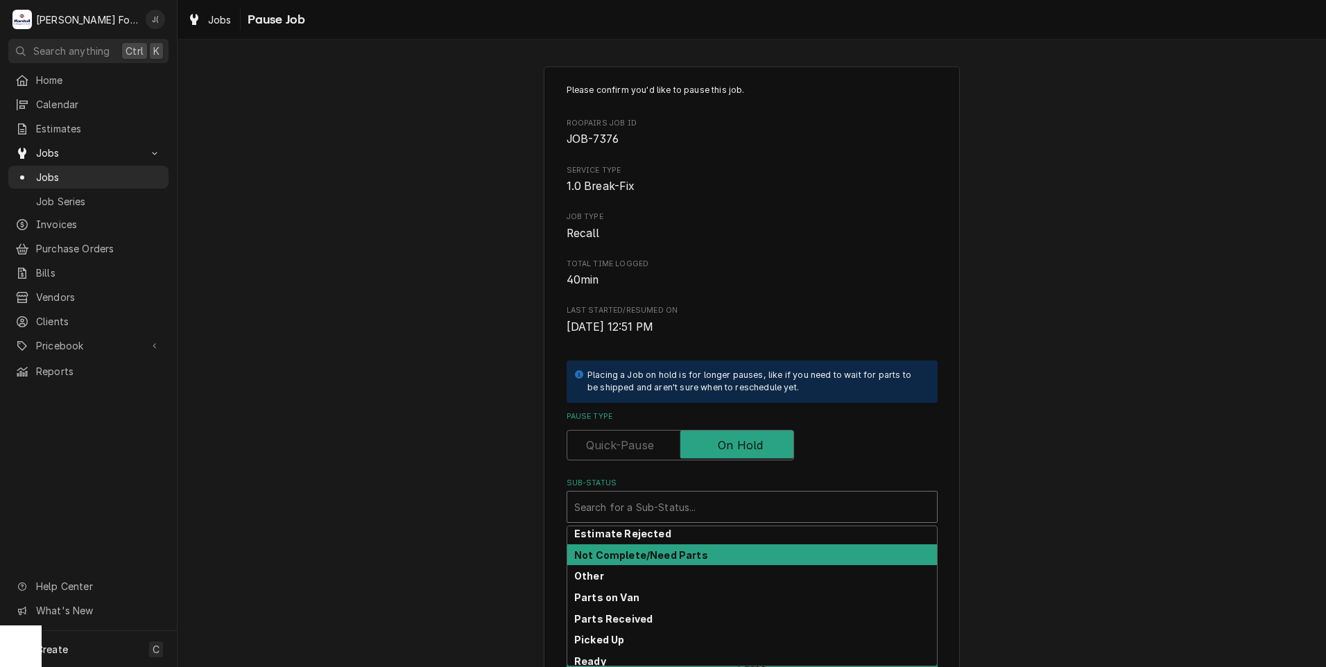
scroll to position [83, 0]
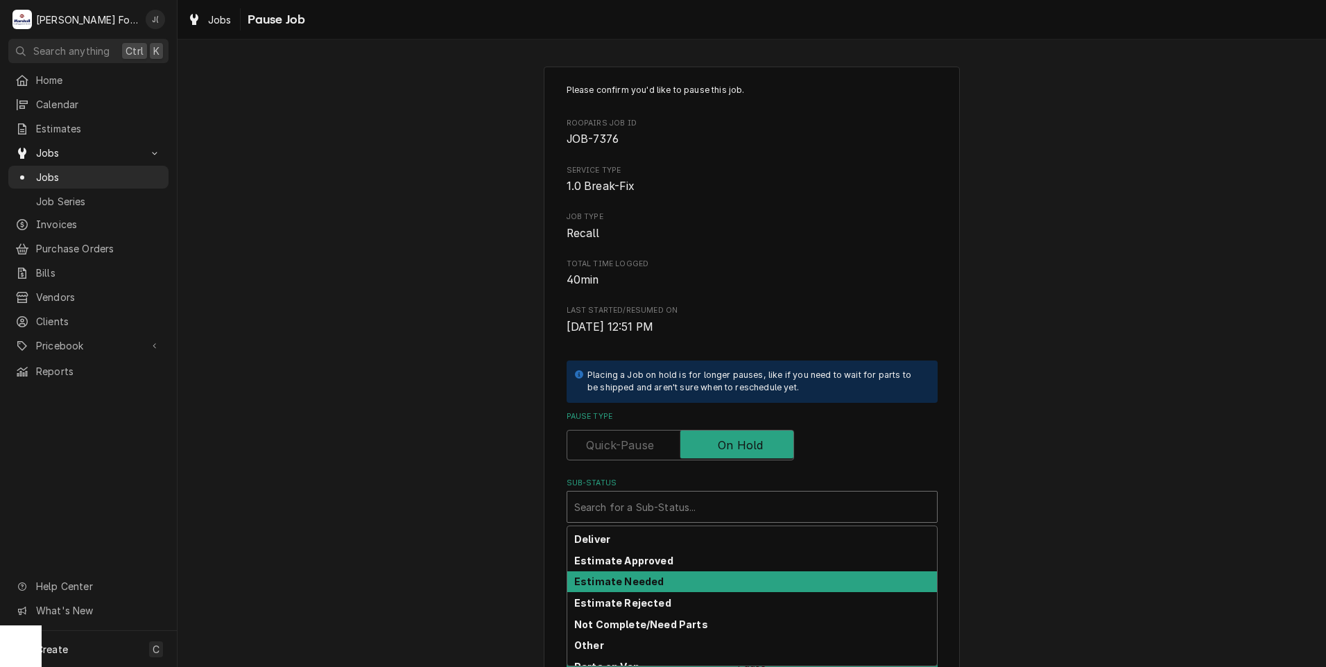
click at [653, 572] on div "Estimate Needed" at bounding box center [752, 583] width 370 height 22
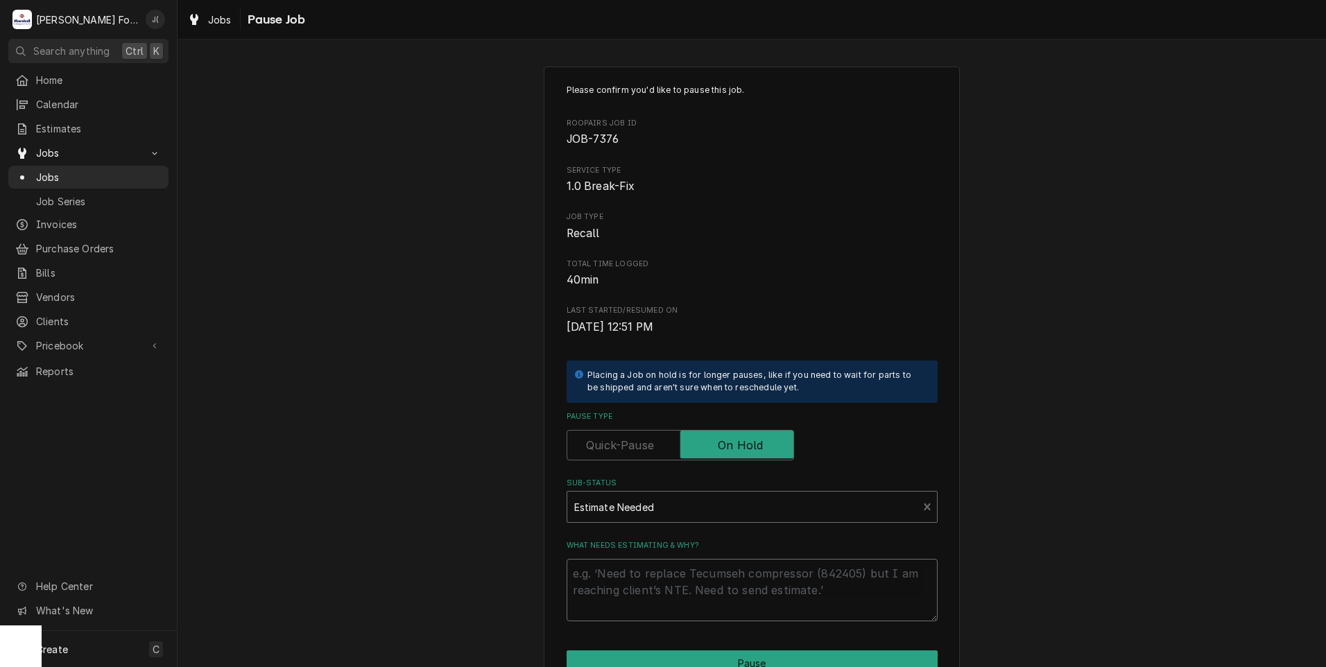
click at [653, 579] on textarea "What needs estimating & why?" at bounding box center [752, 590] width 371 height 62
type textarea "x"
type textarea "p"
type textarea "x"
type textarea "pr"
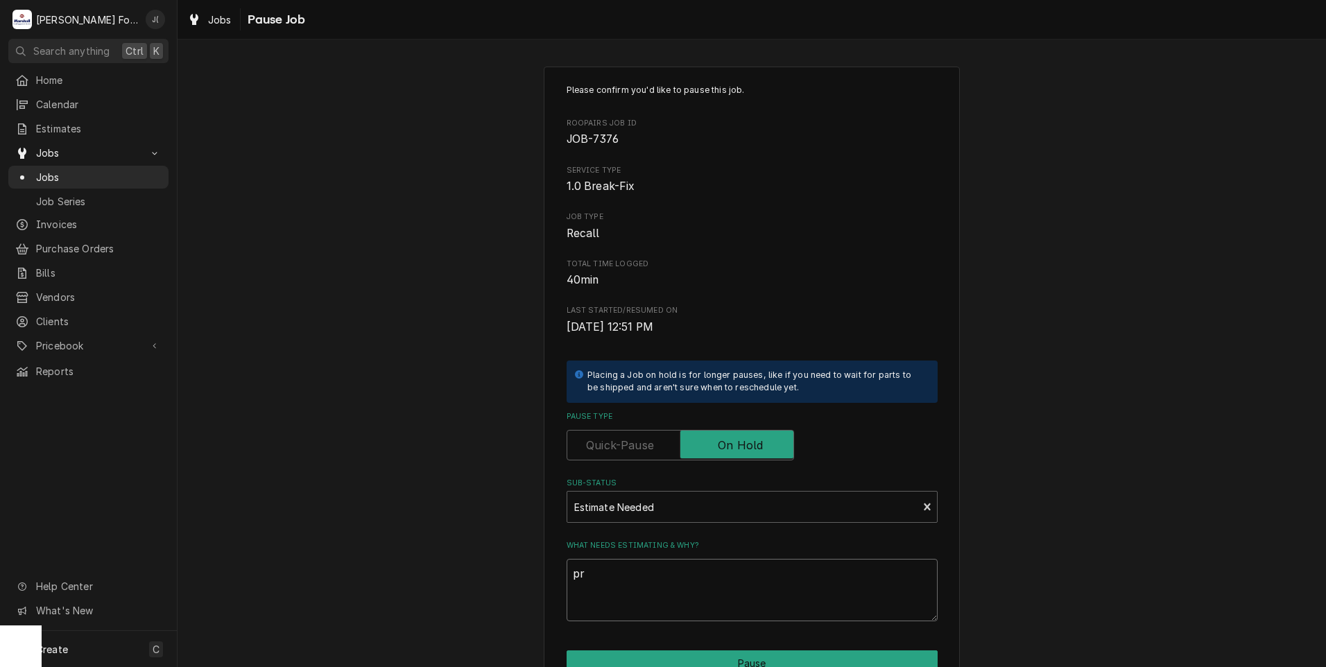
type textarea "x"
type textarea "pri"
type textarea "x"
type textarea "pric"
type textarea "x"
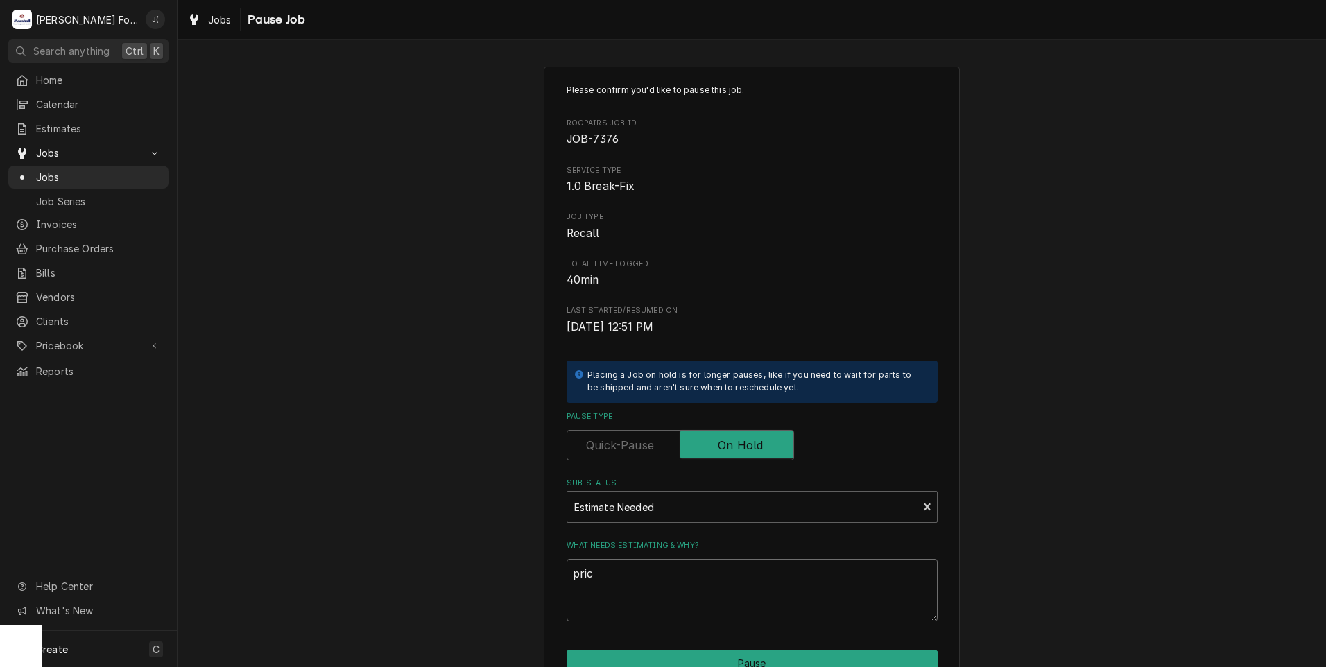
type textarea "price"
type textarea "x"
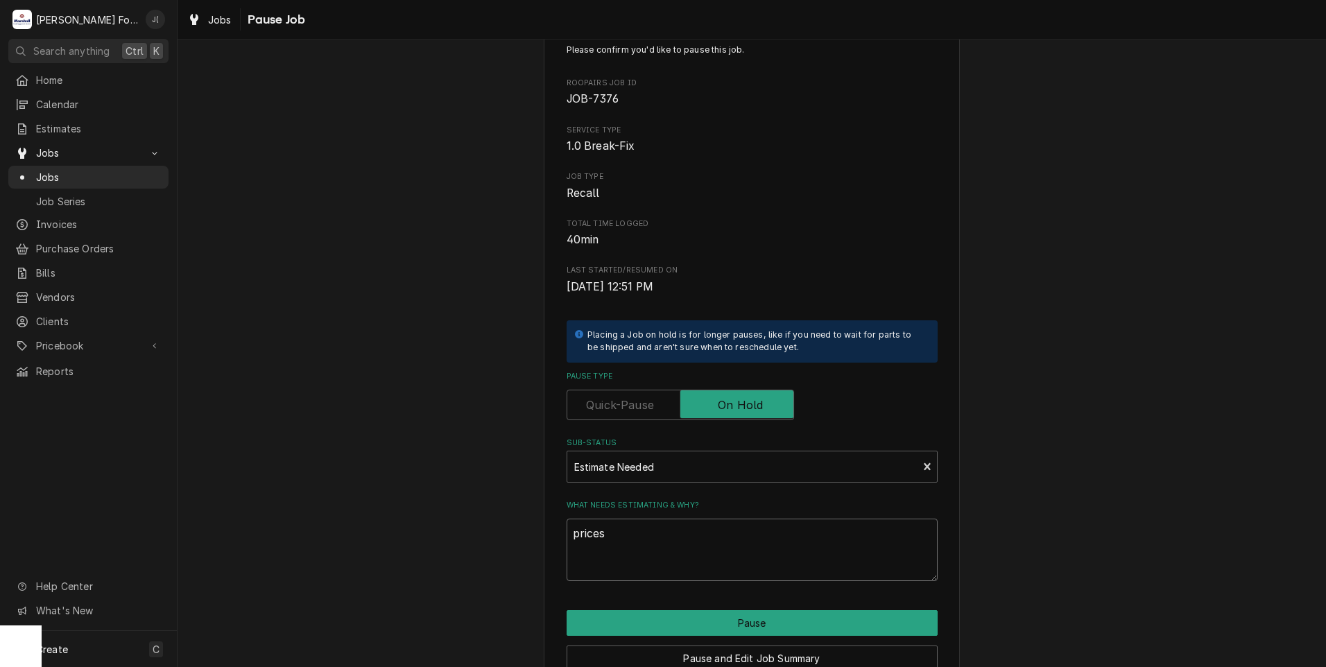
scroll to position [110, 0]
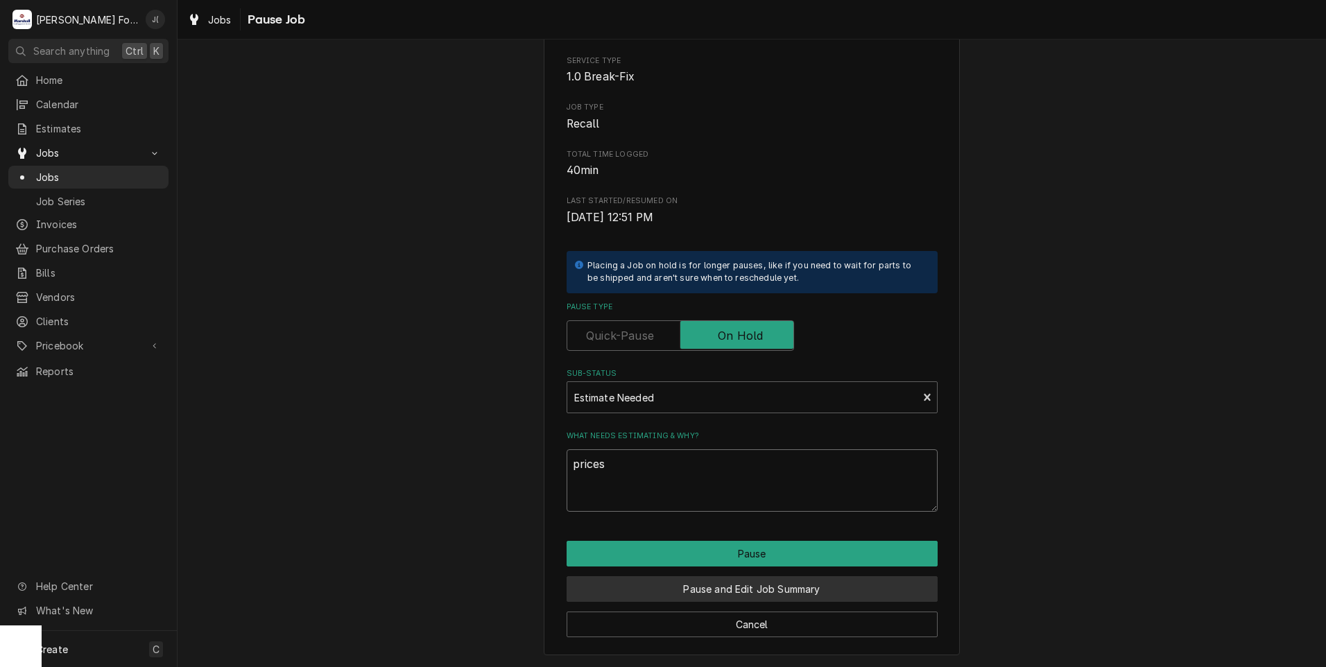
type textarea "prices"
click at [854, 592] on button "Pause and Edit Job Summary" at bounding box center [752, 589] width 371 height 26
type textarea "x"
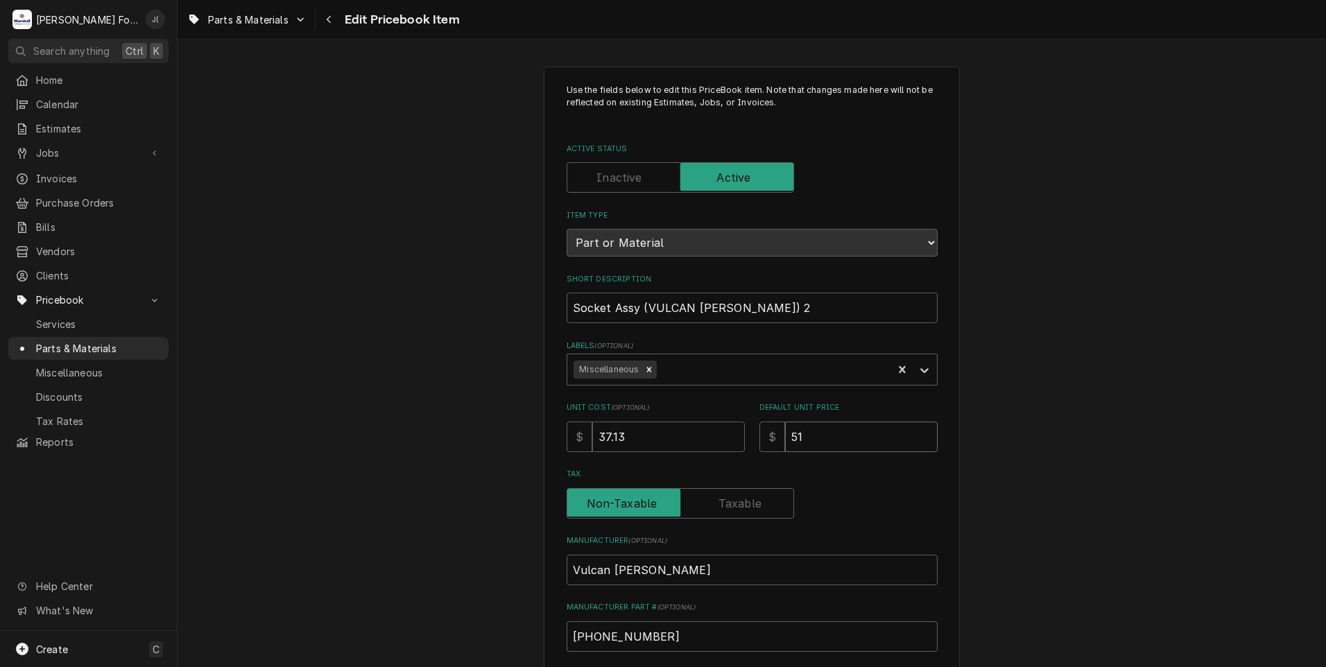
drag, startPoint x: 823, startPoint y: 440, endPoint x: 626, endPoint y: 446, distance: 197.1
click at [626, 446] on div "Unit Cost ( optional ) $ 37.13 Default Unit Price $ 51" at bounding box center [752, 426] width 371 height 49
type textarea "x"
type input "5"
type textarea "x"
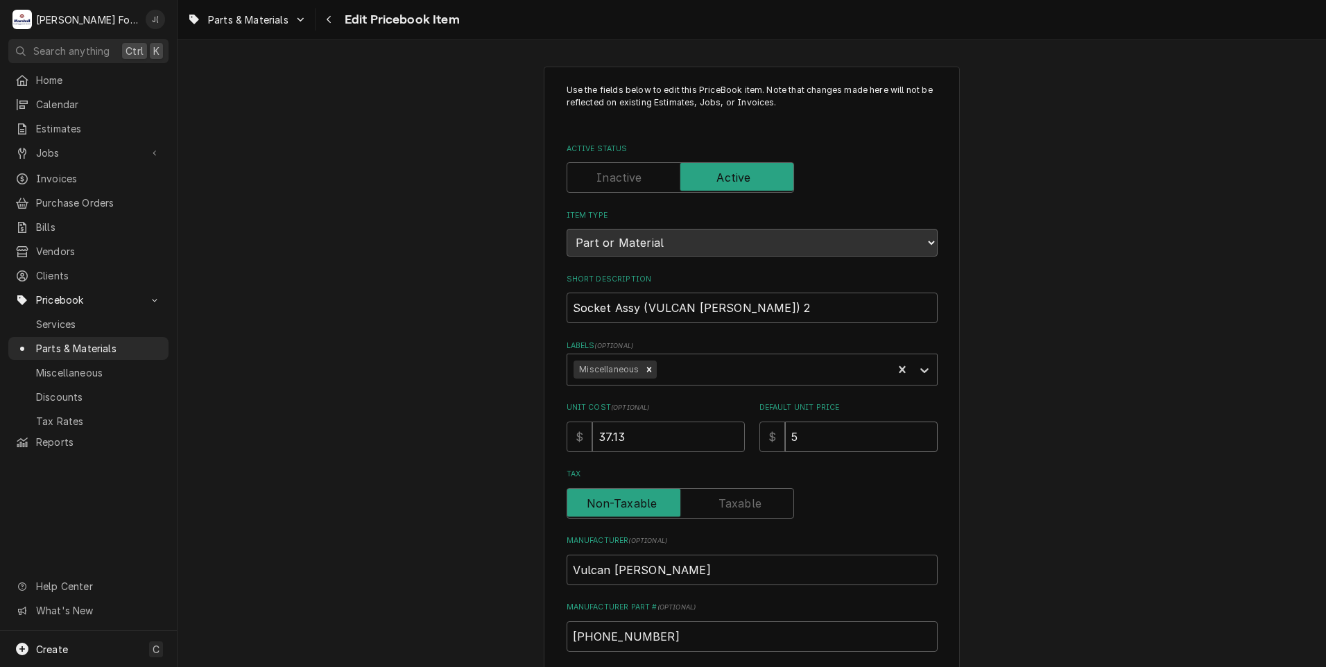
type input "57"
type textarea "x"
type input "57.0"
type textarea "x"
type input "57.00"
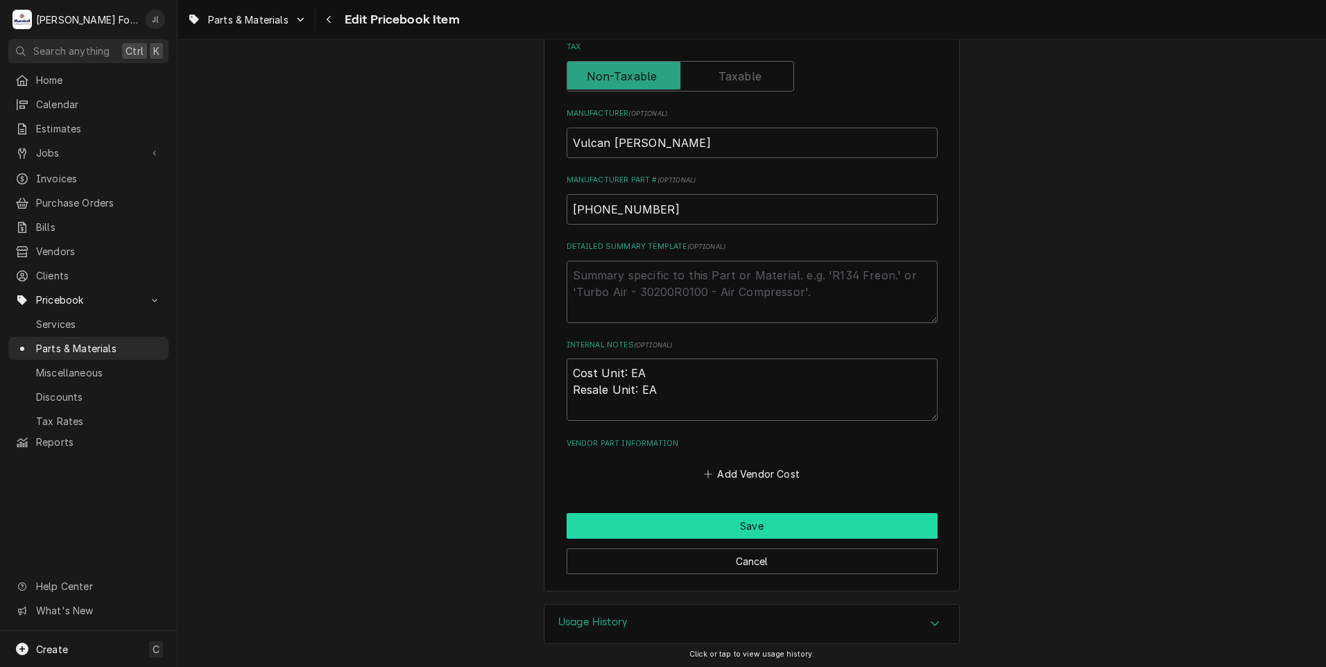
click at [653, 528] on button "Save" at bounding box center [752, 526] width 371 height 26
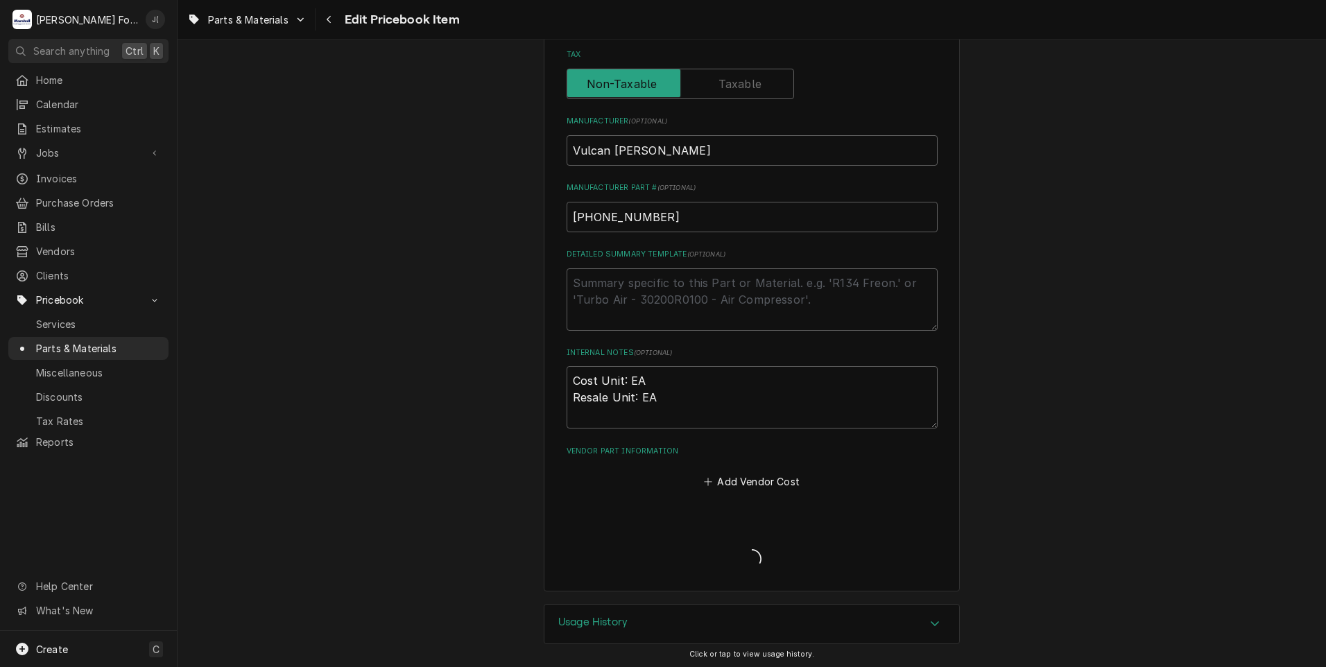
type textarea "x"
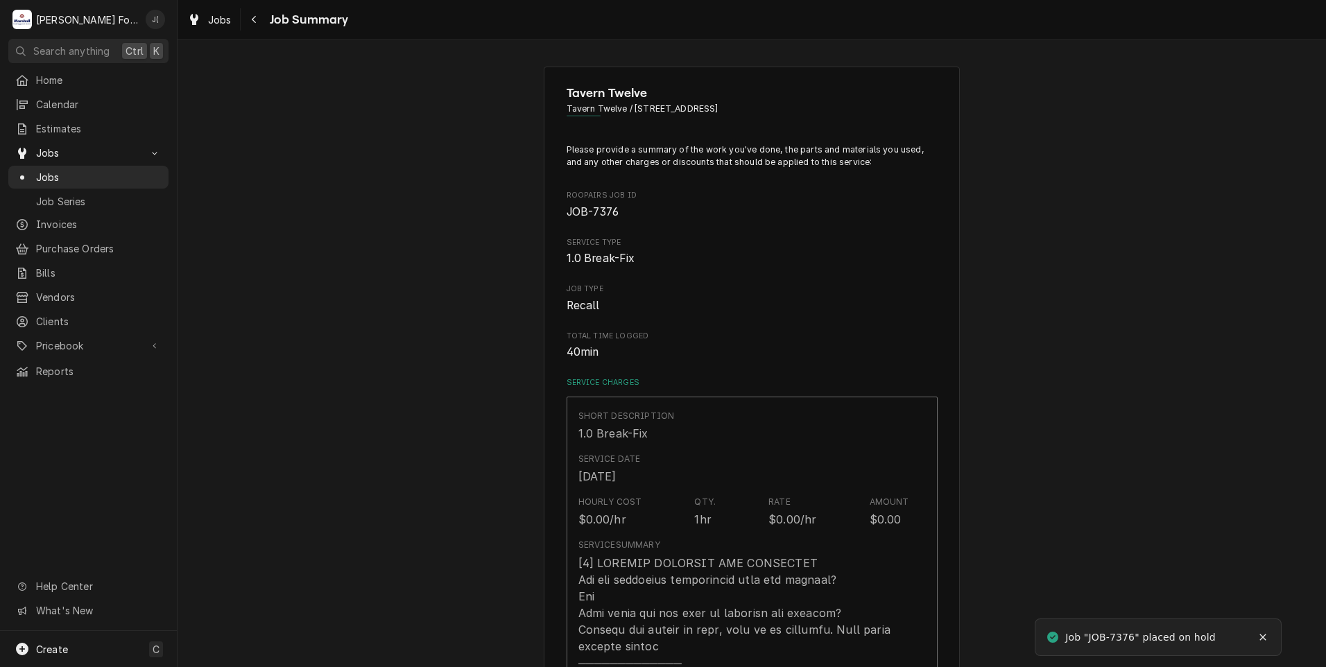
type textarea "x"
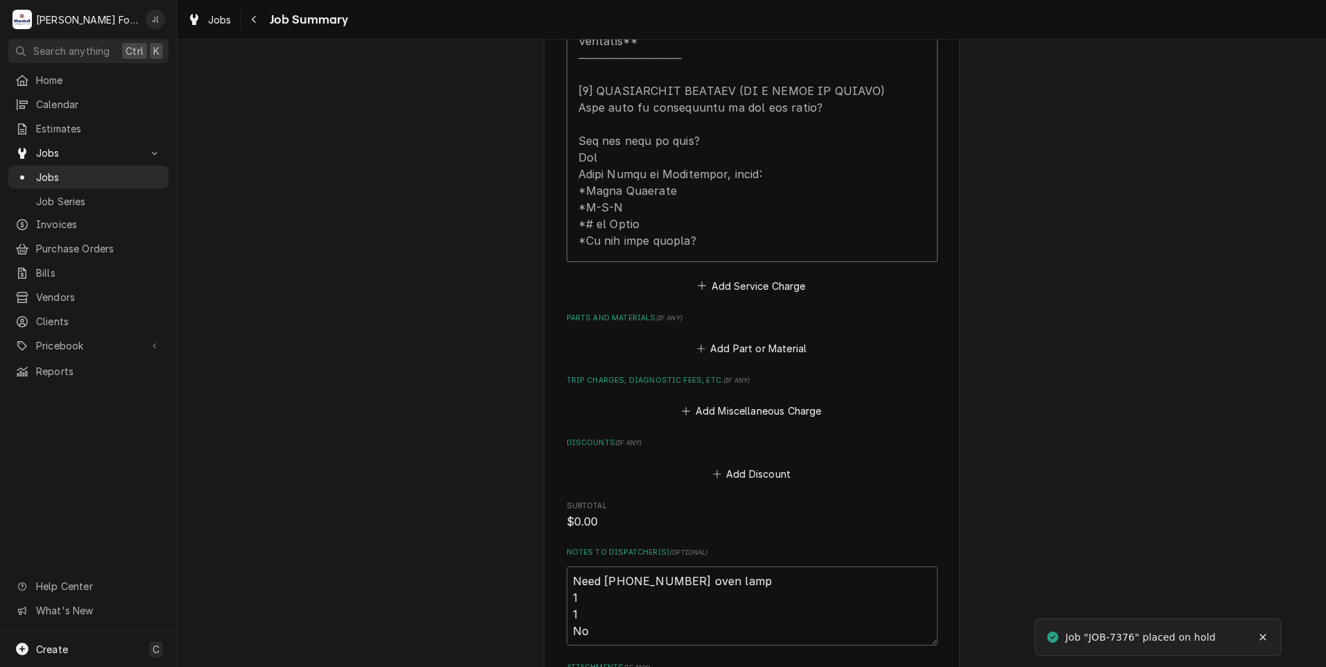
scroll to position [832, 0]
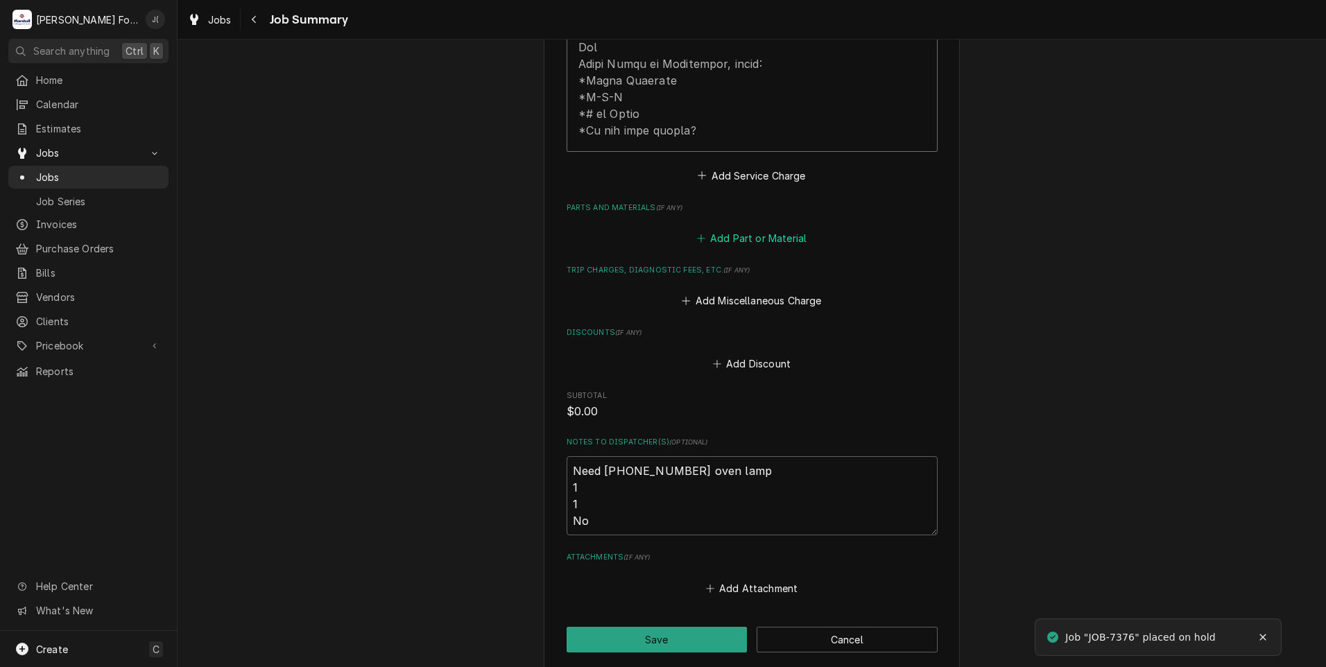
click at [753, 229] on button "Add Part or Material" at bounding box center [751, 238] width 114 height 19
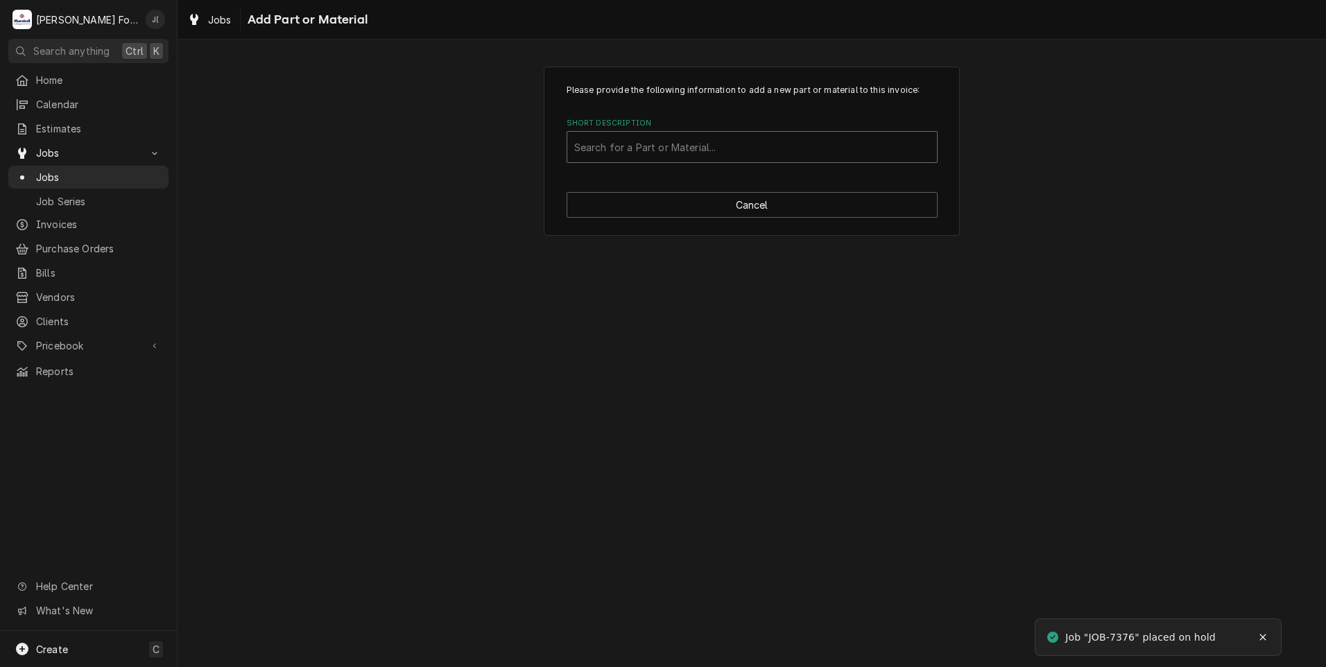
click at [656, 147] on div "Short Description" at bounding box center [752, 147] width 356 height 25
type input "00-960194"
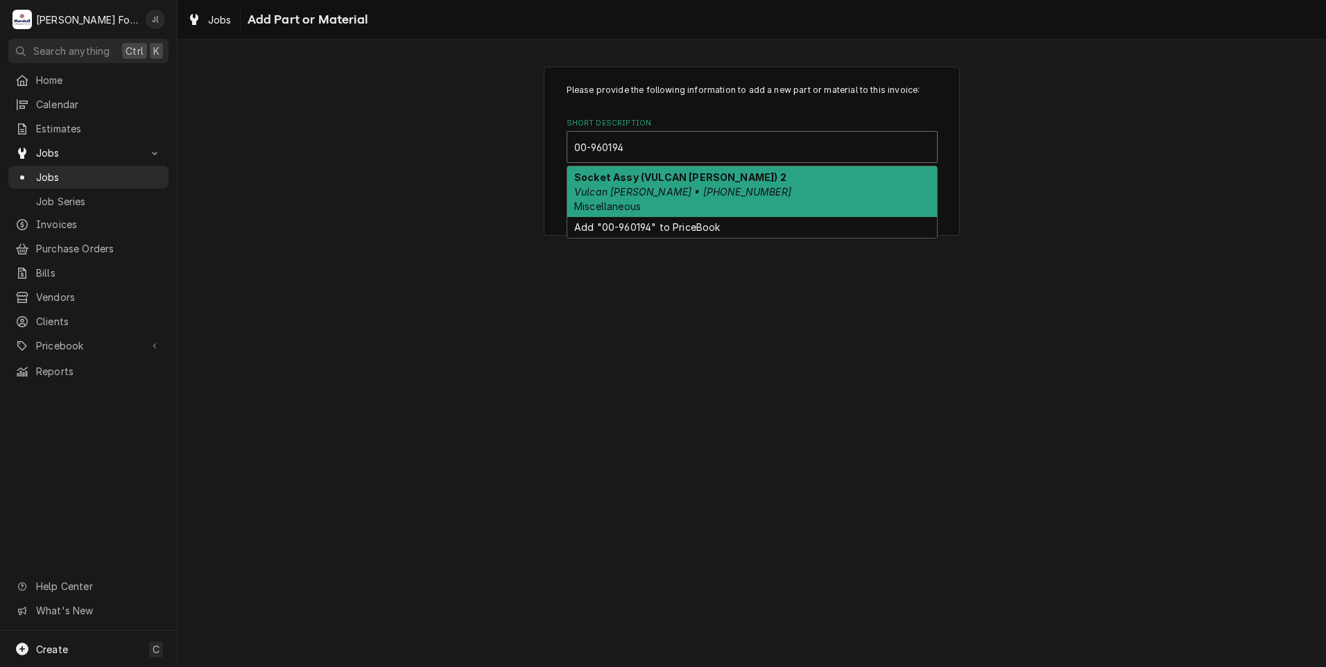
click at [703, 196] on em "Vulcan [PERSON_NAME] • [PHONE_NUMBER]" at bounding box center [682, 192] width 217 height 12
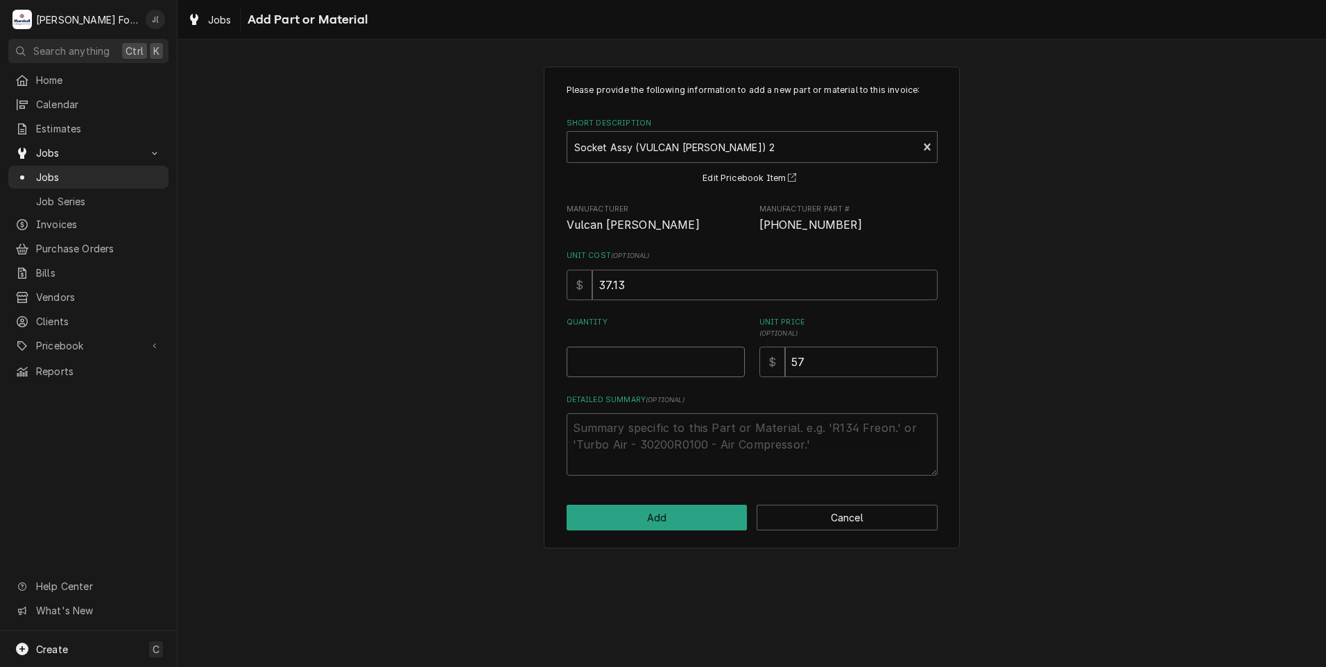
click at [646, 367] on input "Quantity" at bounding box center [656, 362] width 178 height 31
type textarea "x"
type input "2"
click at [650, 520] on button "Add" at bounding box center [657, 518] width 181 height 26
type textarea "x"
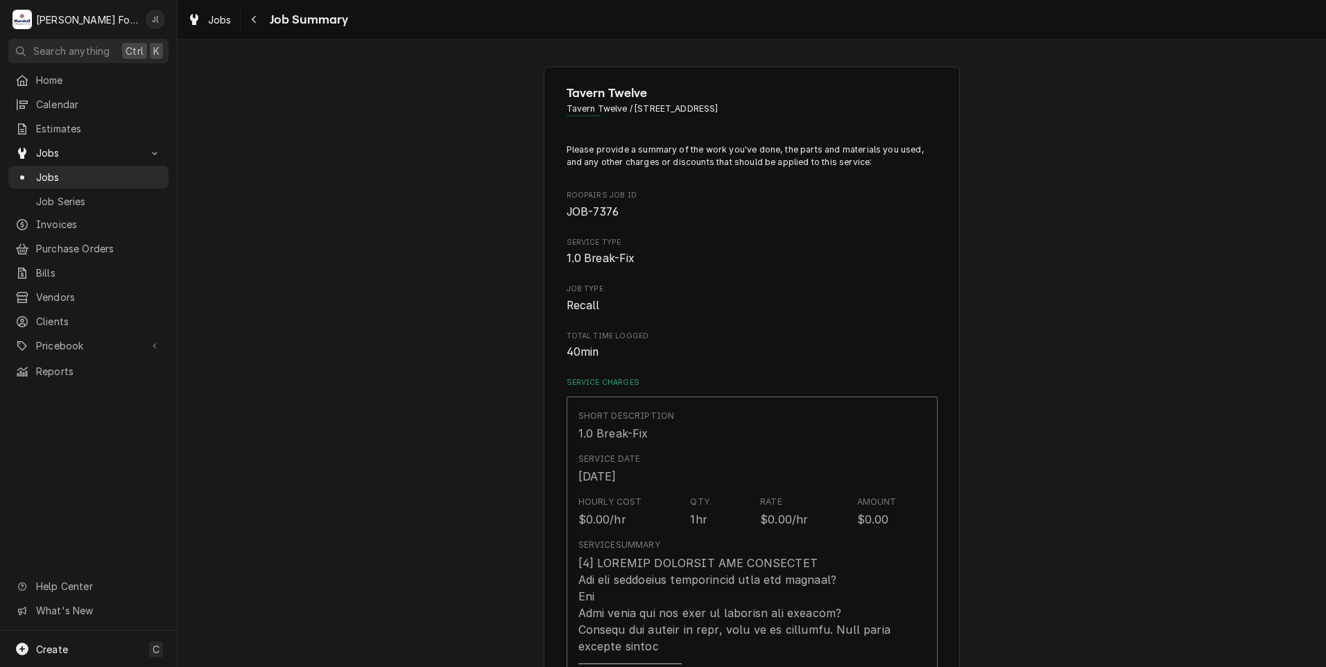
scroll to position [832, 0]
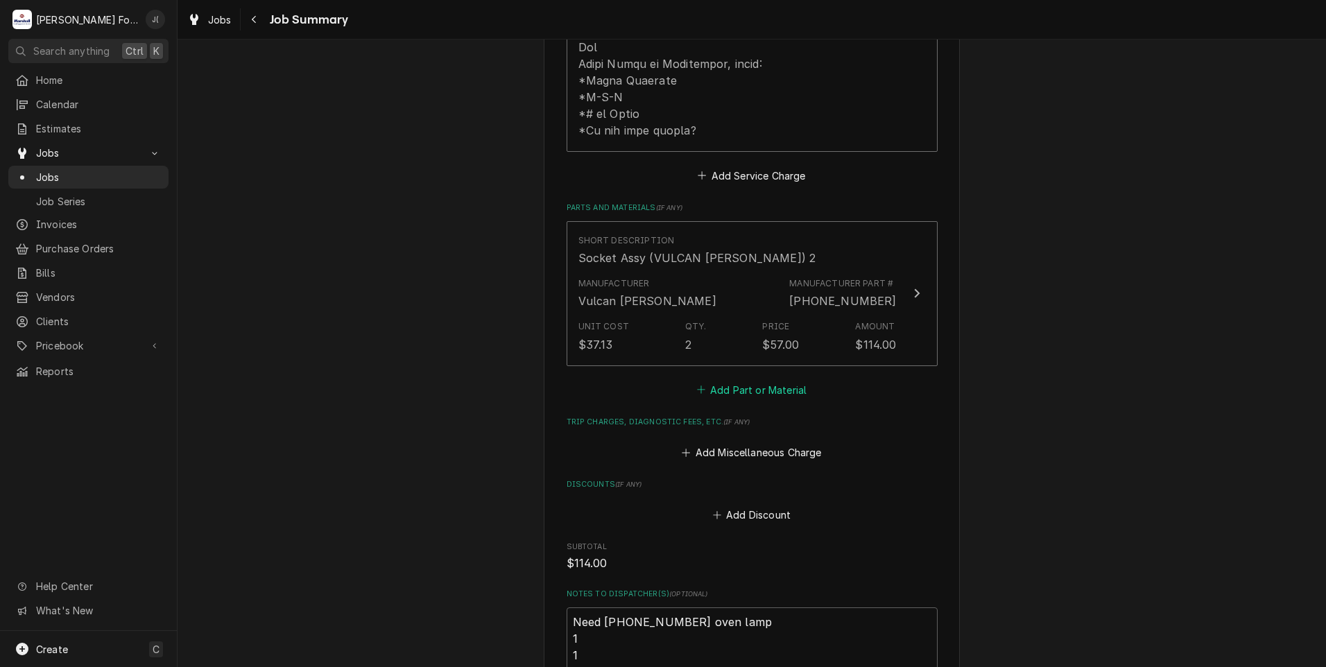
click at [725, 380] on button "Add Part or Material" at bounding box center [751, 389] width 114 height 19
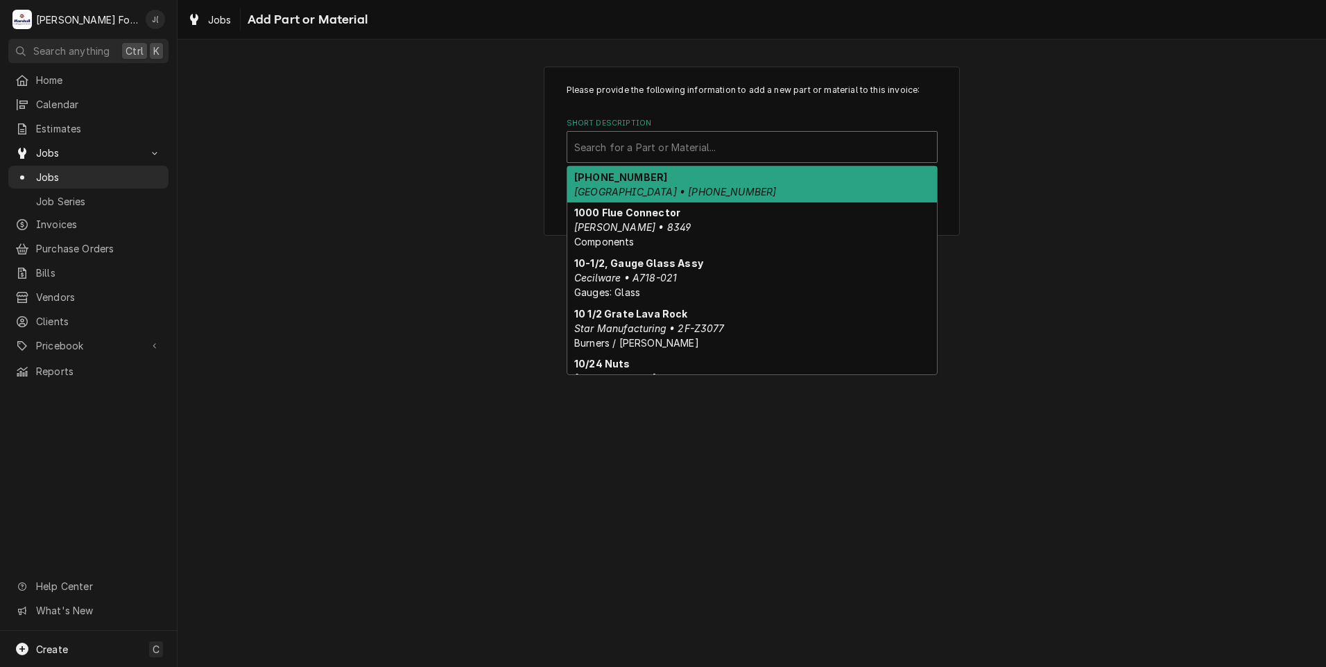
click at [695, 146] on div "Short Description" at bounding box center [752, 147] width 356 height 25
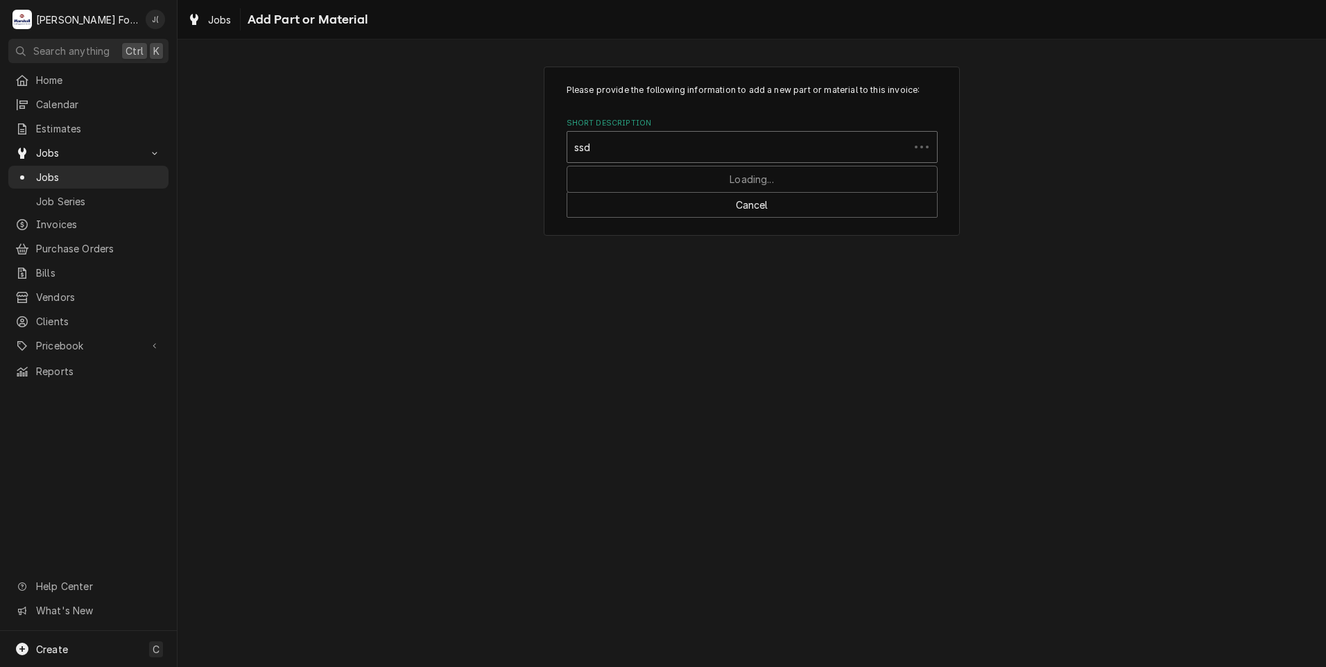
type input "ssdt"
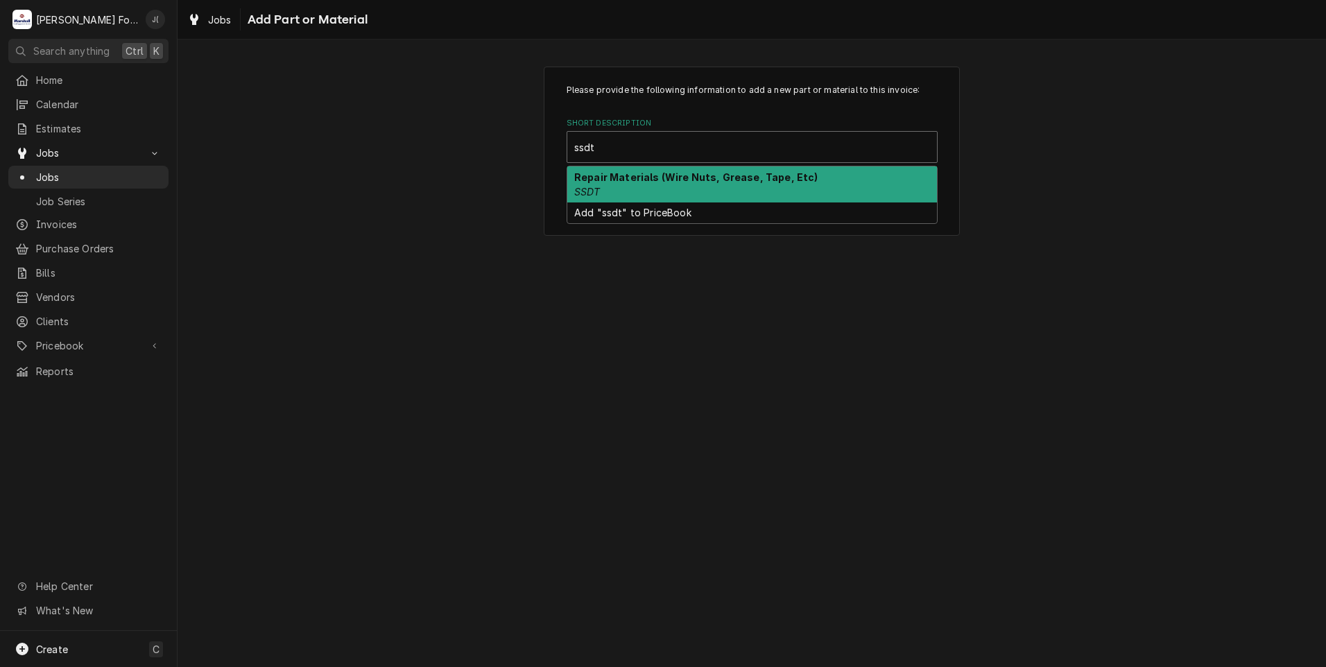
click at [690, 186] on div "Repair Materials (Wire Nuts, Grease, Tape, Etc) SSDT" at bounding box center [752, 184] width 370 height 36
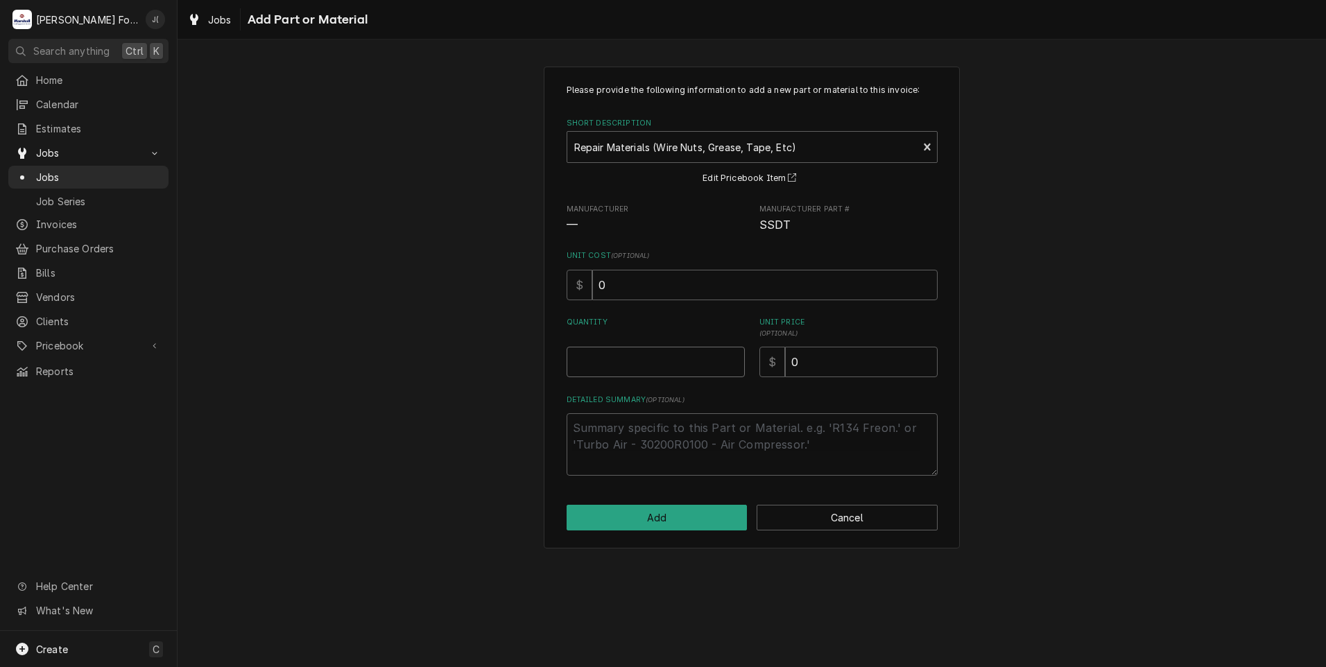
click at [662, 369] on input "Quantity" at bounding box center [656, 362] width 178 height 31
type textarea "x"
type input "1"
type textarea "x"
type input "4"
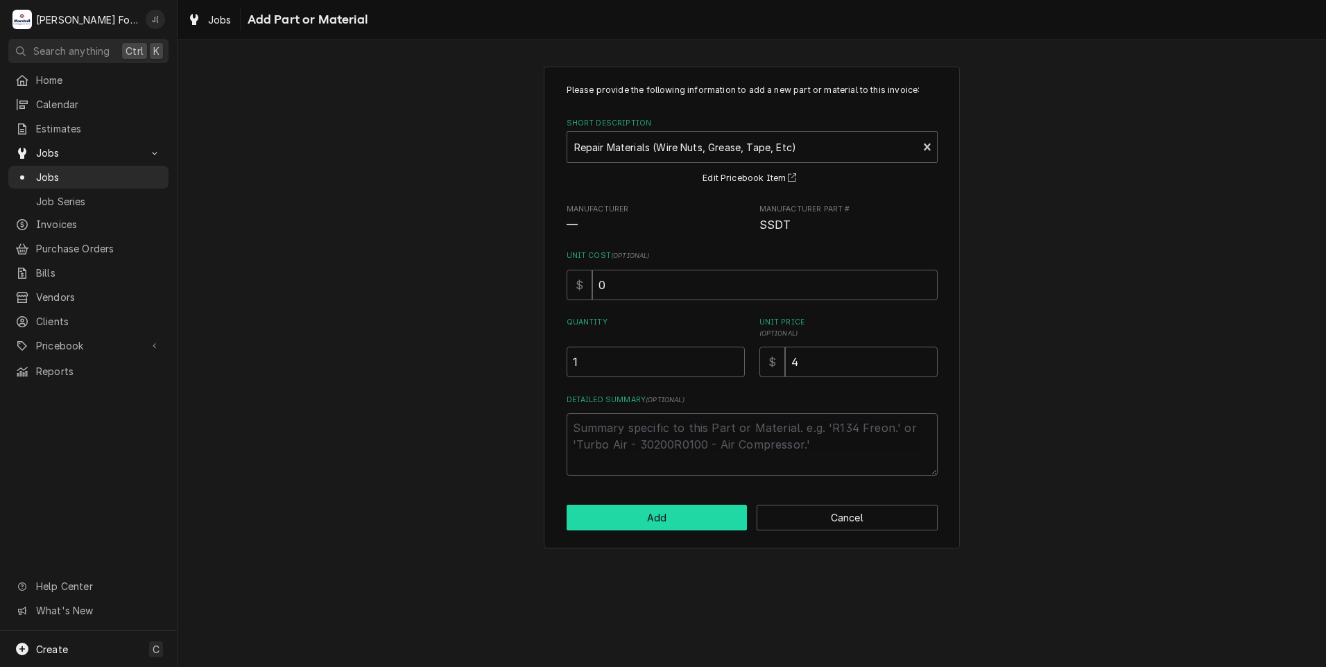
click at [647, 513] on button "Add" at bounding box center [657, 518] width 181 height 26
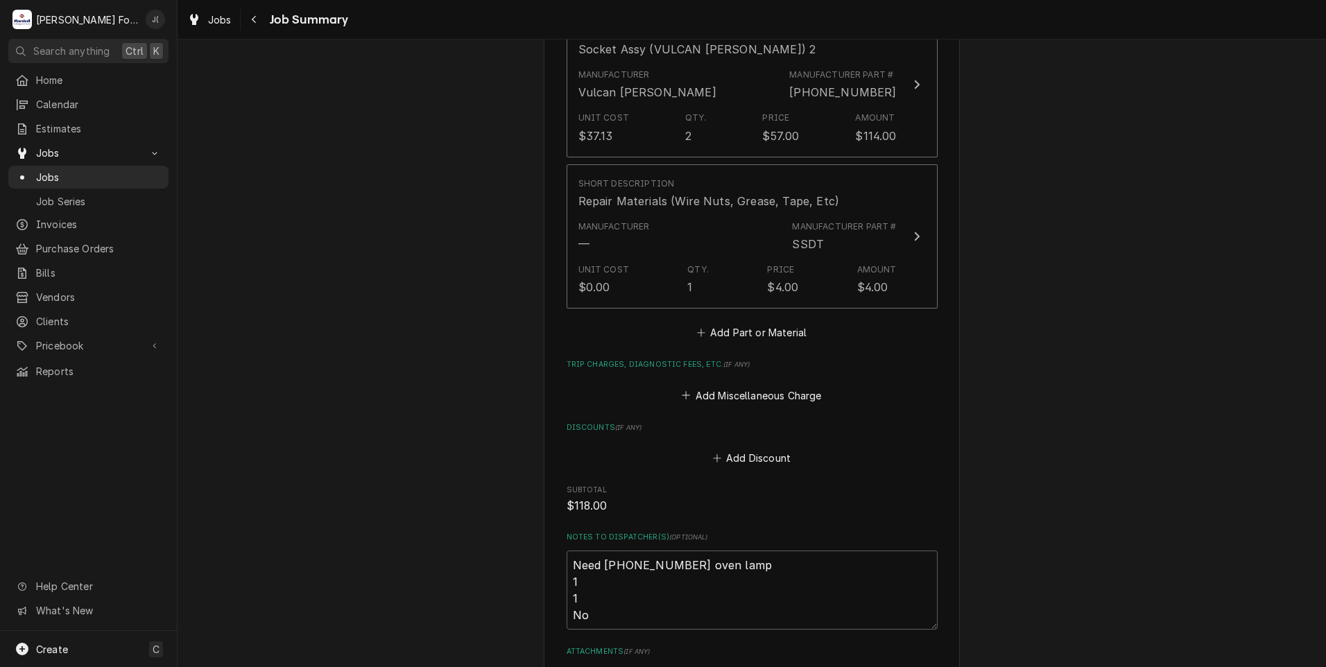
scroll to position [1265, 0]
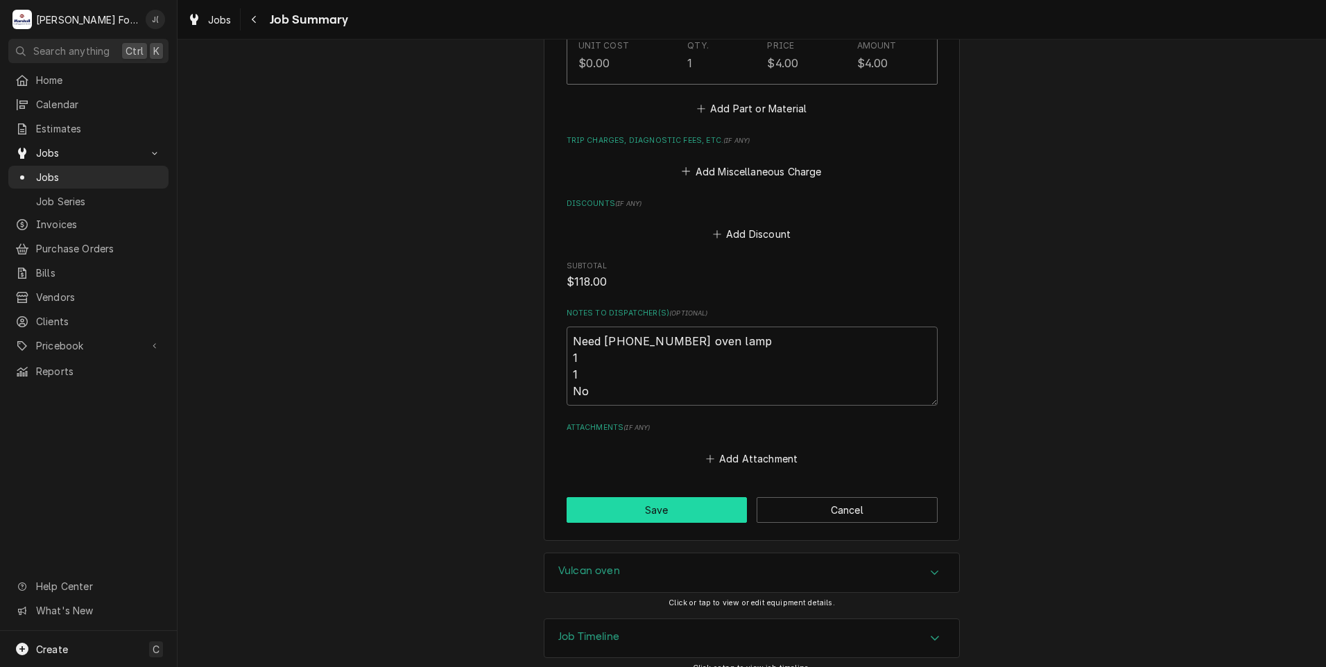
click at [683, 499] on button "Save" at bounding box center [657, 510] width 181 height 26
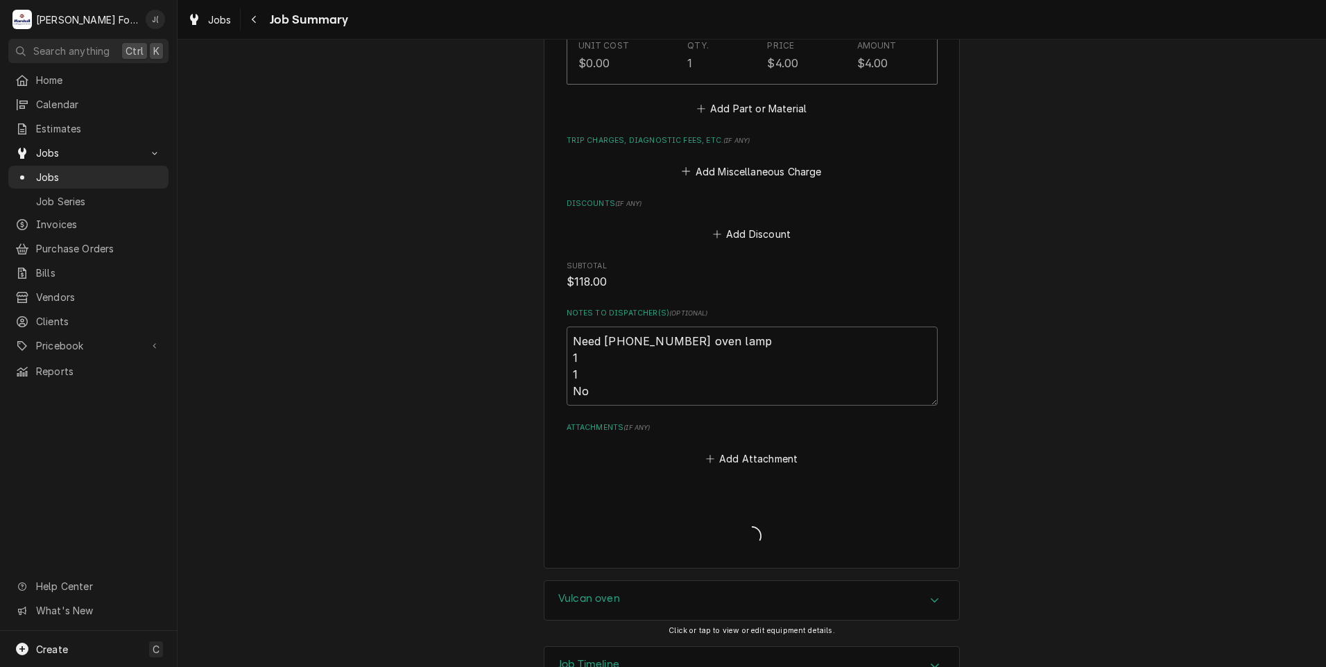
type textarea "x"
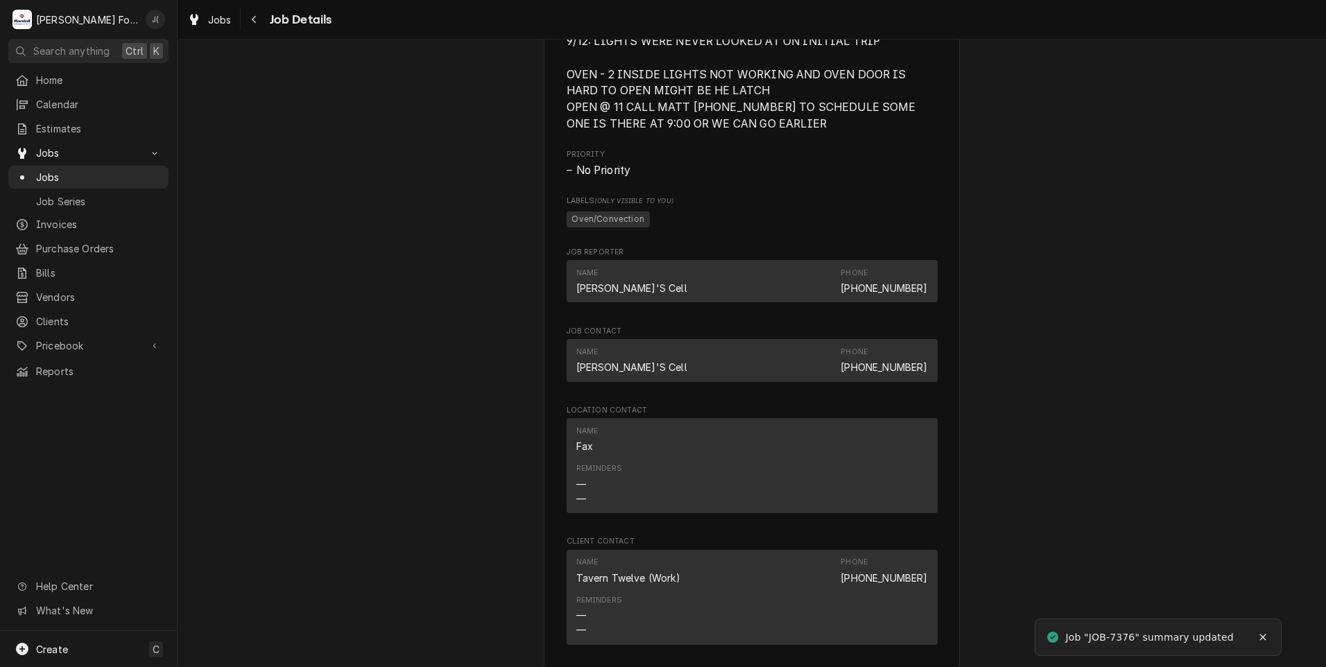
scroll to position [1526, 0]
